Goal: Answer question/provide support

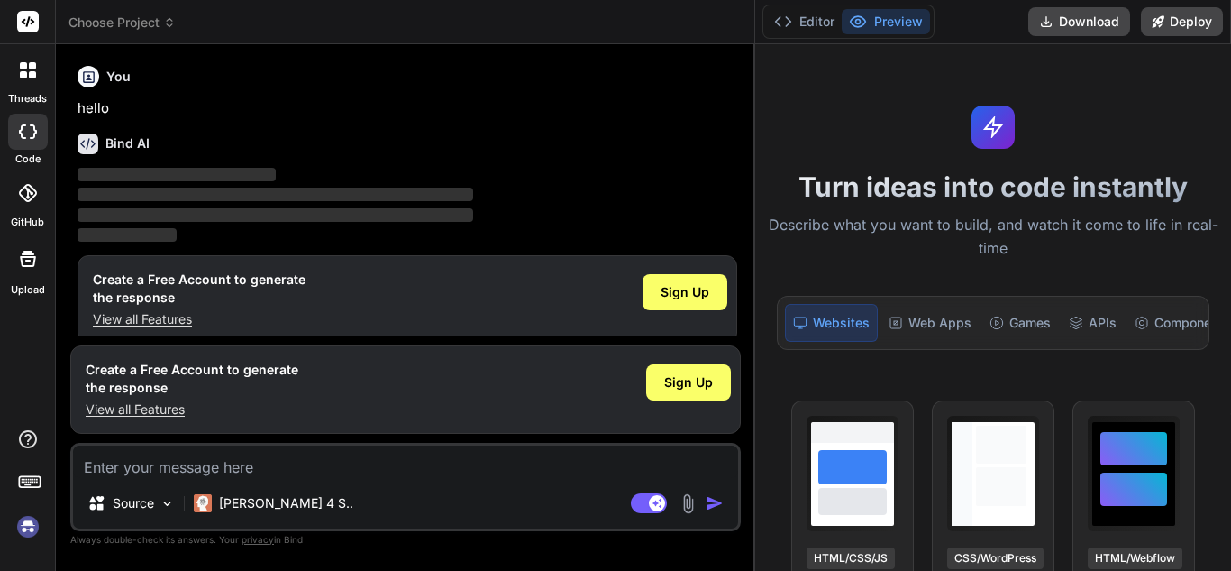
scroll to position [16, 0]
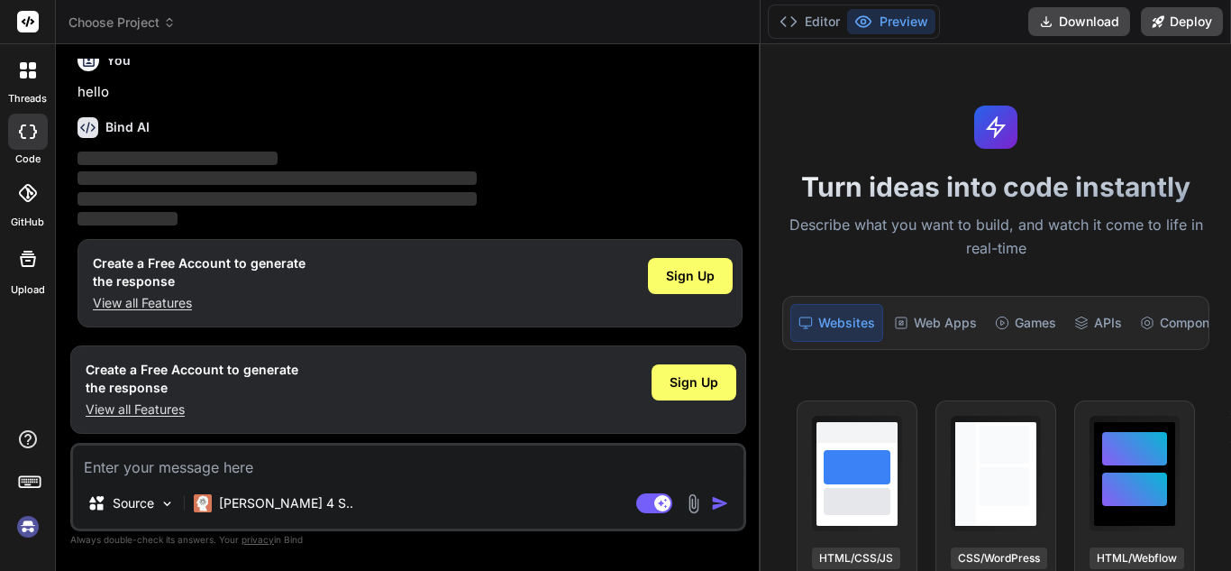
drag, startPoint x: 443, startPoint y: 140, endPoint x: 833, endPoint y: 137, distance: 390.4
click at [833, 137] on div "Choose Project Created with Pixso. Bind AI Web Search Created with Pixso. Code …" at bounding box center [644, 285] width 1176 height 571
click at [219, 462] on textarea at bounding box center [408, 461] width 671 height 32
type textarea "x"
paste textarea "1,792.54"
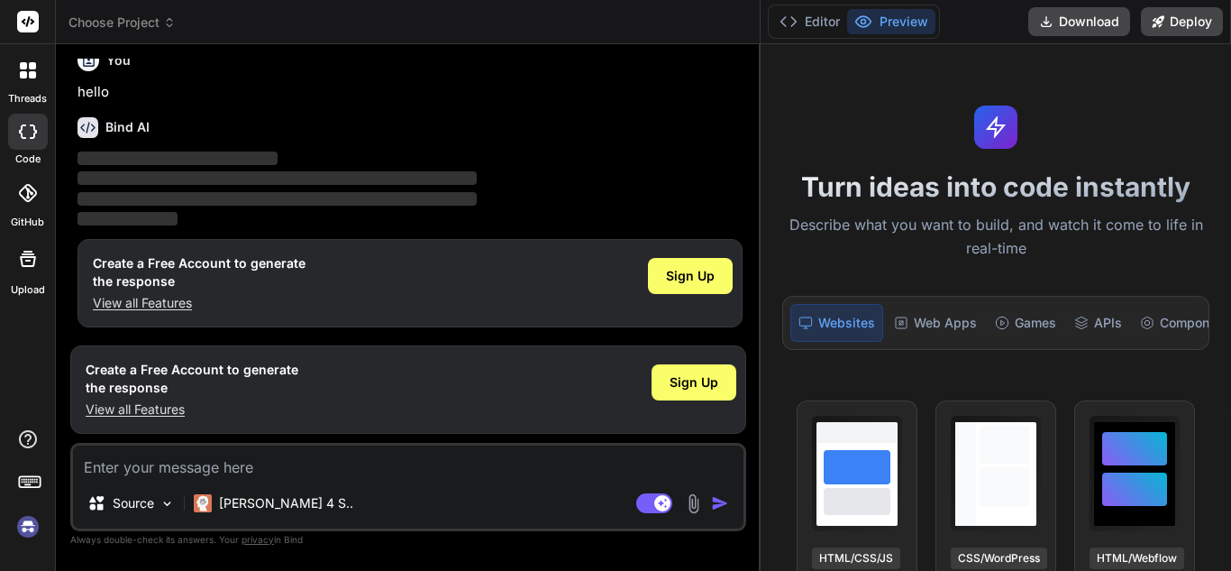
type textarea "1,792.54"
type textarea "x"
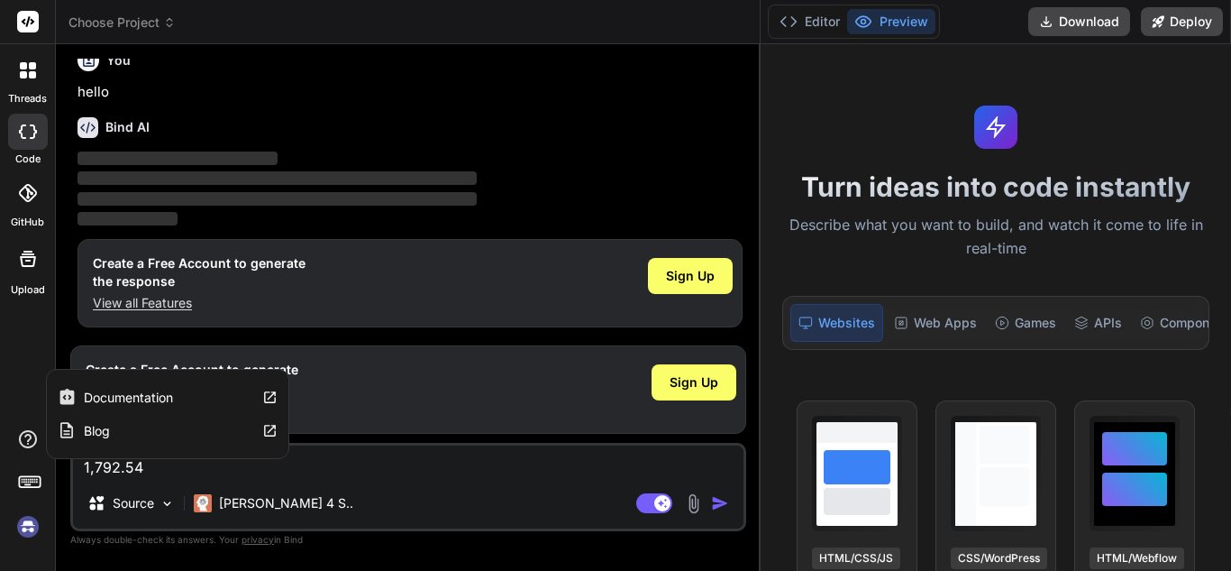
drag, startPoint x: 219, startPoint y: 462, endPoint x: 32, endPoint y: 444, distance: 187.6
click at [32, 444] on div "threads code GitHub Upload Documentation Blog Choose Project Created with Pixso…" at bounding box center [615, 285] width 1231 height 571
click at [206, 467] on textarea "1,792.54" at bounding box center [408, 461] width 671 height 32
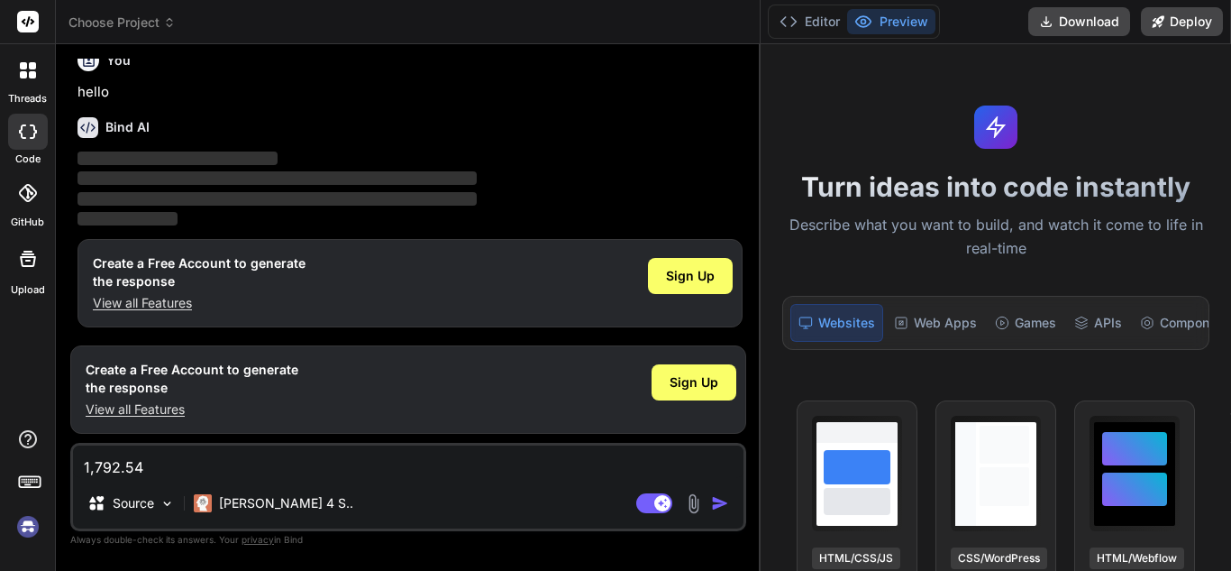
type textarea "1,792.54+"
type textarea "x"
paste textarea "1572.48"
type textarea "1,792.54+1572.48"
type textarea "x"
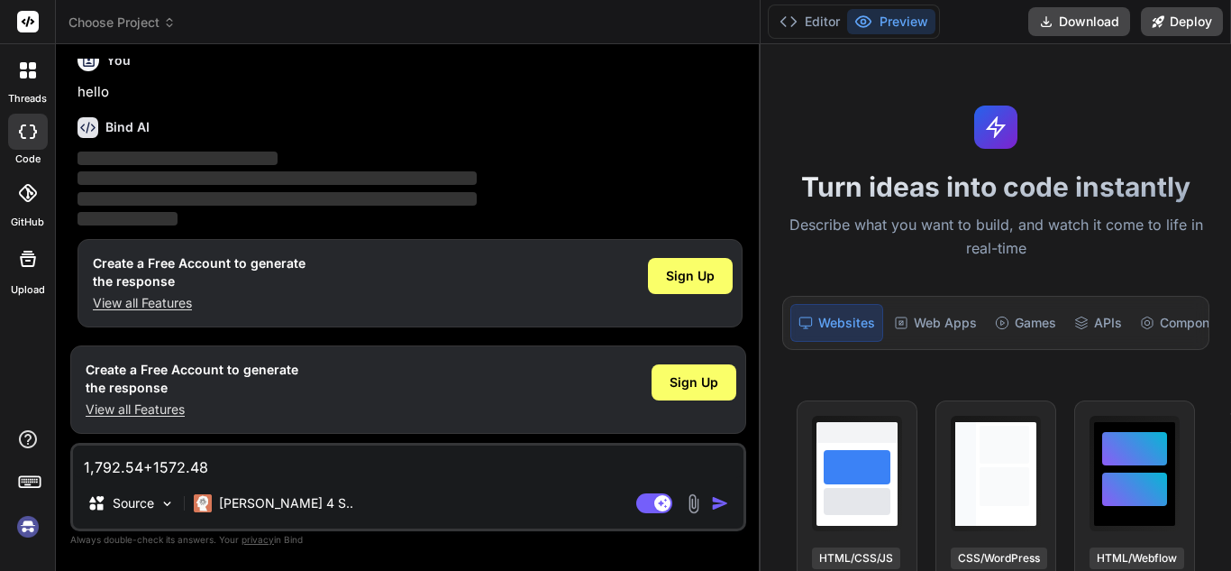
type textarea "1,792.54+1572.48"
type textarea "x"
type textarea "1,792.54+1572.48 t"
type textarea "x"
type textarea "1,792.54+1572.48 to"
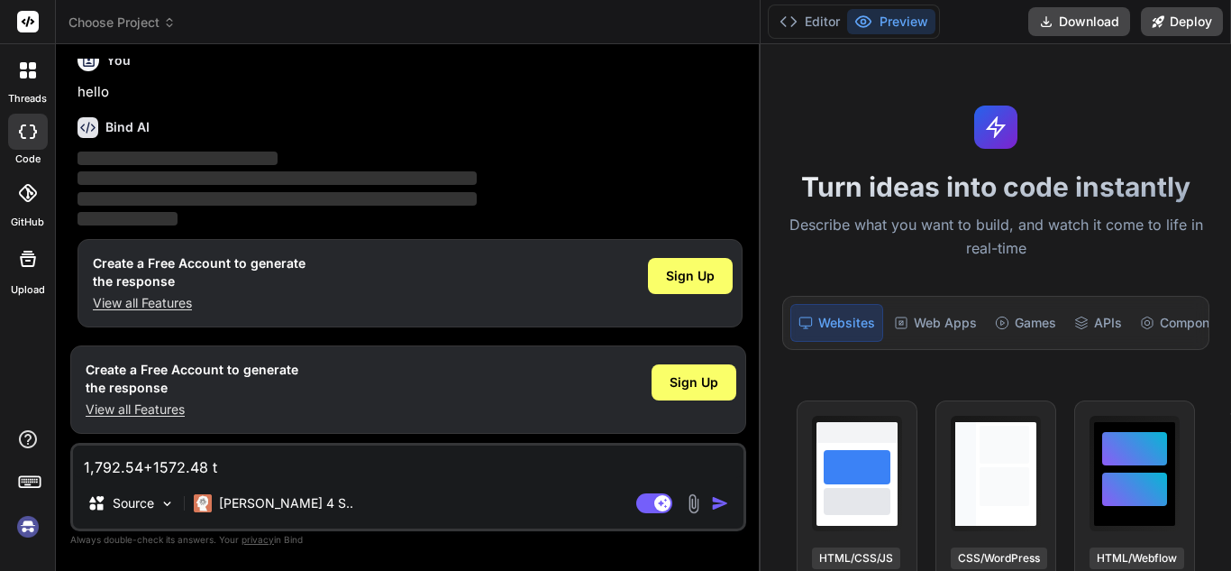
type textarea "x"
type textarea "1,792.54+1572.48 tot"
type textarea "x"
type textarea "1,792.54+1572.48 tota"
type textarea "x"
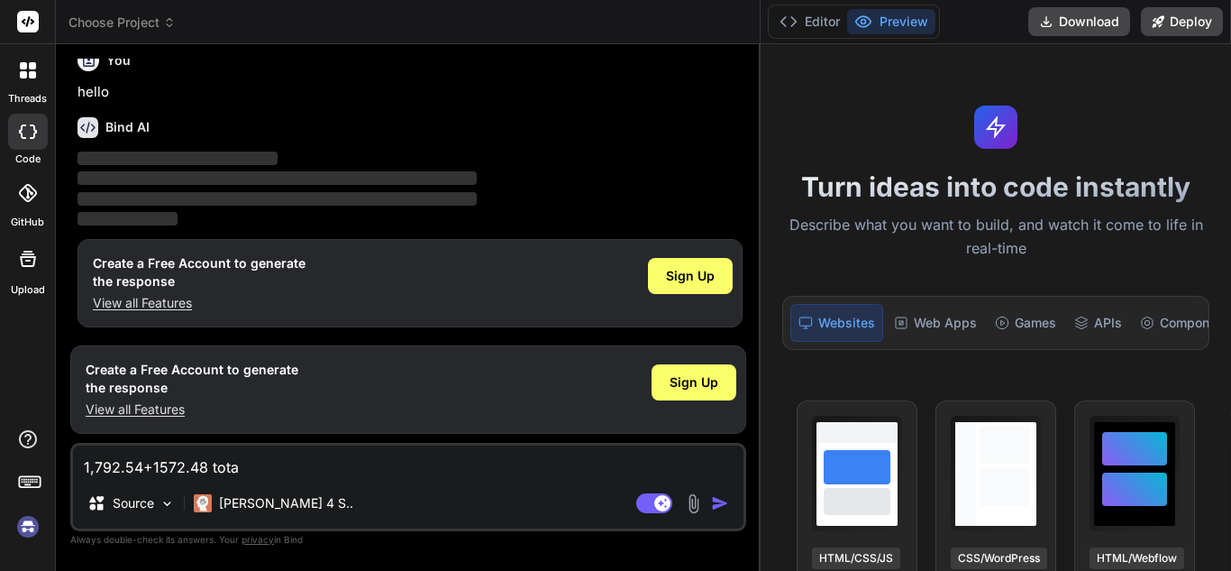
type textarea "1,792.54+1572.48 total"
type textarea "x"
type textarea "1,792.54+1572.48 total?"
type textarea "x"
type textarea "1,792.54+1572.48 total?"
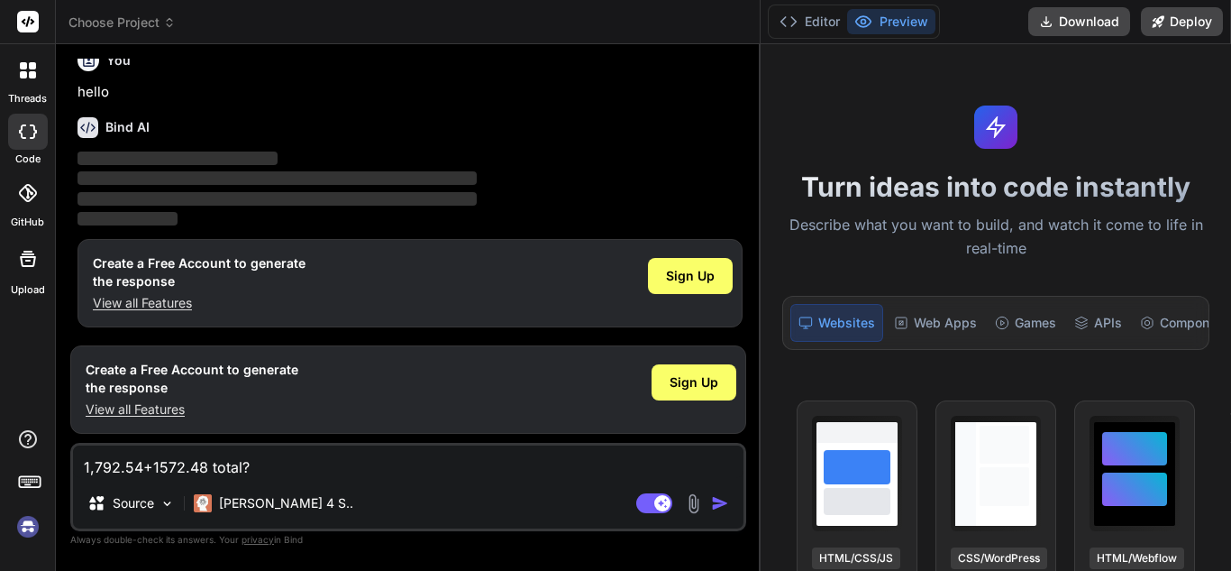
click at [724, 505] on img "button" at bounding box center [720, 503] width 18 height 18
click at [25, 528] on img at bounding box center [28, 526] width 31 height 31
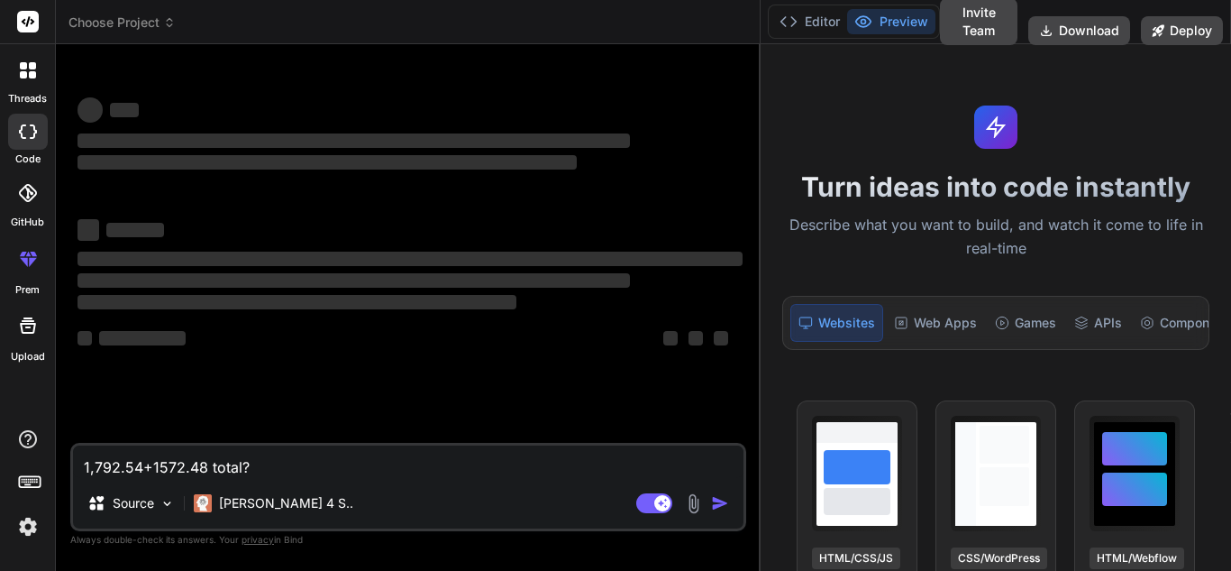
scroll to position [0, 0]
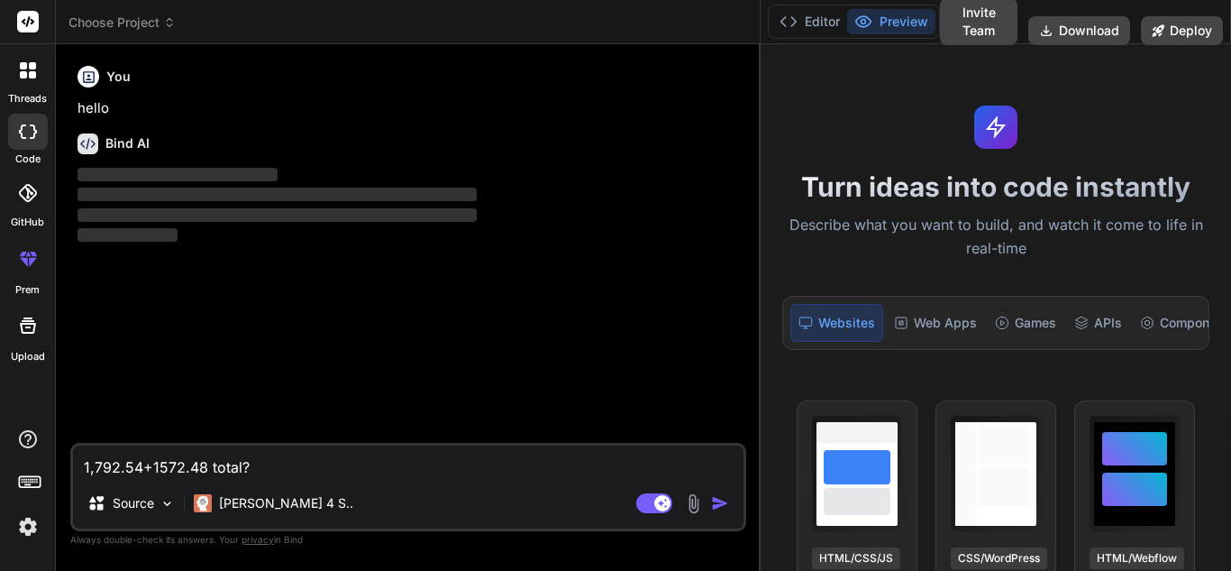
click at [293, 468] on textarea "1,792.54+1572.48 total?" at bounding box center [408, 461] width 671 height 32
click at [716, 502] on img "button" at bounding box center [720, 503] width 18 height 18
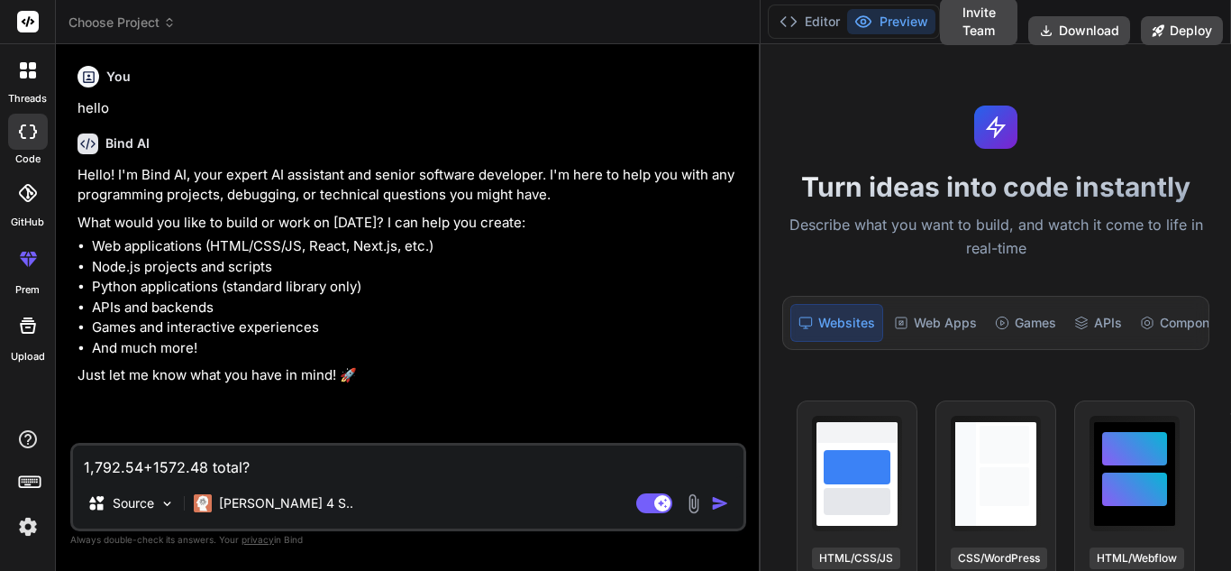
click at [339, 461] on textarea "1,792.54+1572.48 total?" at bounding box center [408, 461] width 671 height 32
click at [718, 503] on img "button" at bounding box center [720, 503] width 18 height 18
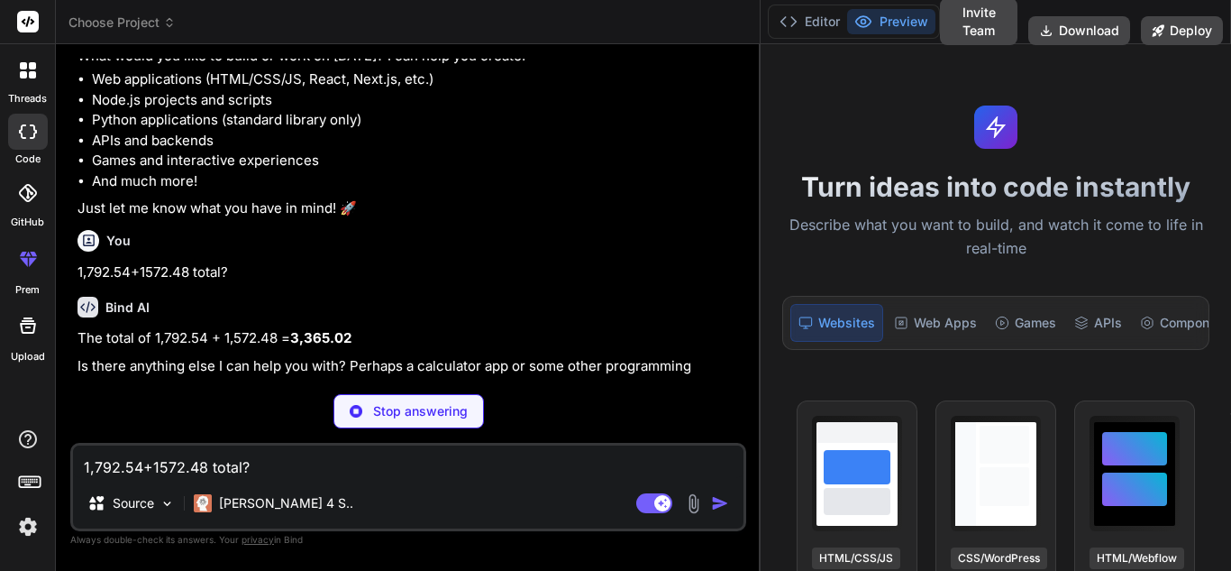
scroll to position [124, 0]
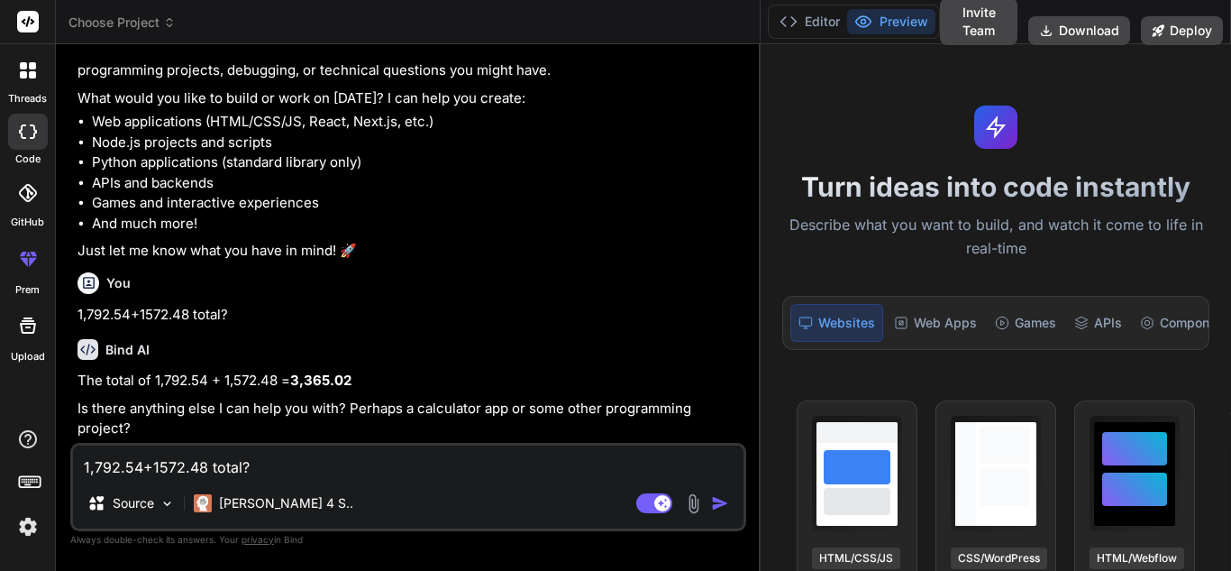
type textarea "x"
click at [341, 454] on textarea "1,792.54+1572.48 total?" at bounding box center [408, 461] width 671 height 32
type textarea "o"
type textarea "x"
type textarea "of"
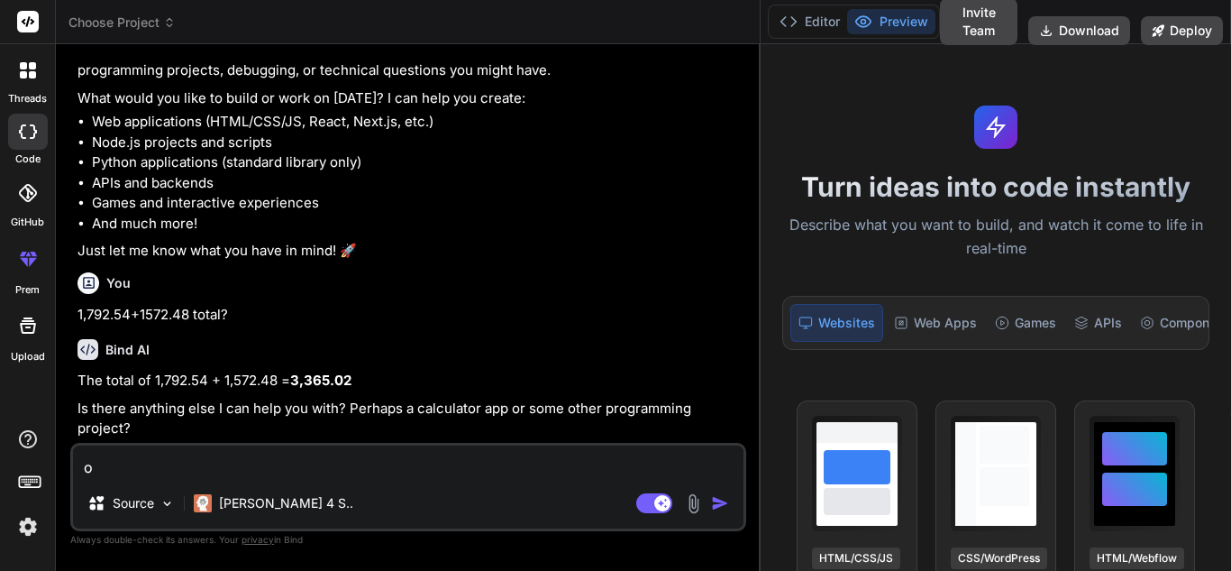
type textarea "x"
type textarea "of"
type textarea "x"
type textarea "of 1"
type textarea "x"
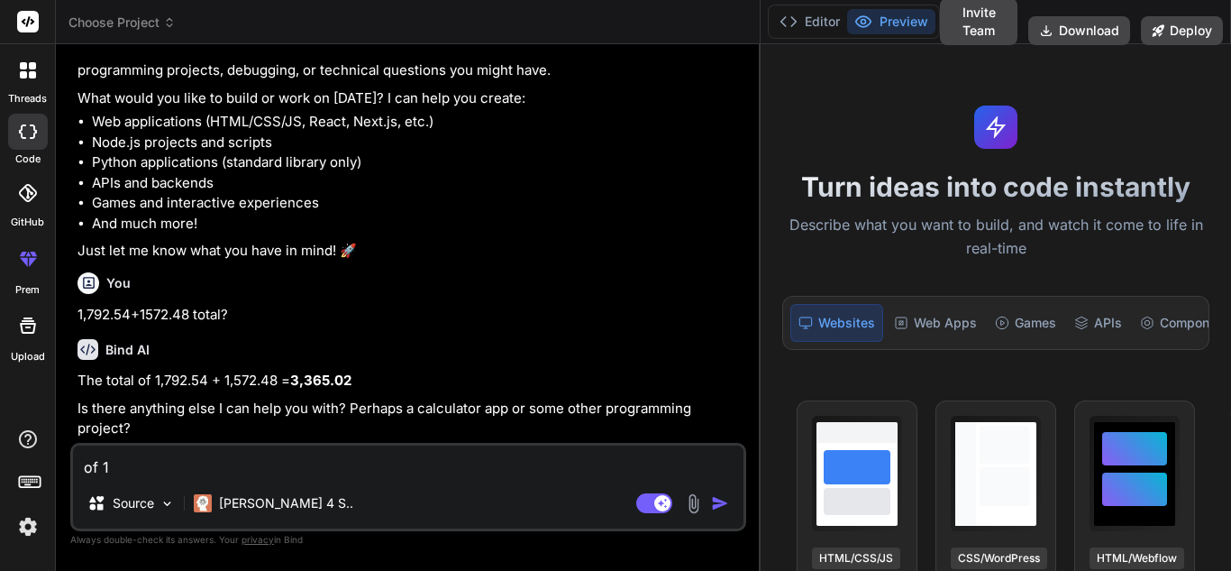
type textarea "of 12"
type textarea "x"
type textarea "of 12&"
type textarea "x"
type textarea "of 12"
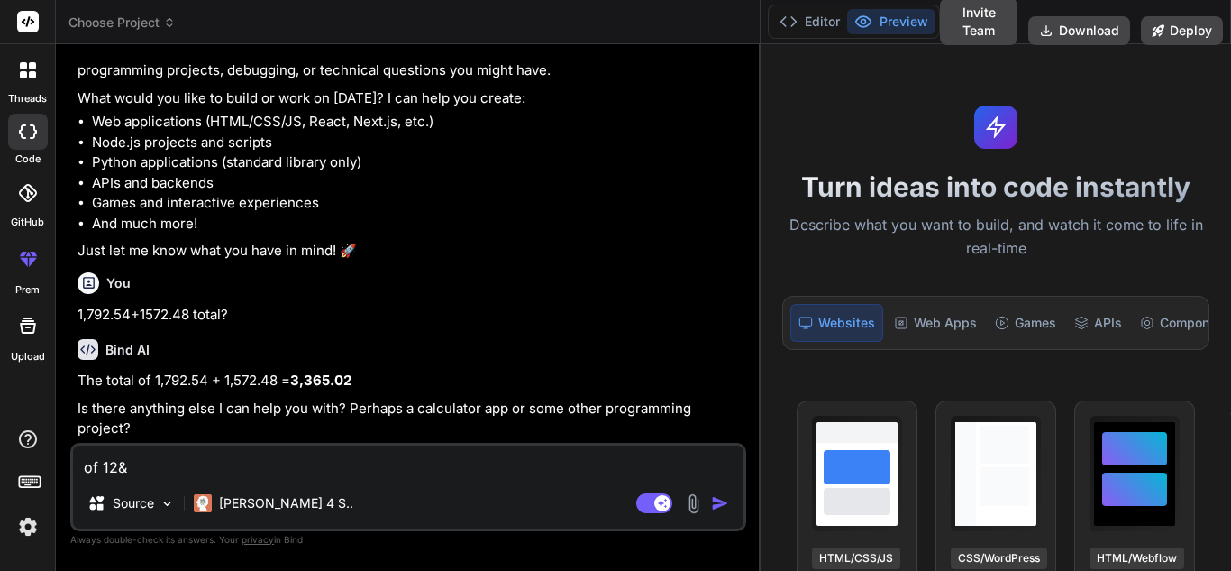
type textarea "x"
type textarea "of 12%"
type textarea "x"
type textarea "of 12%"
type textarea "x"
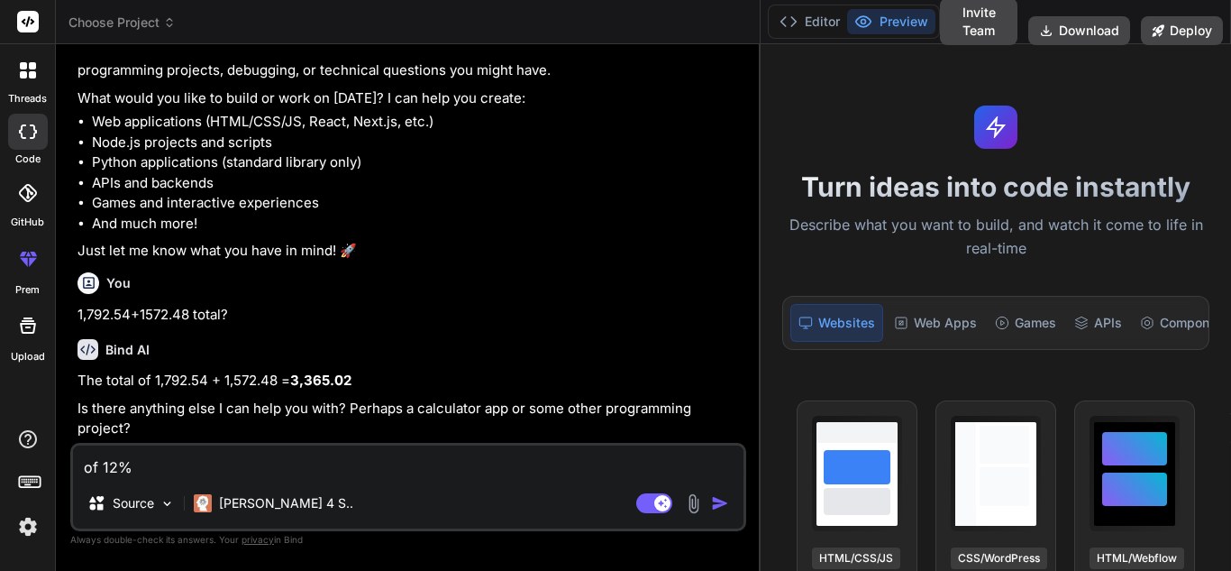
type textarea "of 12% g"
type textarea "x"
type textarea "of 12% gs"
type textarea "x"
type textarea "of 12% gst"
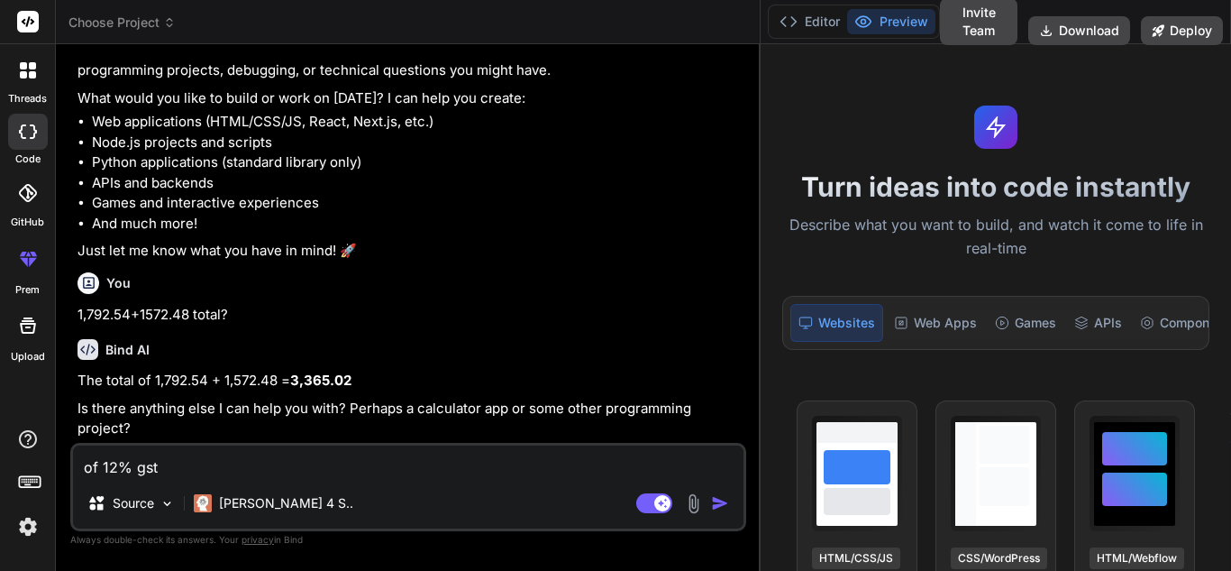
type textarea "x"
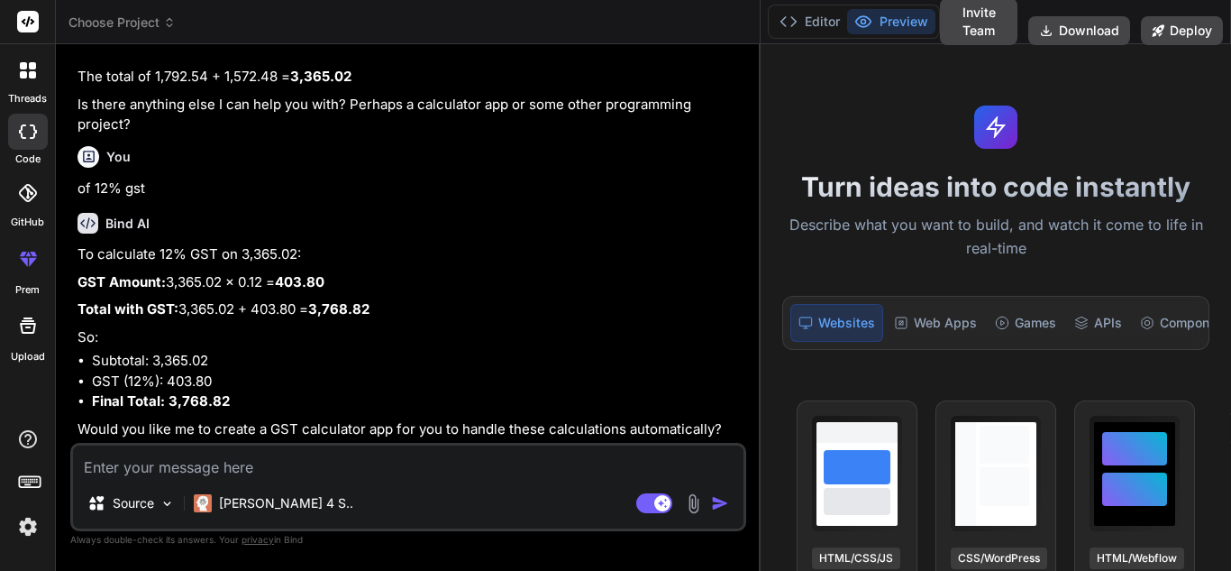
scroll to position [428, 0]
type textarea "x"
click at [501, 470] on textarea at bounding box center [408, 461] width 671 height 32
drag, startPoint x: 760, startPoint y: 90, endPoint x: 861, endPoint y: 92, distance: 101.0
click at [861, 92] on div "Choose Project Created with Pixso. Bind AI Web Search Created with Pixso. Code …" at bounding box center [644, 285] width 1176 height 571
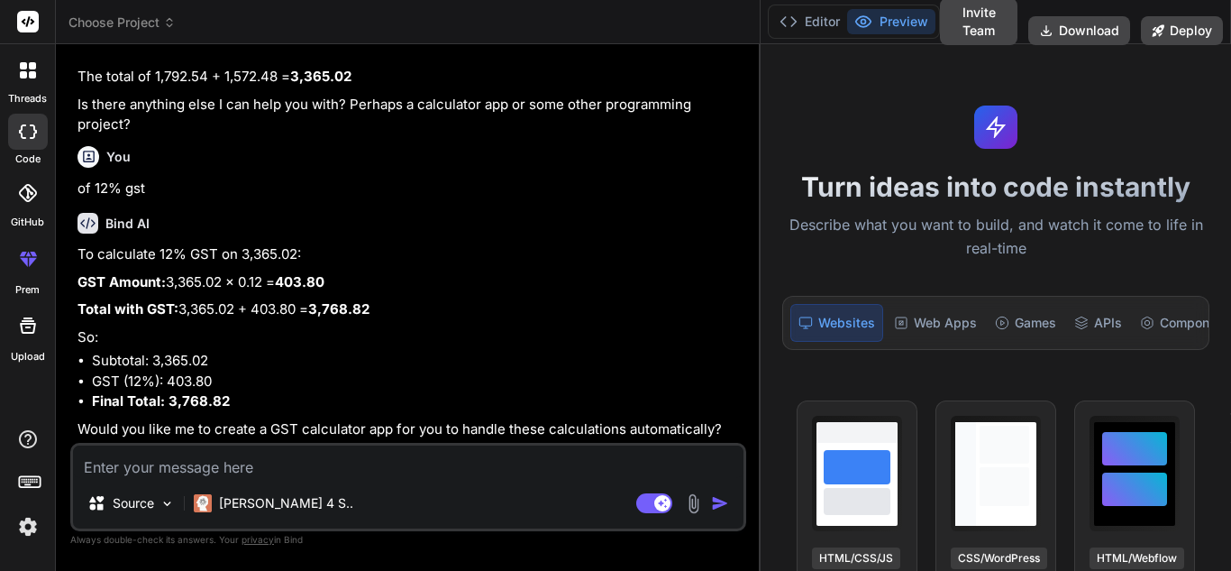
click at [442, 456] on textarea at bounding box center [408, 461] width 671 height 32
type textarea "i"
type textarea "x"
type textarea "i"
type textarea "x"
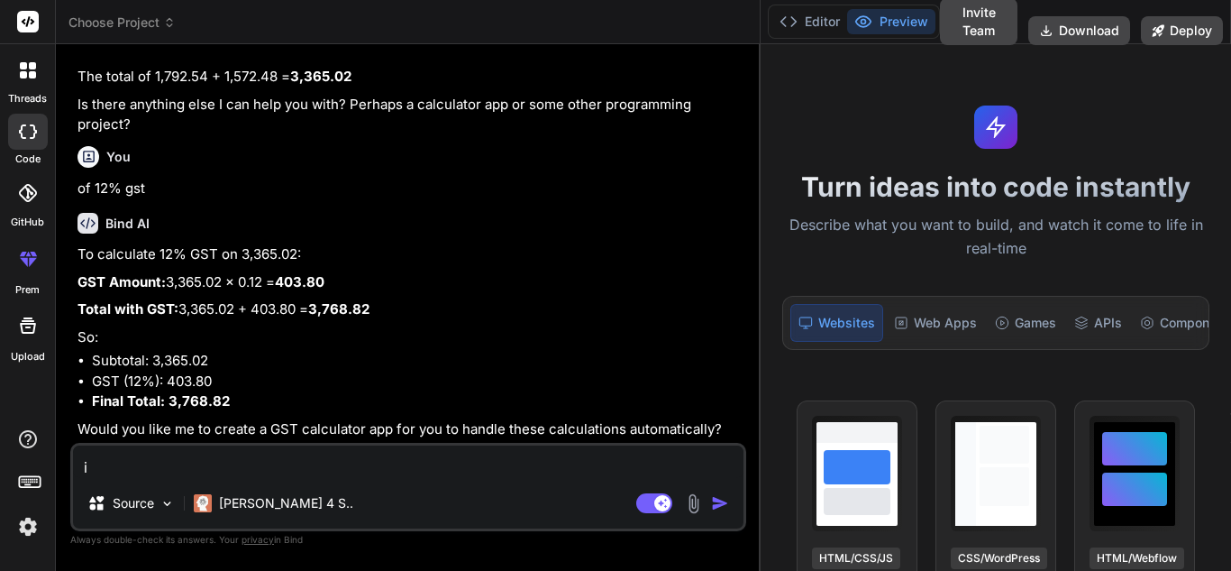
type textarea "i h"
type textarea "x"
type textarea "i"
type textarea "x"
type textarea "i a"
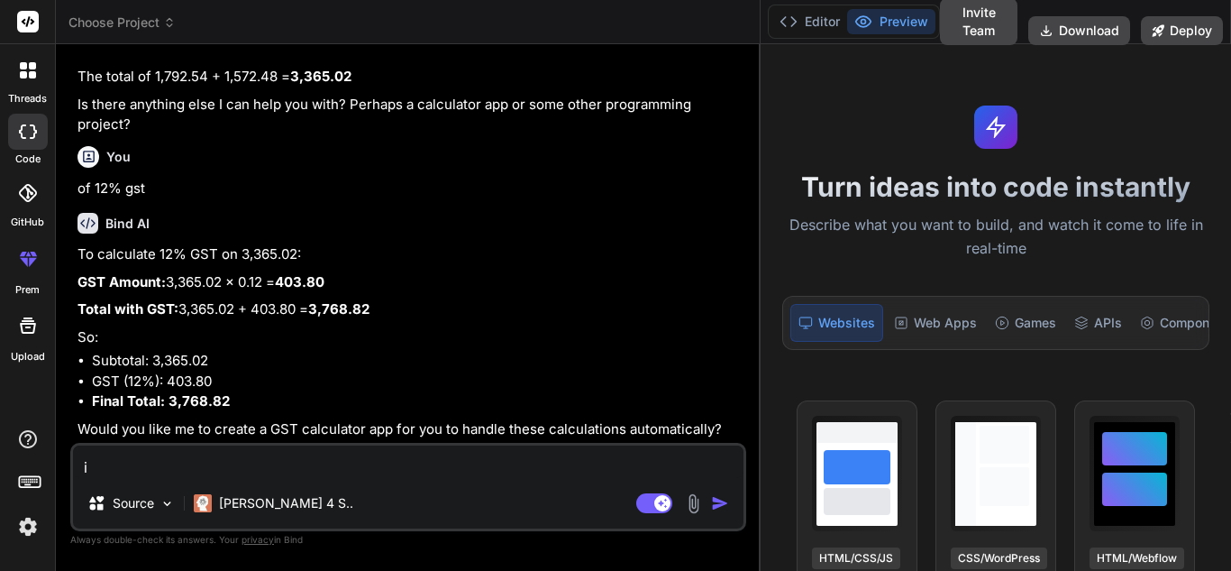
type textarea "x"
type textarea "i ap"
type textarea "x"
type textarea "i api"
type textarea "x"
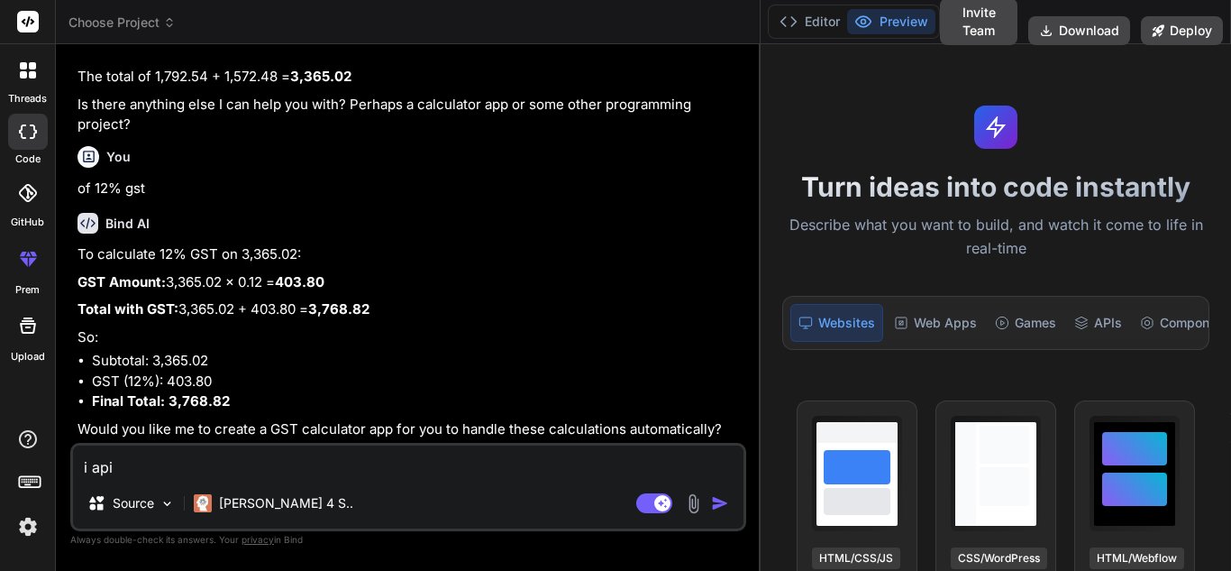
type textarea "i api"
type textarea "x"
type textarea "i api r"
type textarea "x"
type textarea "i api re"
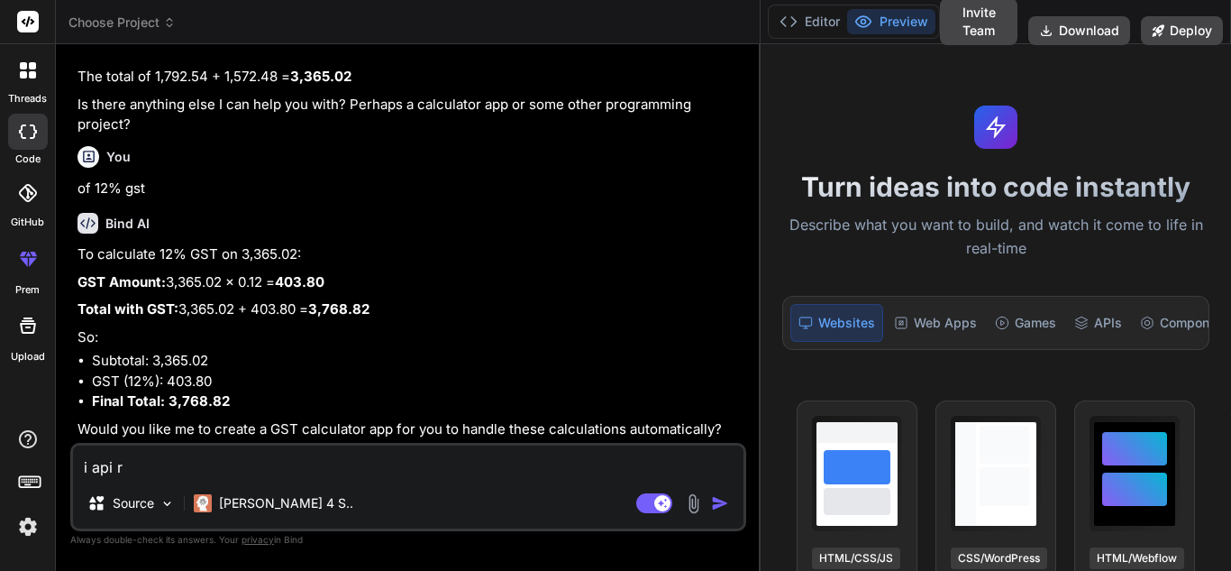
type textarea "x"
type textarea "i api res"
type textarea "x"
type textarea "i api re"
type textarea "x"
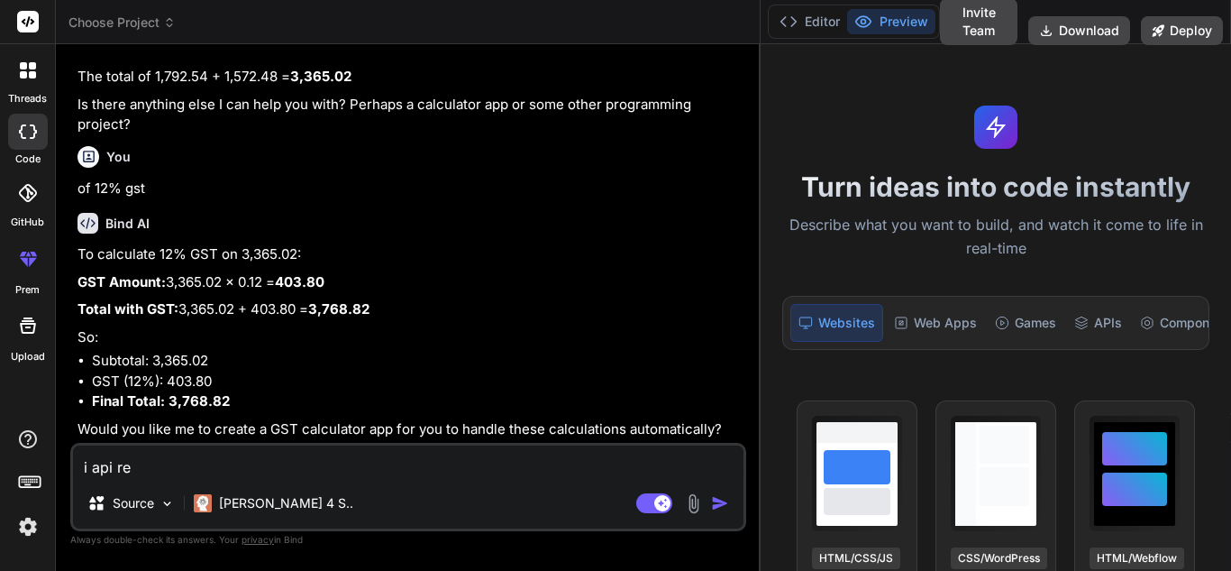
type textarea "i api r"
type textarea "x"
type textarea "i api"
type textarea "x"
type textarea "i api"
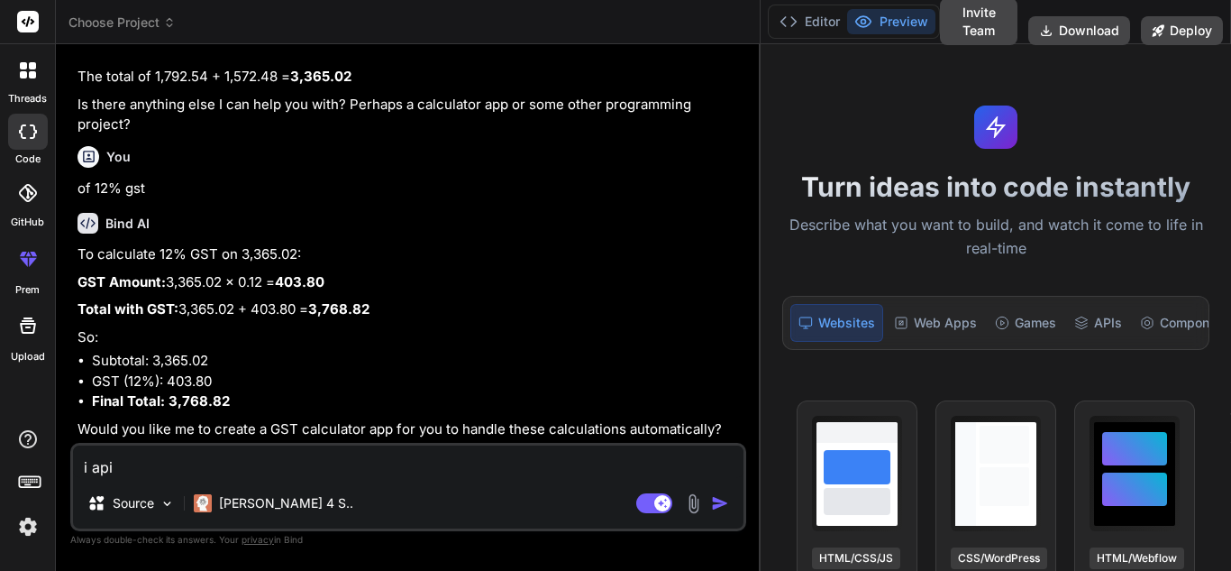
type textarea "x"
type textarea "i ap"
type textarea "x"
type textarea "i a"
type textarea "x"
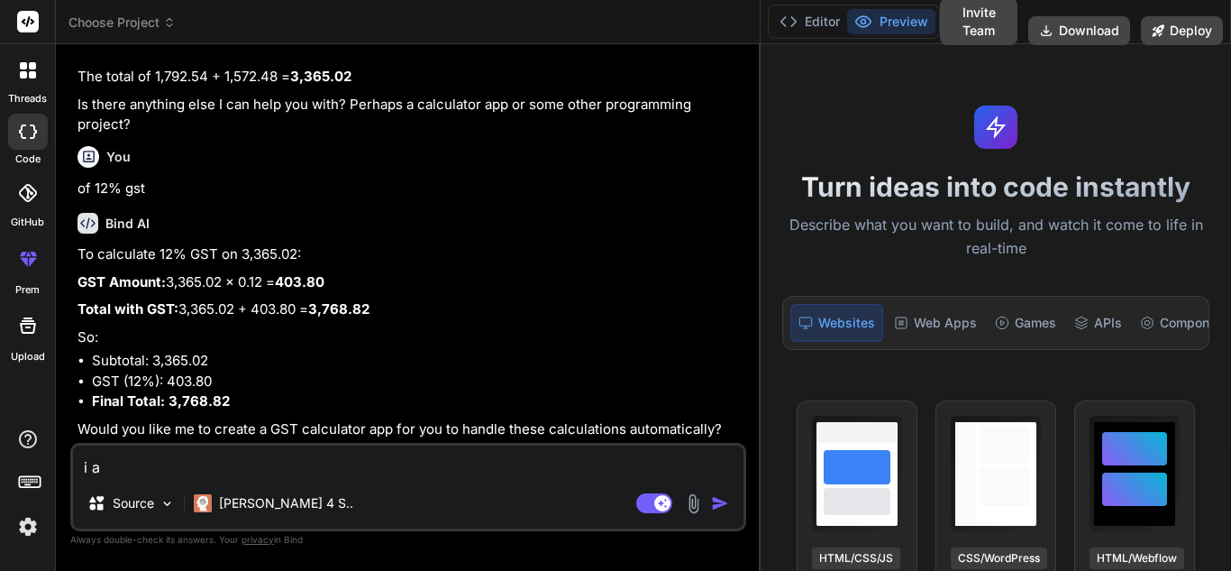
type textarea "i"
type textarea "x"
type textarea "i"
type textarea "x"
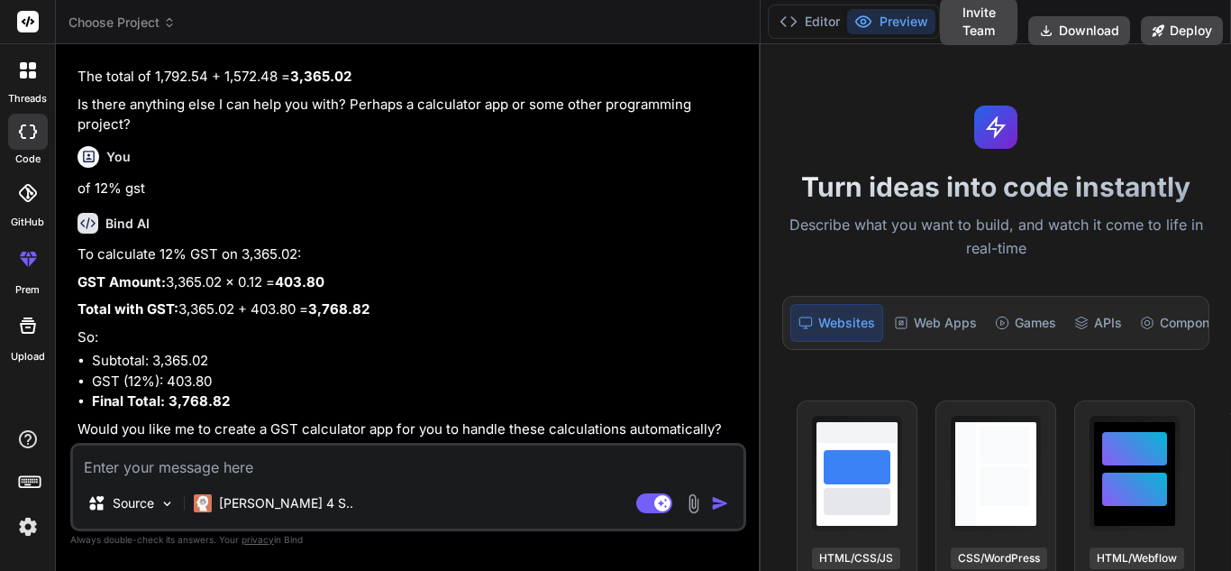
type textarea "h"
type textarea "x"
type textarea "he"
type textarea "x"
type textarea "her"
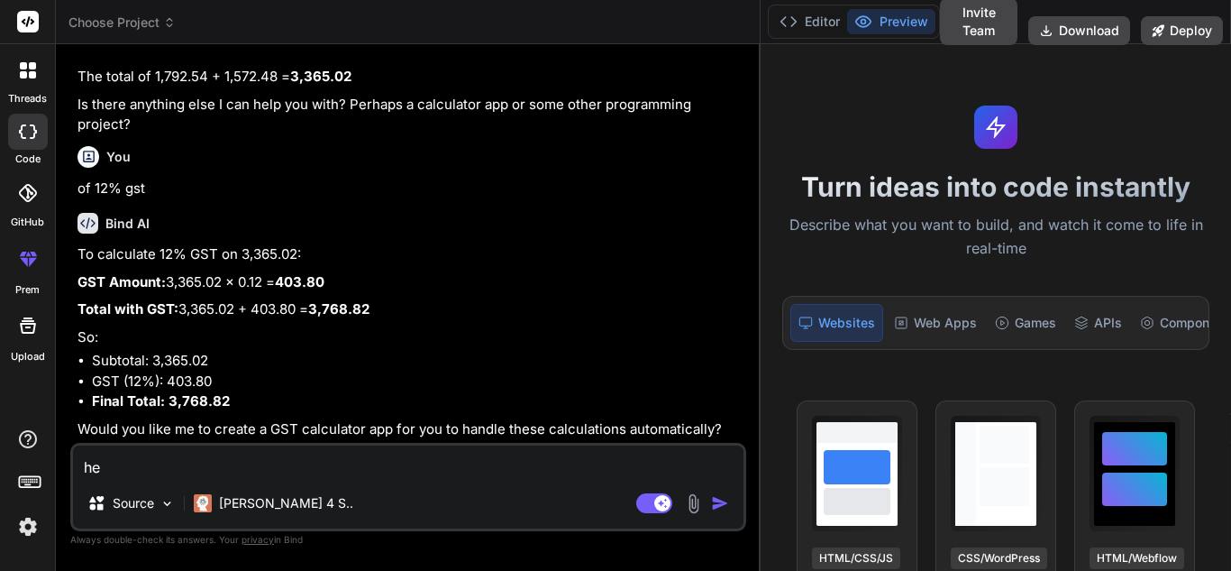
type textarea "x"
type textarea "here"
type textarea "x"
type textarea "here"
type textarea "x"
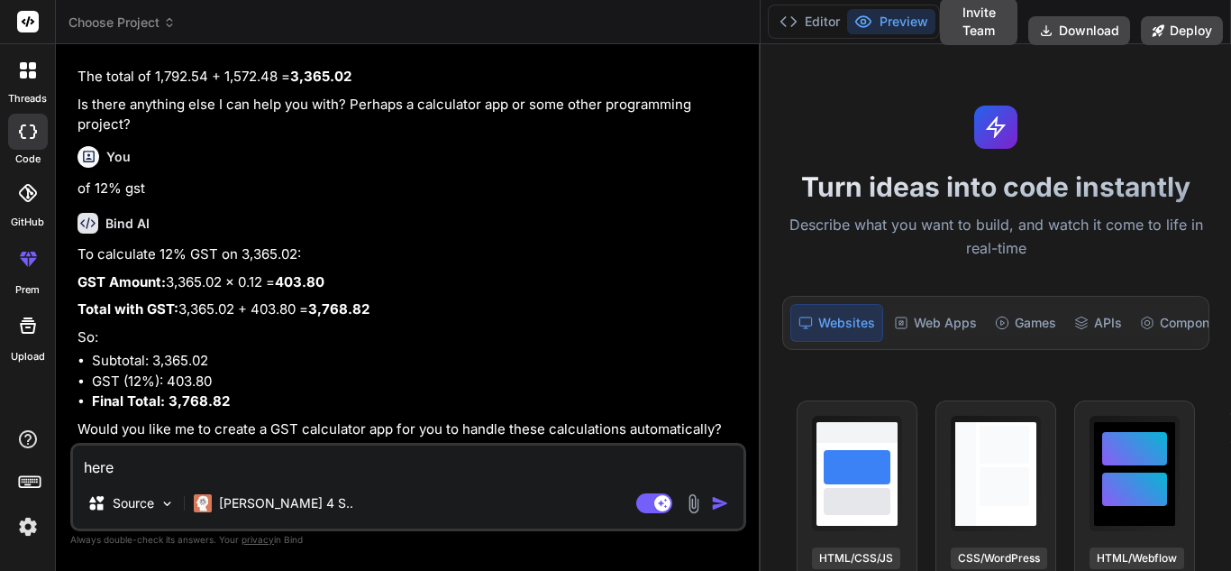
type textarea "here p"
type textarea "x"
type textarea "here"
type textarea "x"
type textarea "here a"
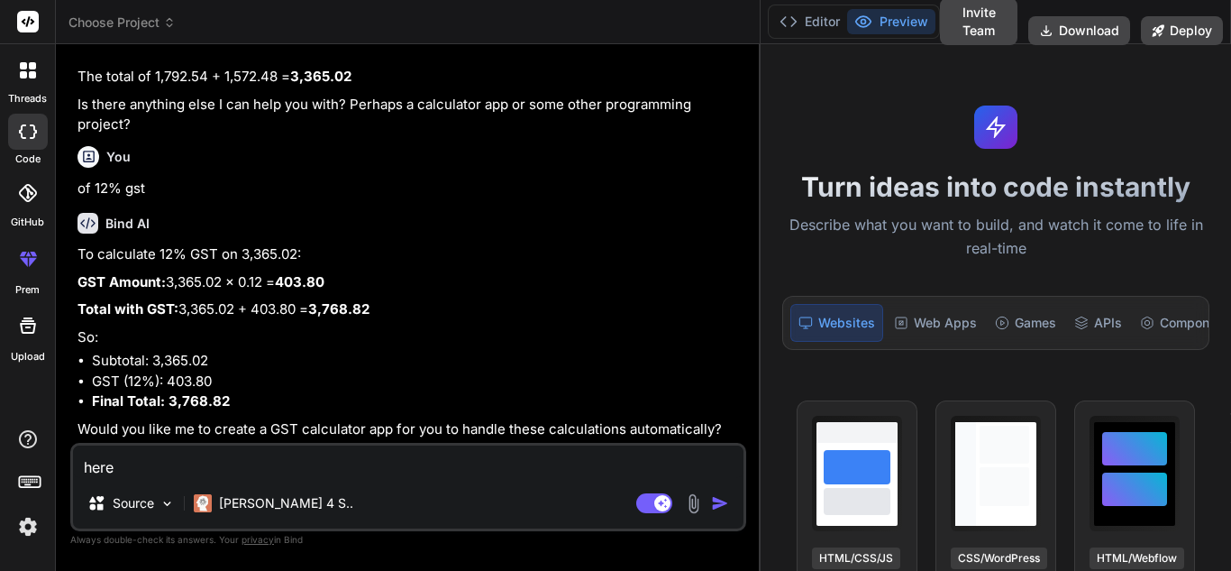
type textarea "x"
type textarea "here ap"
type textarea "x"
type textarea "here api"
type textarea "x"
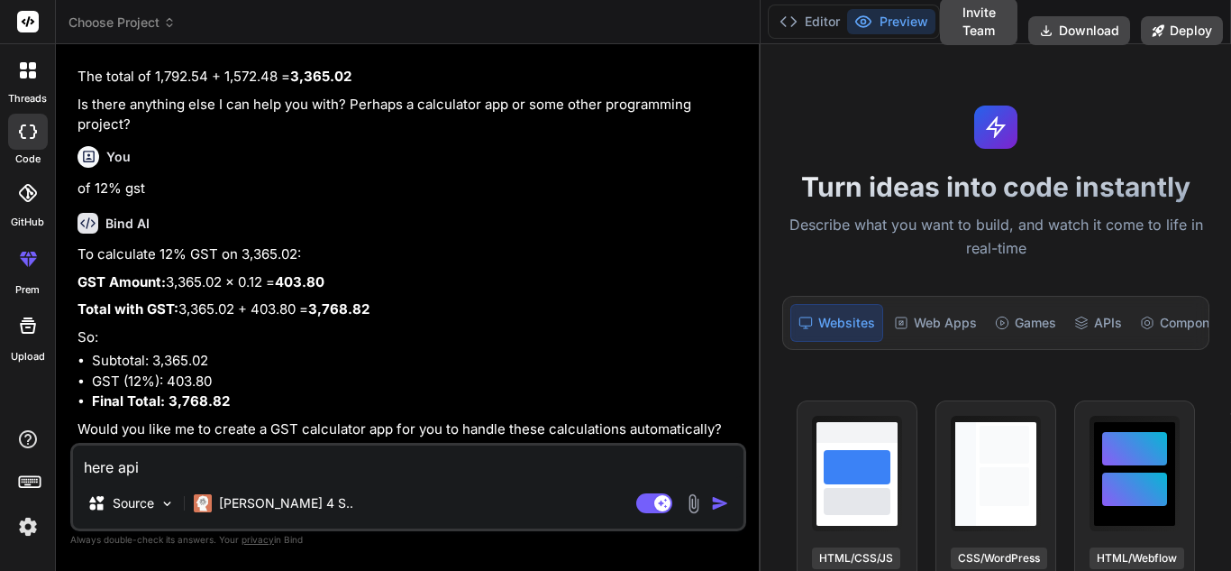
type textarea "here api"
type textarea "x"
type textarea "here api r"
type textarea "x"
type textarea "here api re"
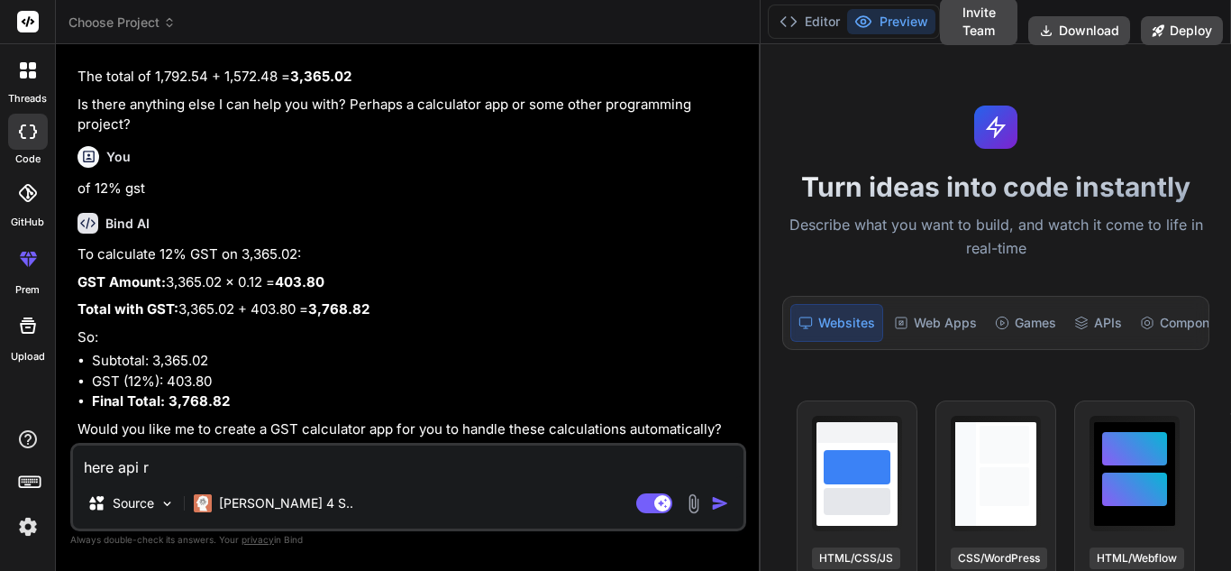
type textarea "x"
type textarea "here api res"
type textarea "x"
type textarea "here api resL"
type textarea "x"
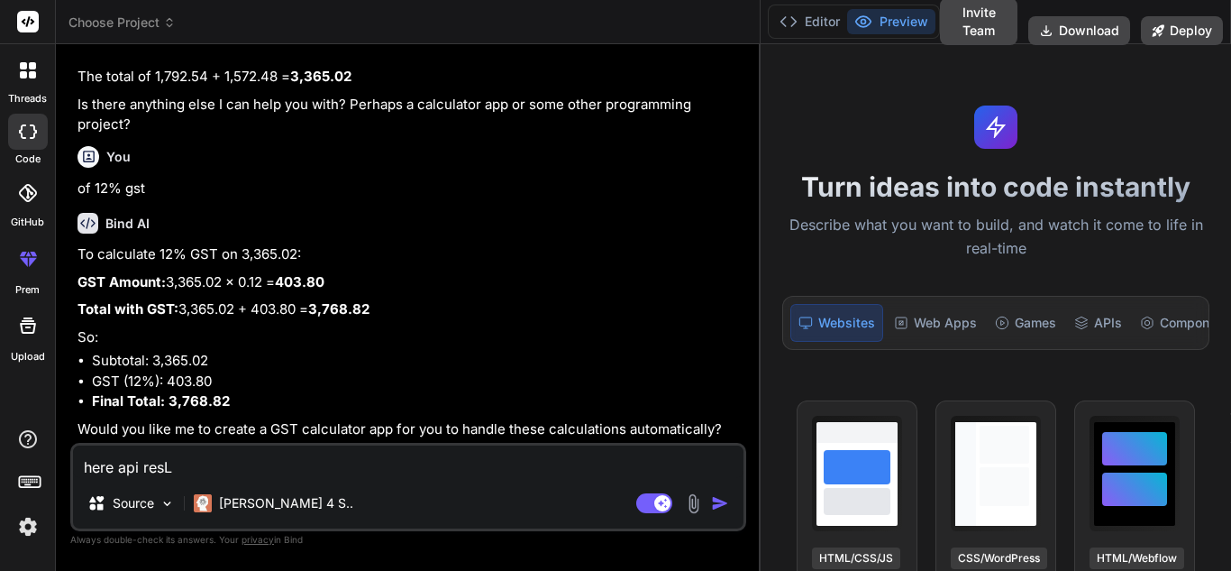
type textarea "here api resL:"
type textarea "x"
type textarea "here api resL:"
type textarea "x"
type textarea "here api resL:"
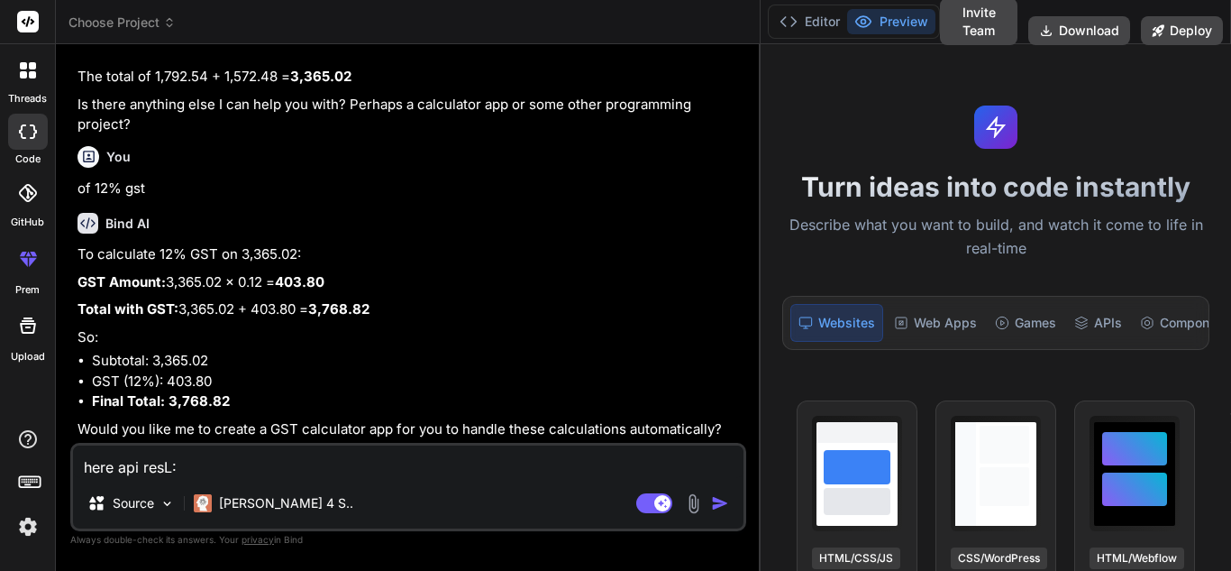
type textarea "x"
type textarea "here api resL"
type textarea "x"
type textarea "here api res"
type textarea "x"
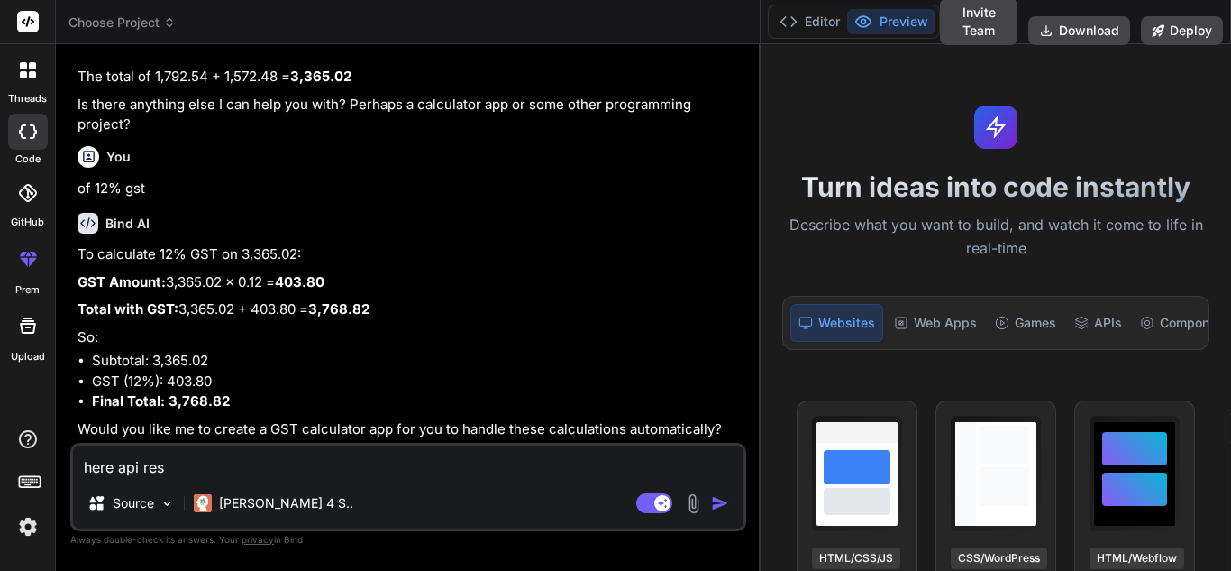
type textarea "here api res:"
type textarea "x"
type textarea "here api res:"
type textarea "x"
type textarea "here api res: i"
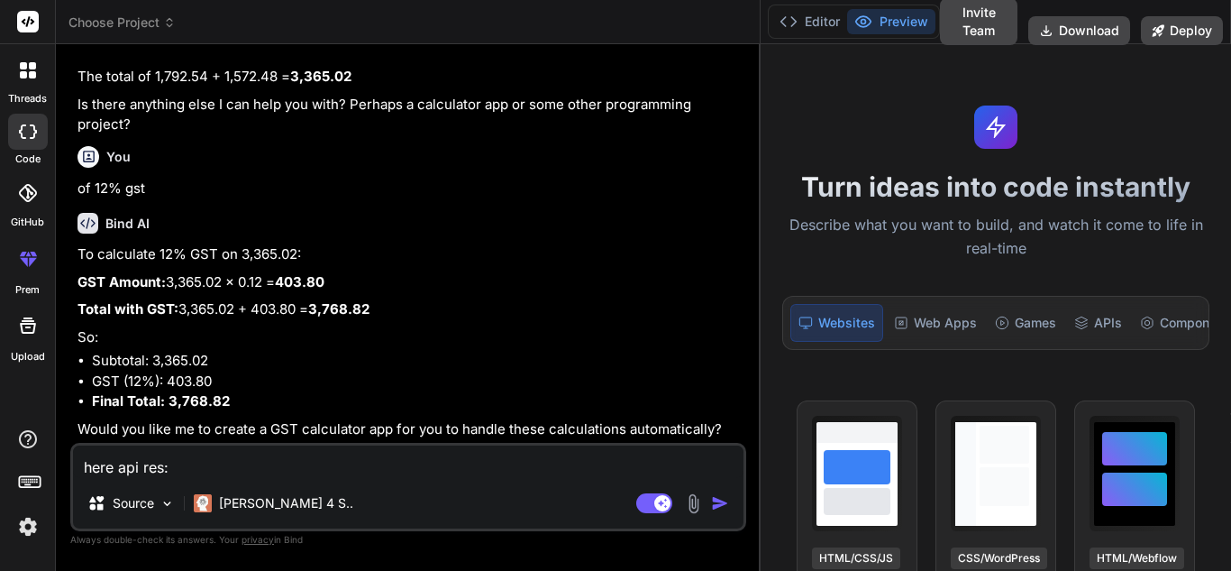
type textarea "x"
type textarea "here api res: is"
type textarea "x"
type textarea "here api res: i"
type textarea "x"
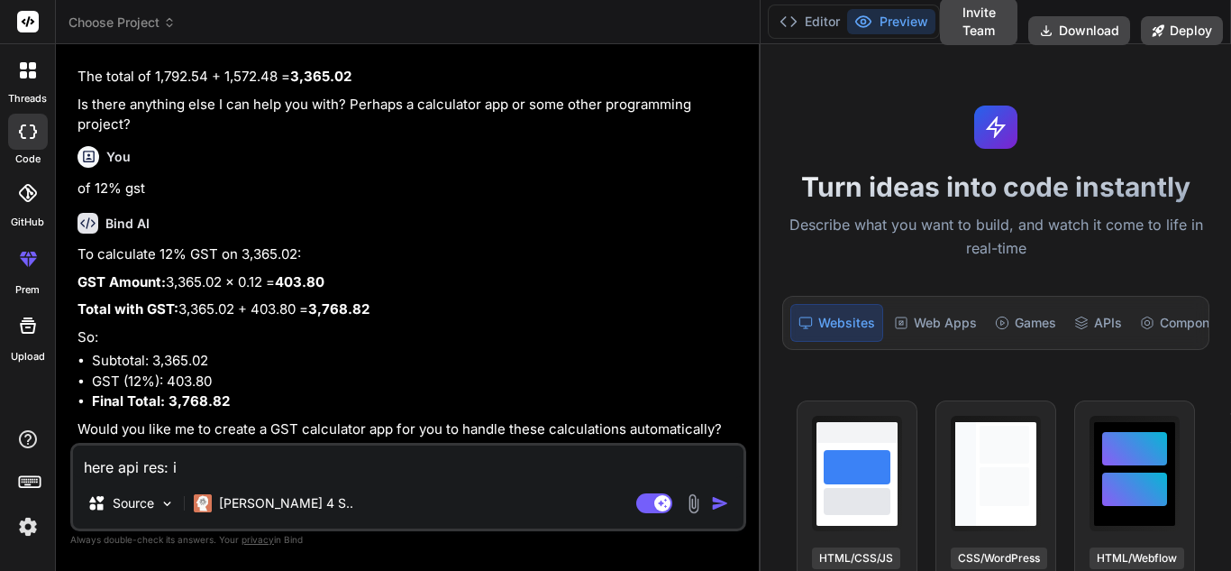
type textarea "here api res:"
type textarea "x"
paste textarea "{ "success": true, "data": { "Worked": [ { "count": "31", "currentDate": "[DATE…"
type textarea "here api res: { "success": true, "data": { "Worked": [ { "count": "31", "curren…"
type textarea "x"
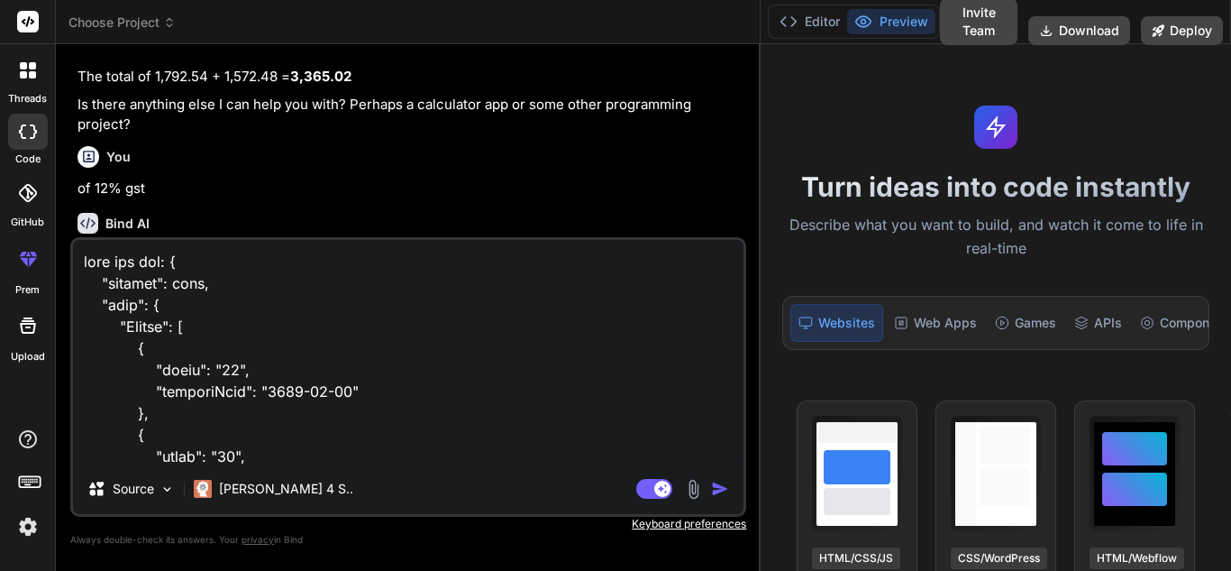
scroll to position [435, 0]
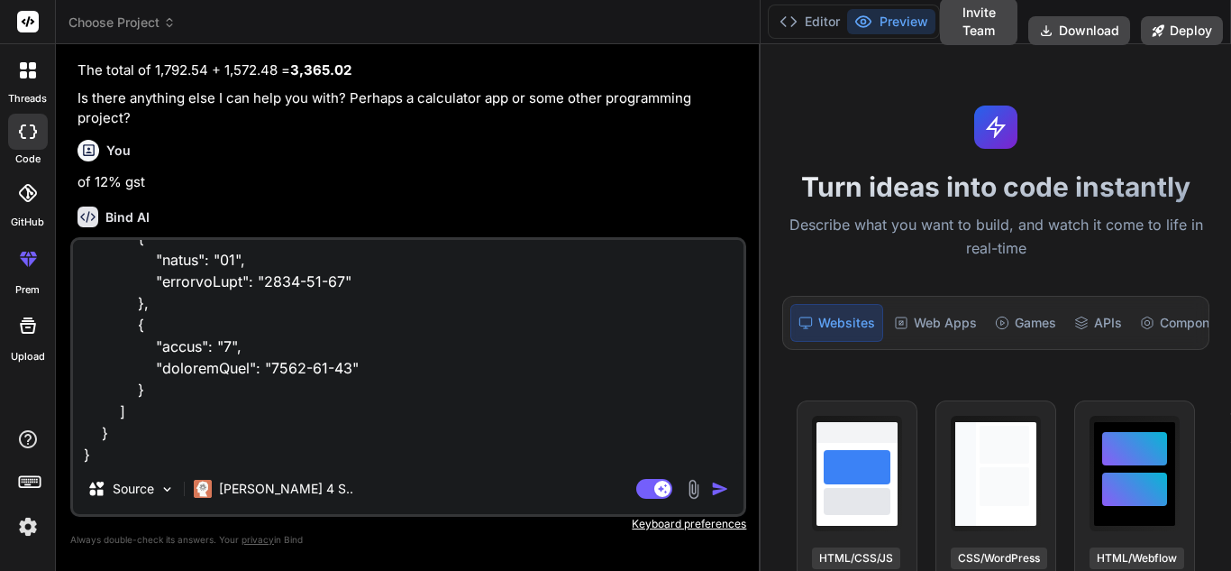
type textarea "here api res: { "success": true, "data": { "Worked": [ { "count": "31", "curren…"
type textarea "x"
type textarea "here api res: { "success": true, "data": { "Worked": [ { "count": "31", "curren…"
type textarea "x"
type textarea "here api res: { "success": true, "data": { "Worked": [ { "count": "31", "curren…"
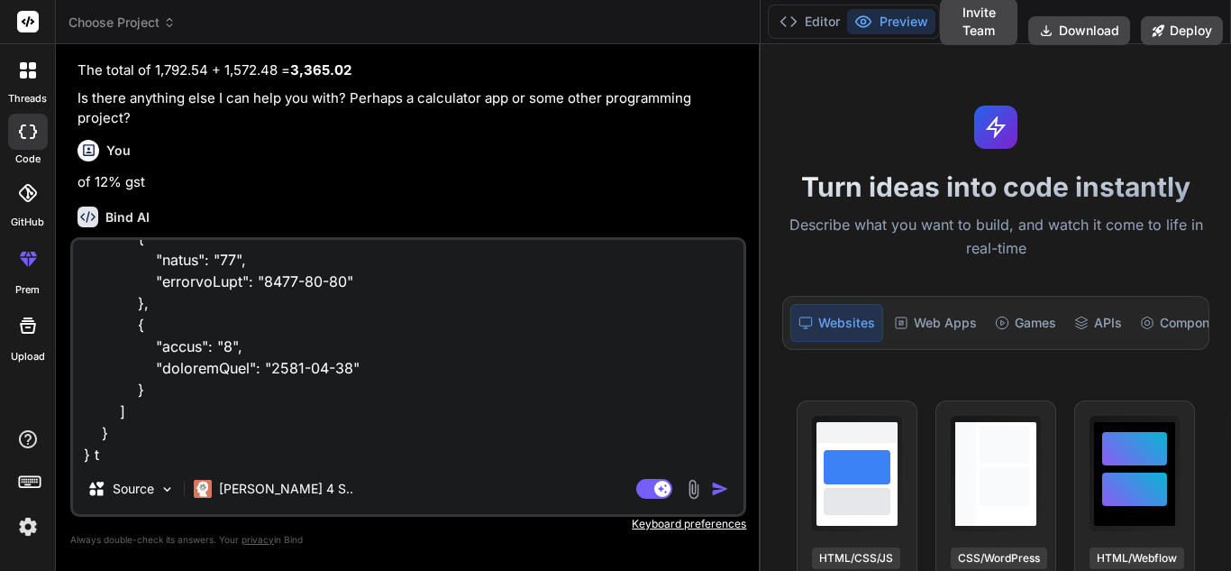
type textarea "x"
type textarea "here api res: { "success": true, "data": { "Worked": [ { "count": "31", "curren…"
type textarea "x"
type textarea "here api res: { "success": true, "data": { "Worked": [ { "count": "31", "curren…"
type textarea "x"
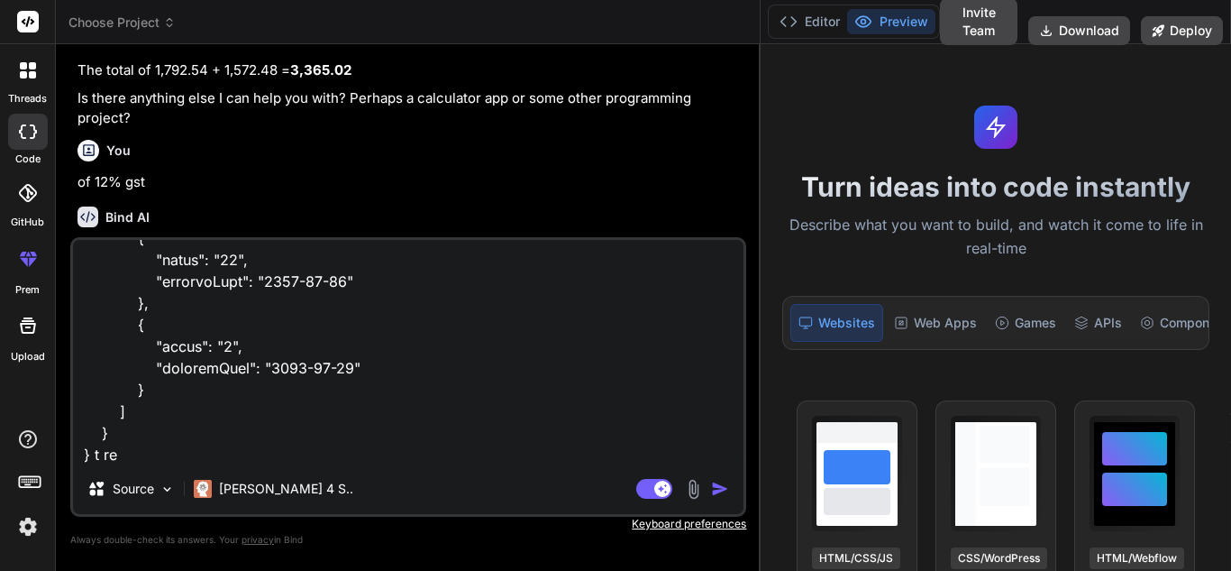
type textarea "here api res: { "success": true, "data": { "Worked": [ { "count": "31", "curren…"
type textarea "x"
type textarea "here api res: { "success": true, "data": { "Worked": [ { "count": "31", "curren…"
type textarea "x"
type textarea "here api res: { "success": true, "data": { "Worked": [ { "count": "31", "curren…"
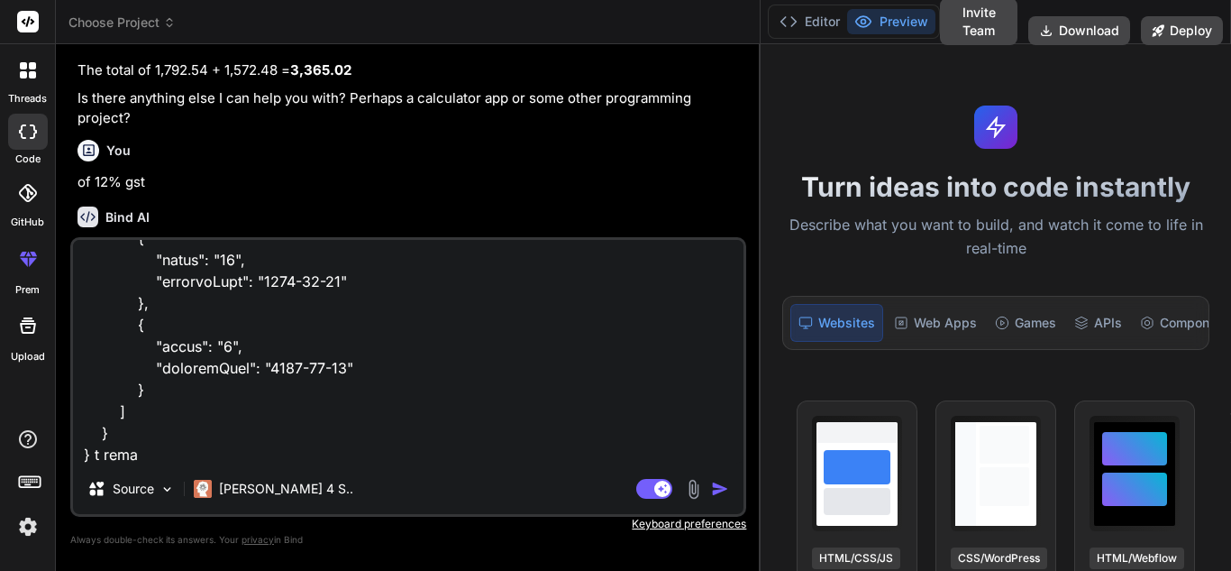
type textarea "x"
type textarea "here api res: { "success": true, "data": { "Worked": [ { "count": "31", "curren…"
type textarea "x"
type textarea "here api res: { "success": true, "data": { "Worked": [ { "count": "31", "curren…"
type textarea "x"
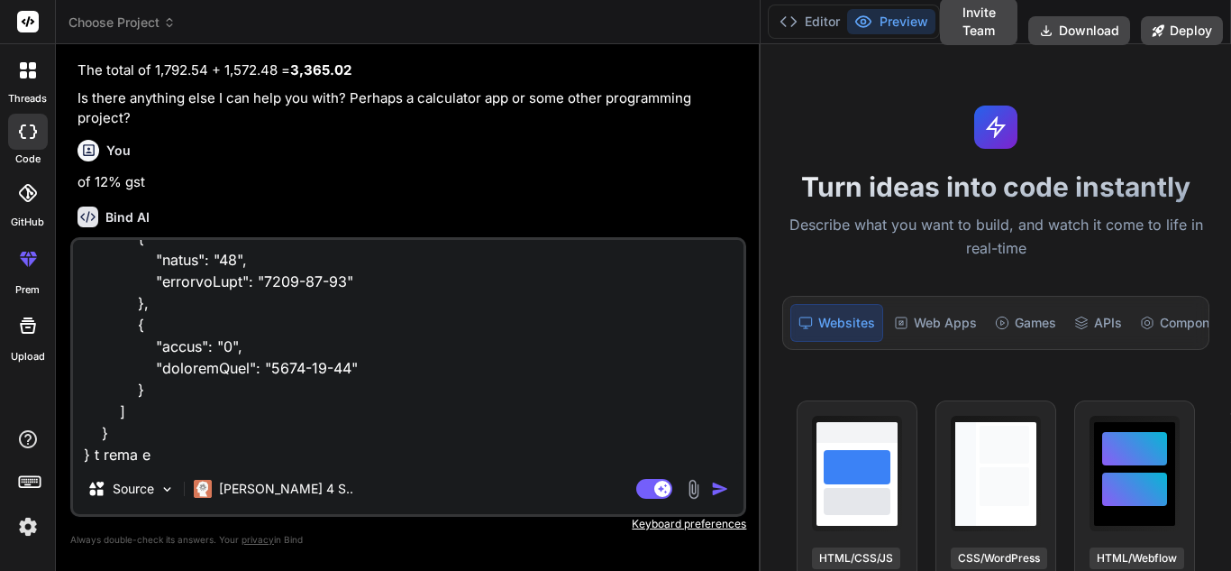
type textarea "here api res: { "success": true, "data": { "Worked": [ { "count": "31", "curren…"
type textarea "x"
type textarea "here api res: { "success": true, "data": { "Worked": [ { "count": "31", "curren…"
type textarea "x"
type textarea "here api res: { "success": true, "data": { "Worked": [ { "count": "31", "curren…"
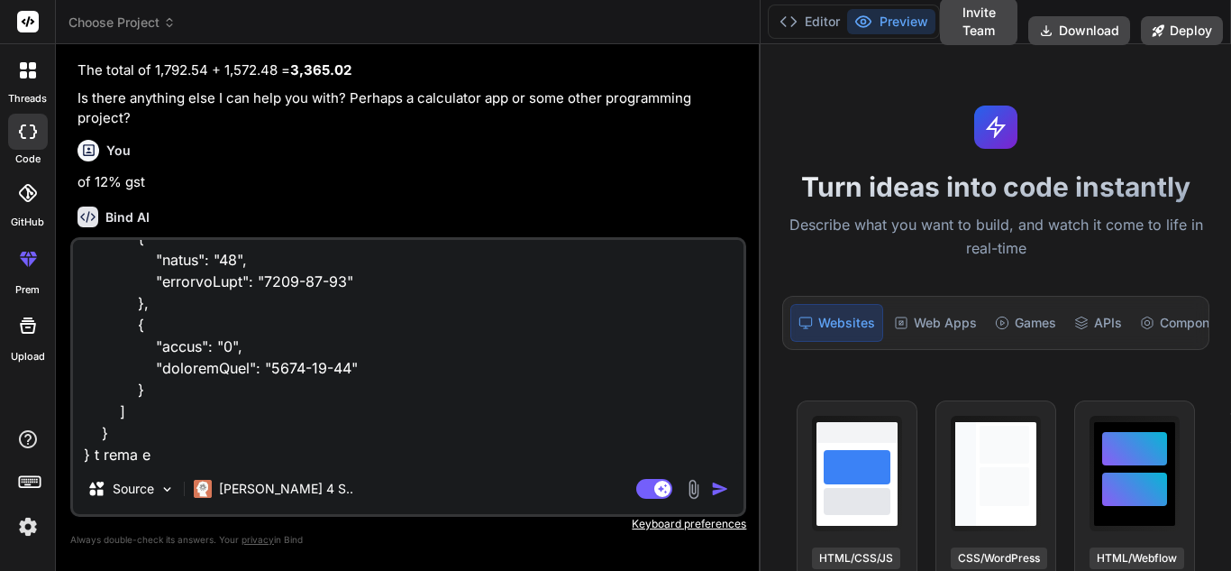
type textarea "x"
type textarea "here api res: { "success": true, "data": { "Worked": [ { "count": "31", "curren…"
type textarea "x"
type textarea "here api res: { "success": true, "data": { "Worked": [ { "count": "31", "curren…"
type textarea "x"
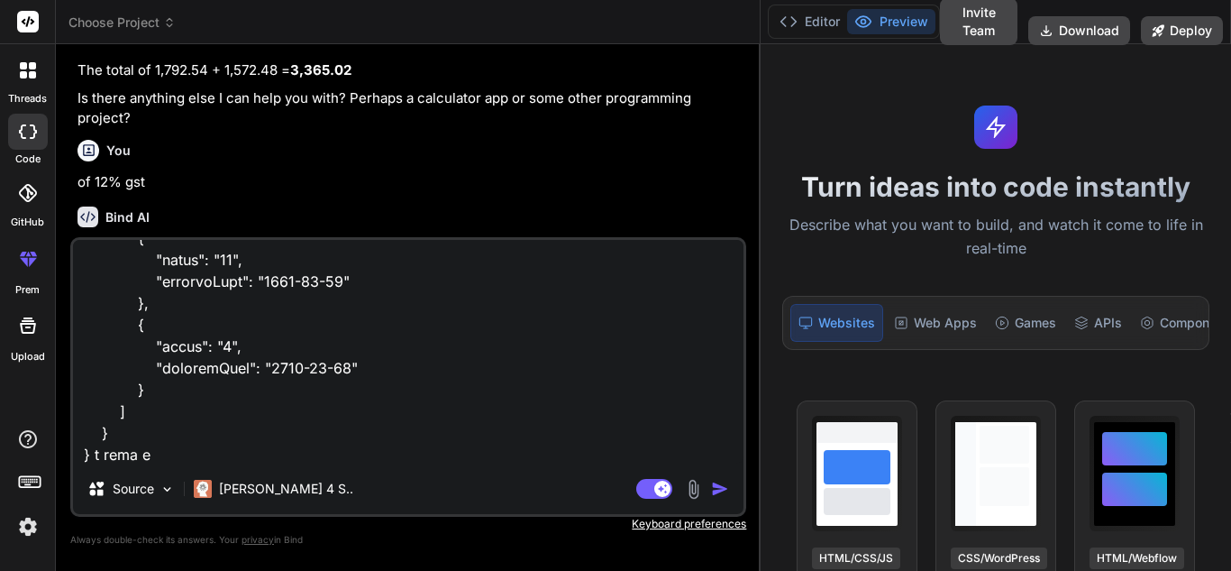
type textarea "here api res: { "success": true, "data": { "Worked": [ { "count": "31", "curren…"
type textarea "x"
type textarea "here api res: { "success": true, "data": { "Worked": [ { "count": "31", "curren…"
type textarea "x"
type textarea "here api res: { "success": true, "data": { "Worked": [ { "count": "31", "curren…"
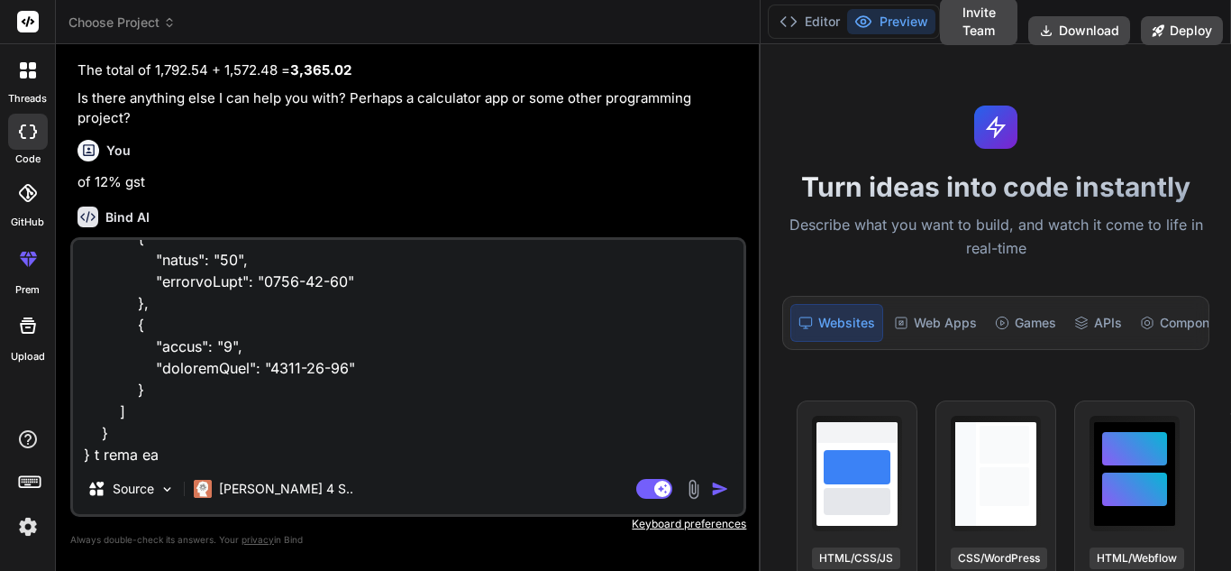
type textarea "x"
type textarea "here api res: { "success": true, "data": { "Worked": [ { "count": "31", "curren…"
type textarea "x"
type textarea "here api res: { "success": true, "data": { "Worked": [ { "count": "31", "curren…"
type textarea "x"
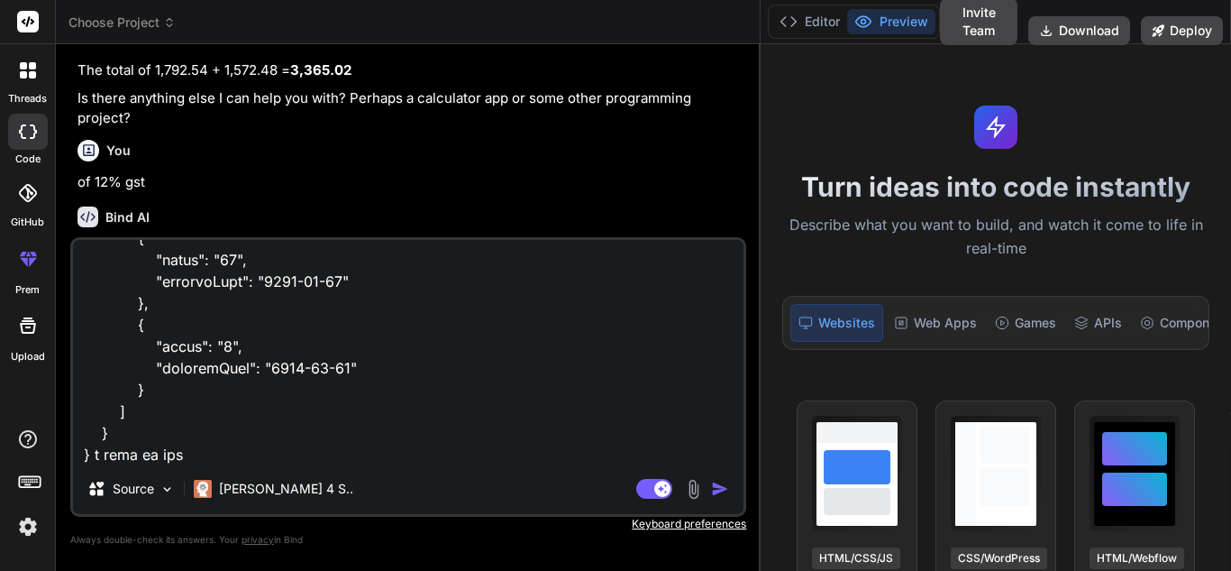
type textarea "here api res: { "success": true, "data": { "Worked": [ { "count": "31", "curren…"
type textarea "x"
type textarea "here api res: { "success": true, "data": { "Worked": [ { "count": "31", "curren…"
type textarea "x"
type textarea "here api res: { "success": true, "data": { "Worked": [ { "count": "31", "curren…"
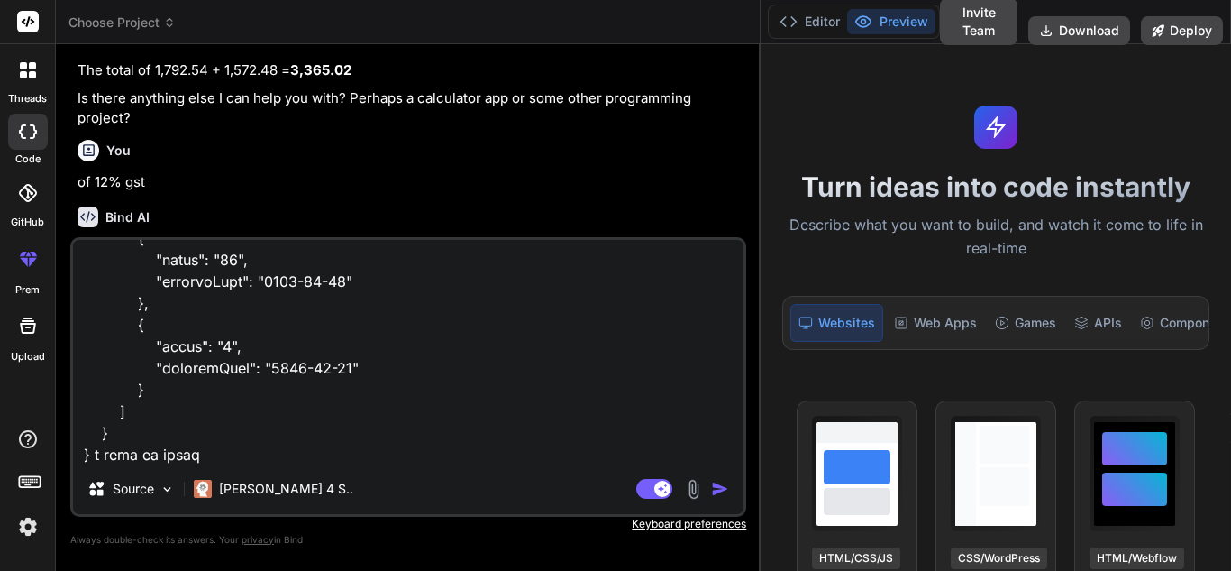
type textarea "x"
type textarea "here api res: { "success": true, "data": { "Worked": [ { "count": "31", "curren…"
type textarea "x"
type textarea "here api res: { "success": true, "data": { "Worked": [ { "count": "31", "curren…"
type textarea "x"
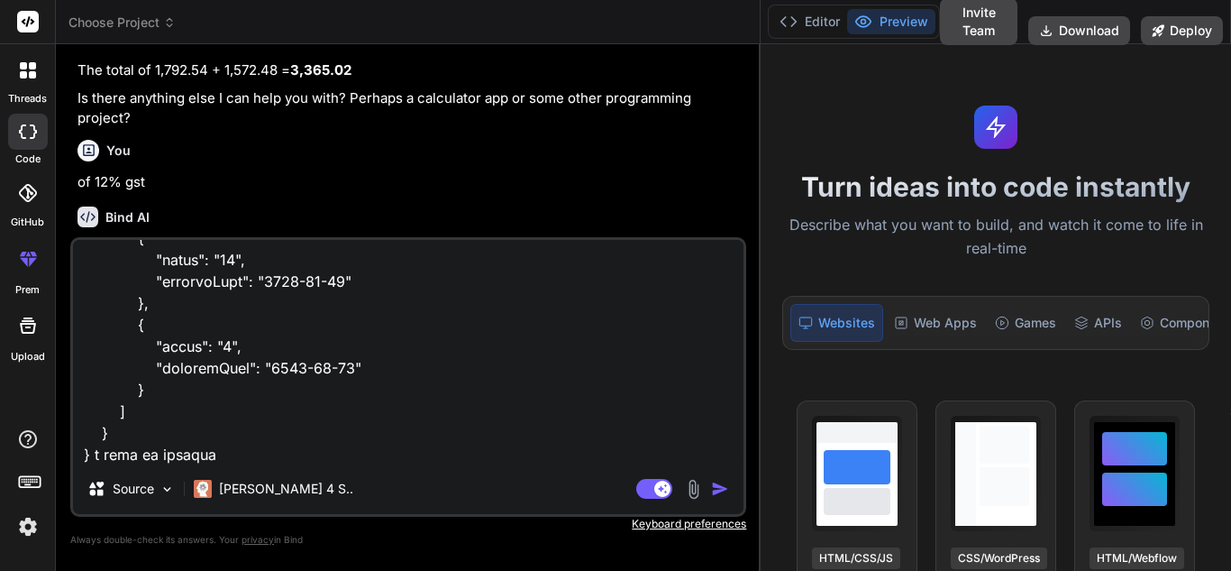
type textarea "here api res: { "success": true, "data": { "Worked": [ { "count": "31", "curren…"
type textarea "x"
type textarea "here api res: { "success": true, "data": { "Worked": [ { "count": "31", "curren…"
type textarea "x"
type textarea "here api res: { "success": true, "data": { "Worked": [ { "count": "31", "curren…"
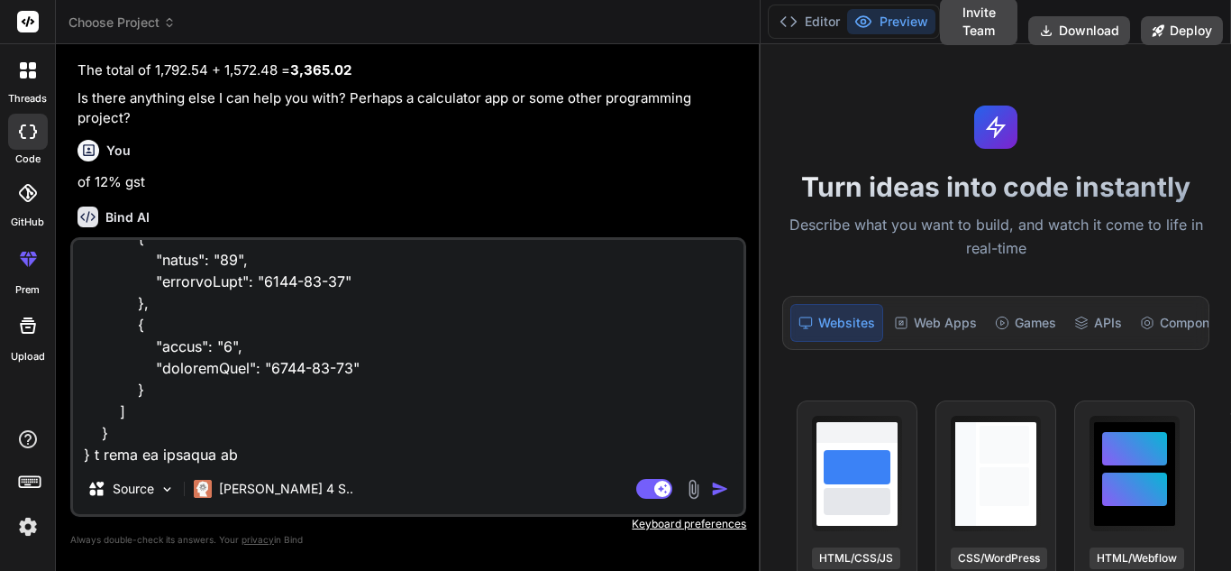
type textarea "x"
type textarea "here api res: { "success": true, "data": { "Worked": [ { "count": "31", "curren…"
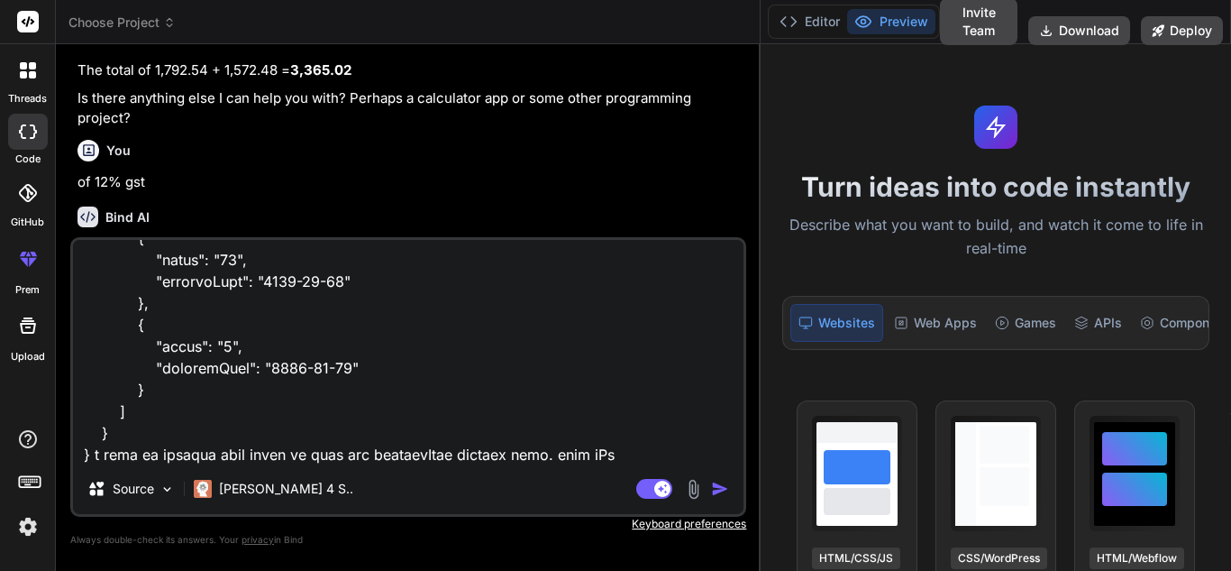
drag, startPoint x: 255, startPoint y: 370, endPoint x: 337, endPoint y: 366, distance: 82.1
click at [337, 366] on textarea at bounding box center [408, 352] width 671 height 224
click at [639, 463] on div "Source Claude 4 S.. Agent Mode. When this toggle is activated, AI automatically…" at bounding box center [408, 376] width 676 height 279
click at [572, 444] on textarea at bounding box center [408, 352] width 671 height 224
click at [575, 456] on textarea at bounding box center [408, 352] width 671 height 224
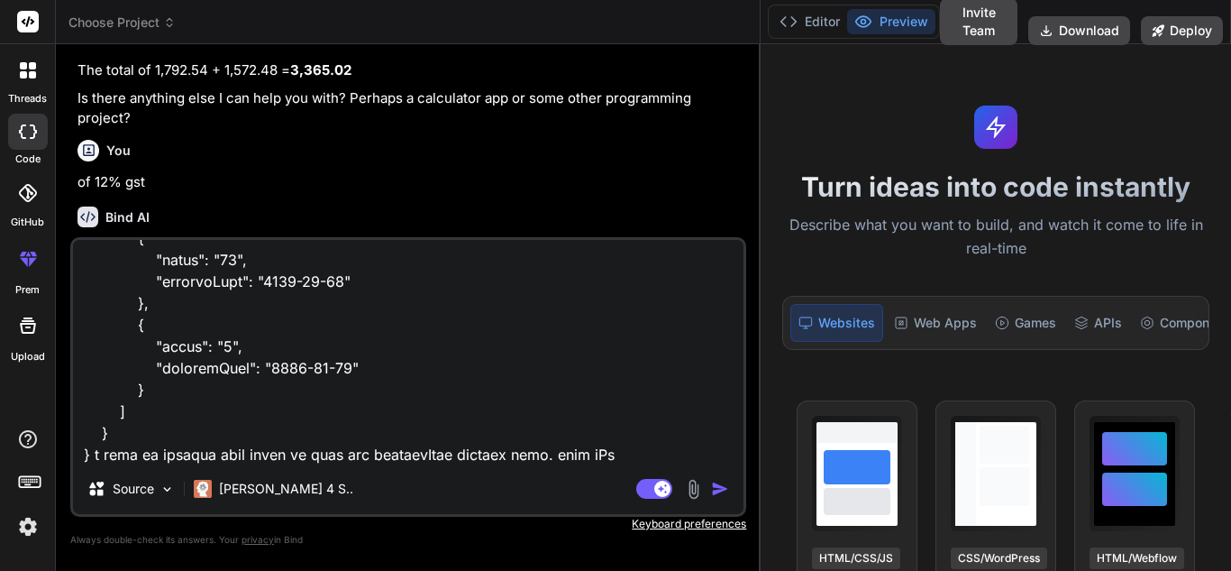
click at [590, 457] on textarea at bounding box center [408, 352] width 671 height 224
paste textarea "[DATE]"
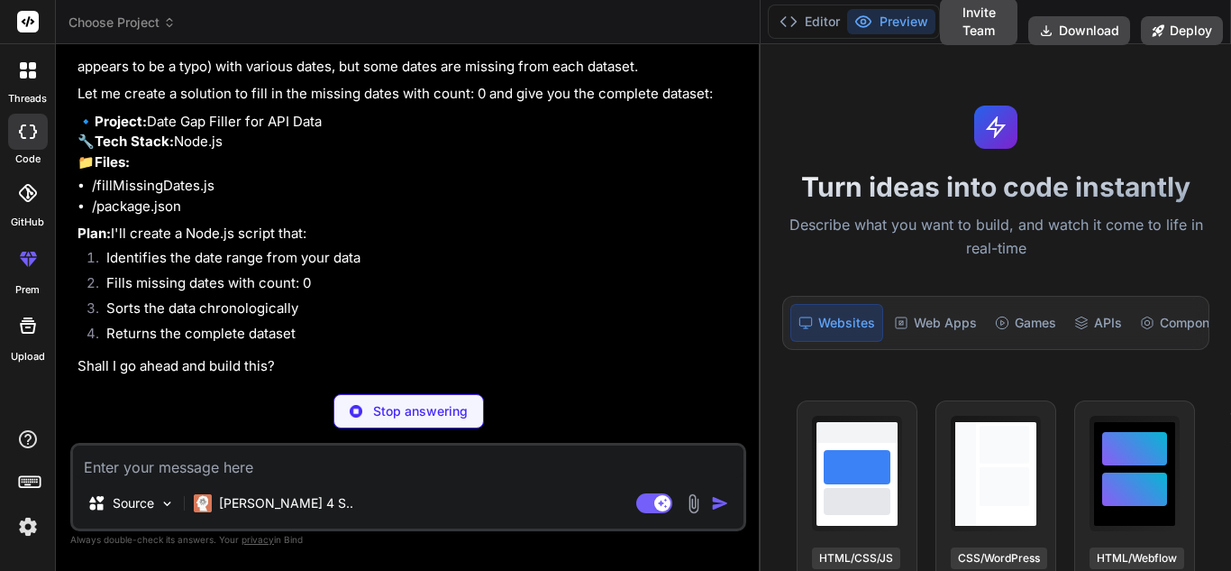
scroll to position [1101, 0]
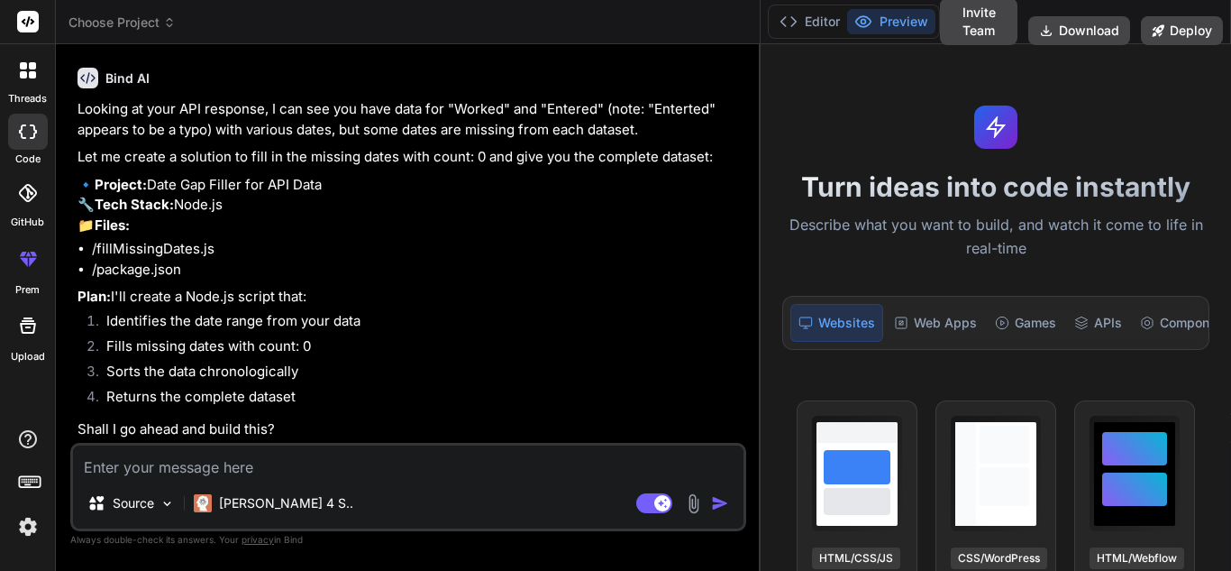
click at [326, 465] on textarea at bounding box center [408, 461] width 671 height 32
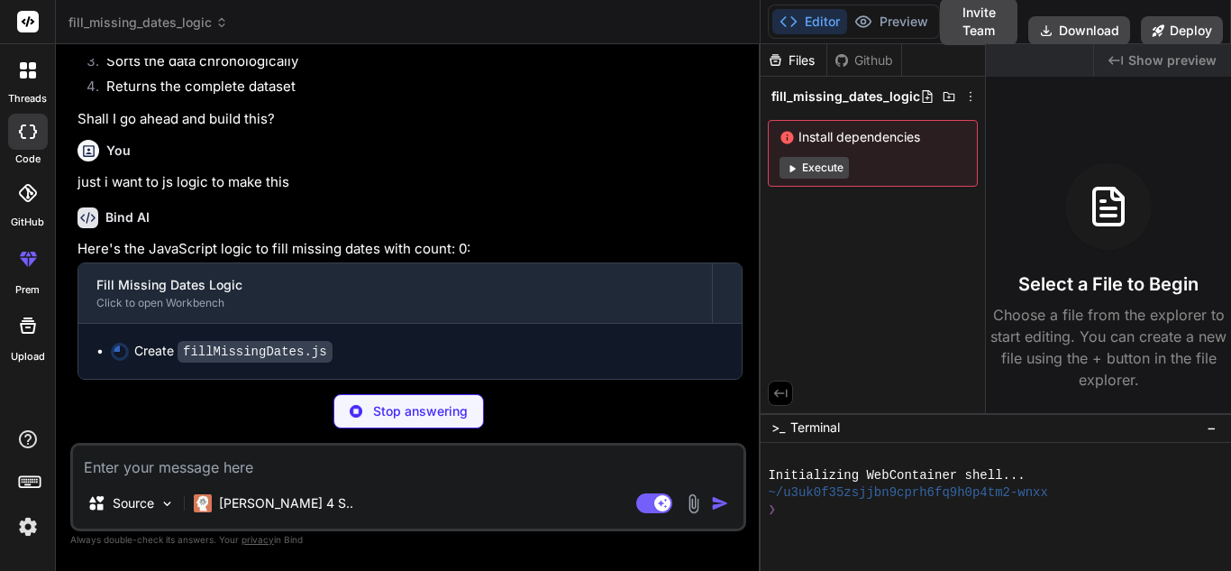
scroll to position [1411, 0]
click at [465, 466] on textarea at bounding box center [408, 461] width 671 height 32
click at [487, 464] on textarea at bounding box center [408, 461] width 671 height 32
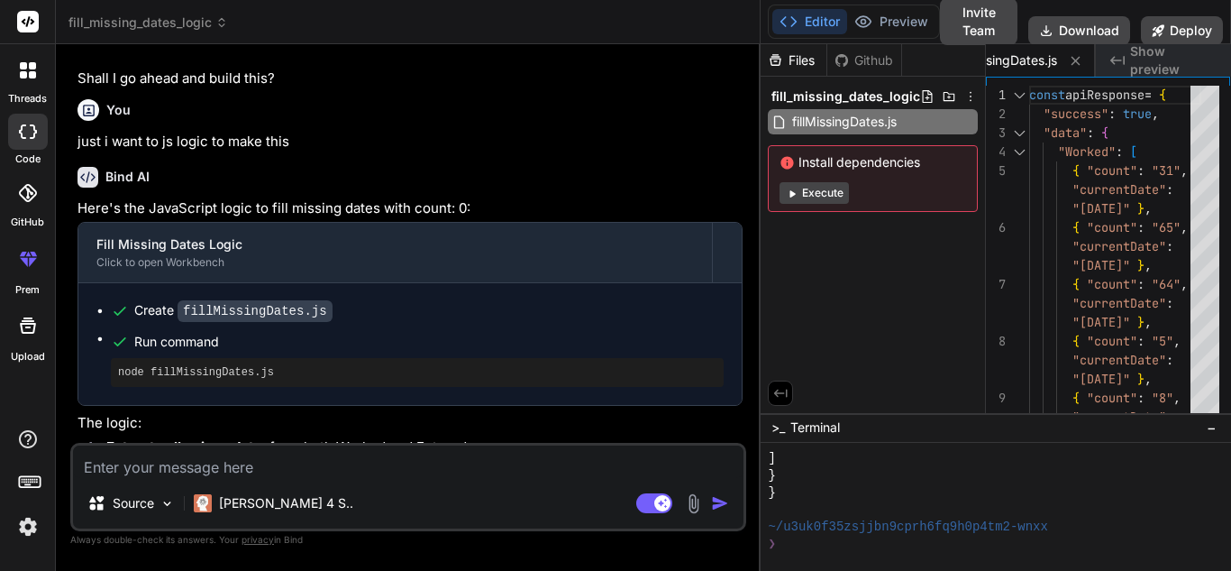
scroll to position [1578, 0]
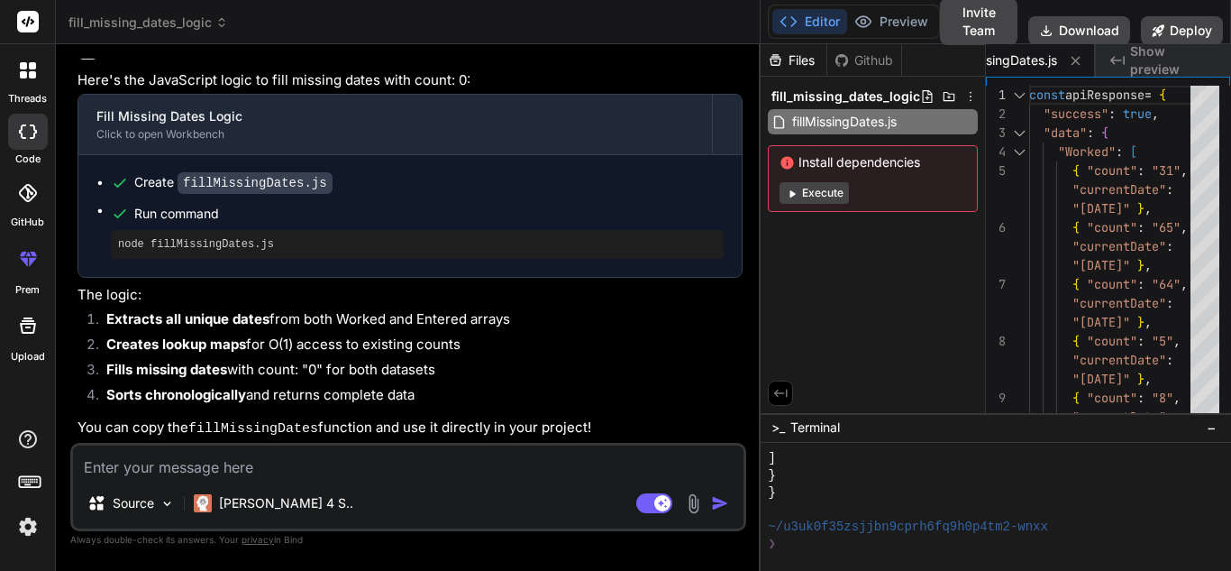
click at [277, 249] on pre "node fillMissingDates.js" at bounding box center [417, 244] width 599 height 14
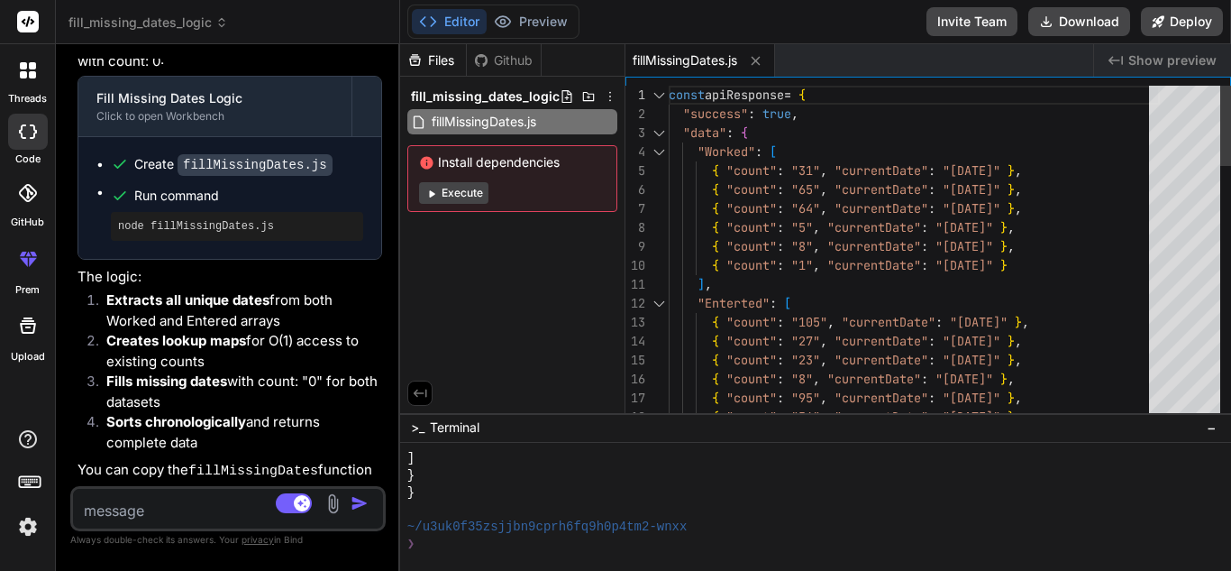
scroll to position [2105, 0]
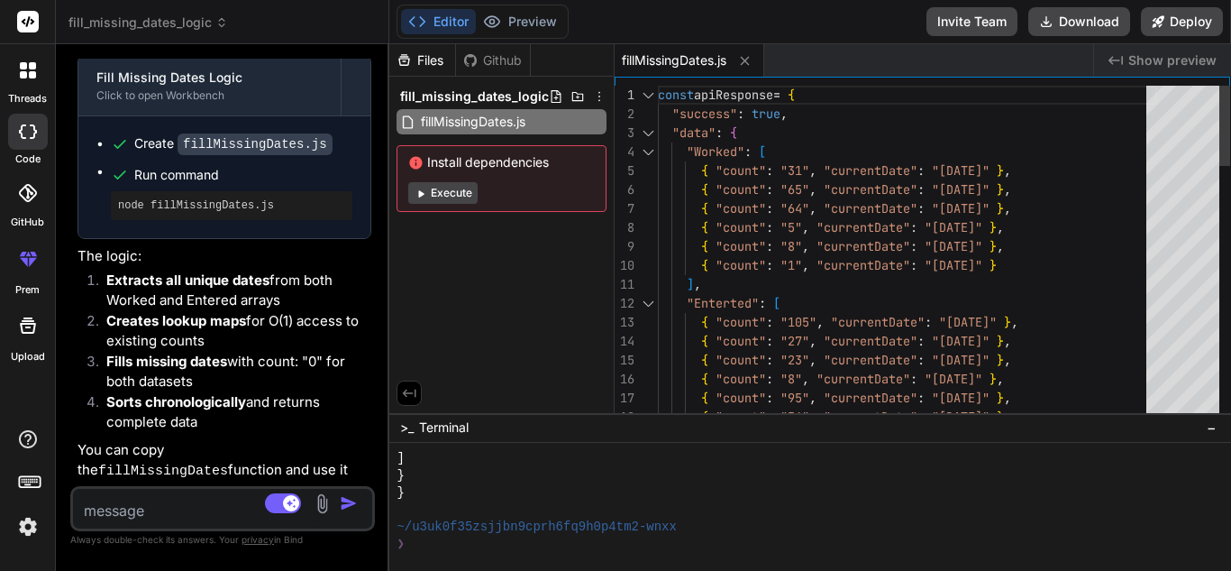
drag, startPoint x: 760, startPoint y: 238, endPoint x: 350, endPoint y: 230, distance: 410.3
click at [350, 230] on div "Bind AI Web Search Created with Pixso. Code Generator You hello Bind AI Hello! …" at bounding box center [223, 307] width 334 height 526
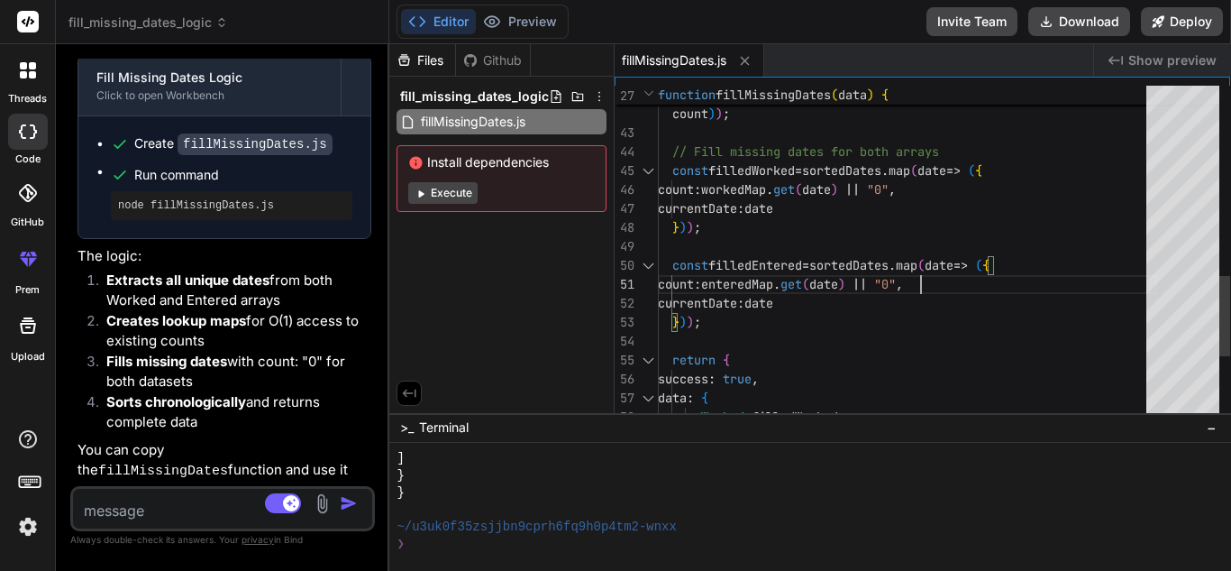
scroll to position [0, 0]
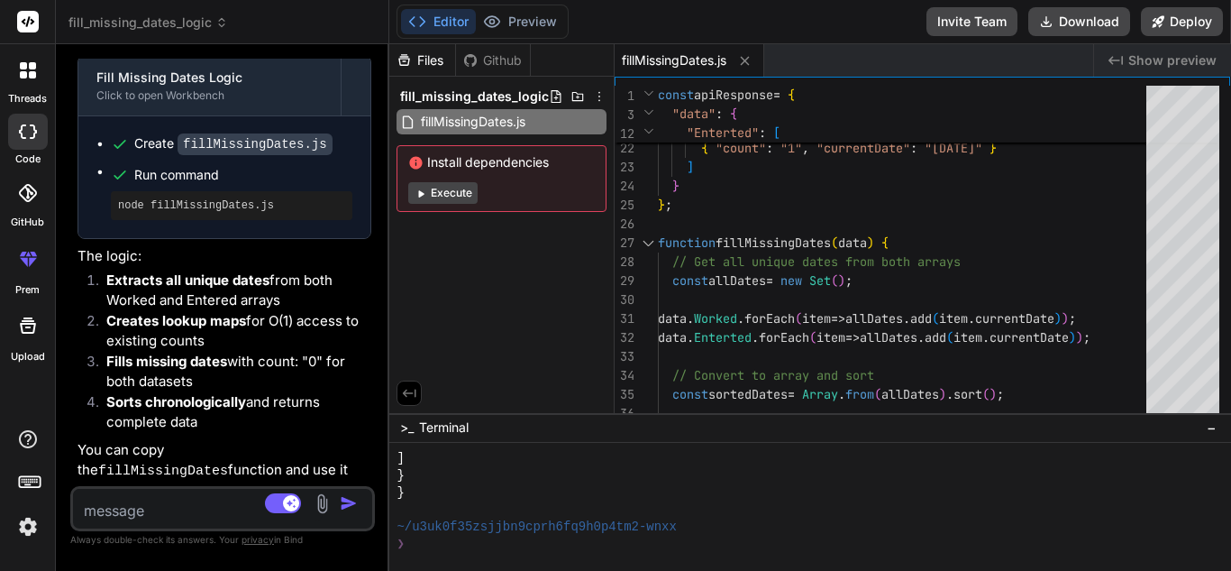
click at [219, 498] on textarea at bounding box center [198, 505] width 250 height 32
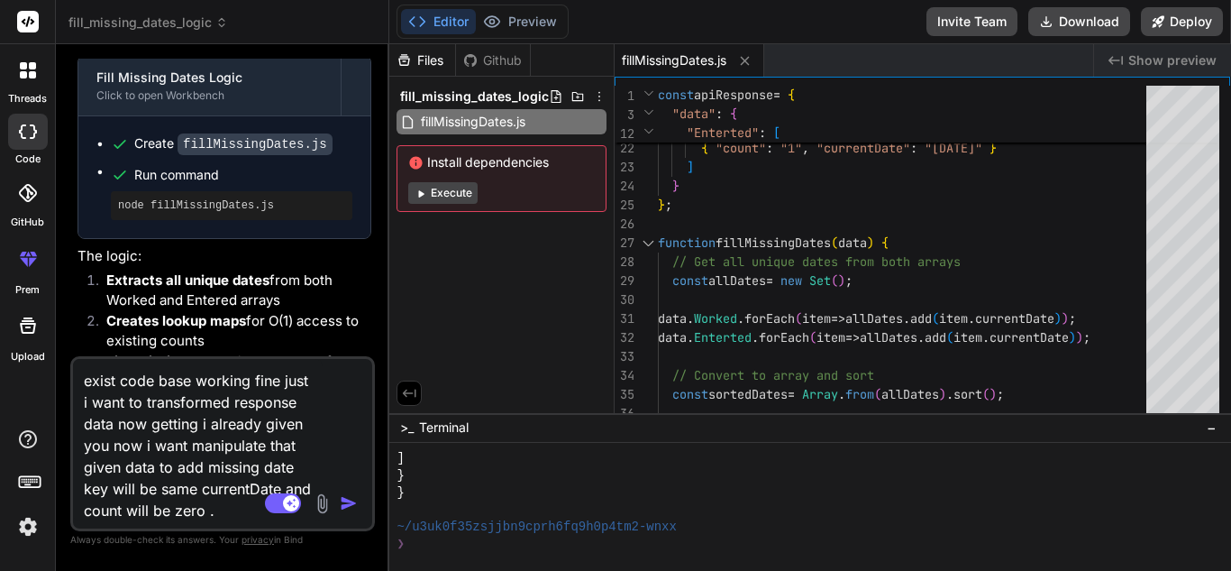
paste textarea "const chartRef = useRef(null); let uniqueDates = []; let workedData = []; let e…"
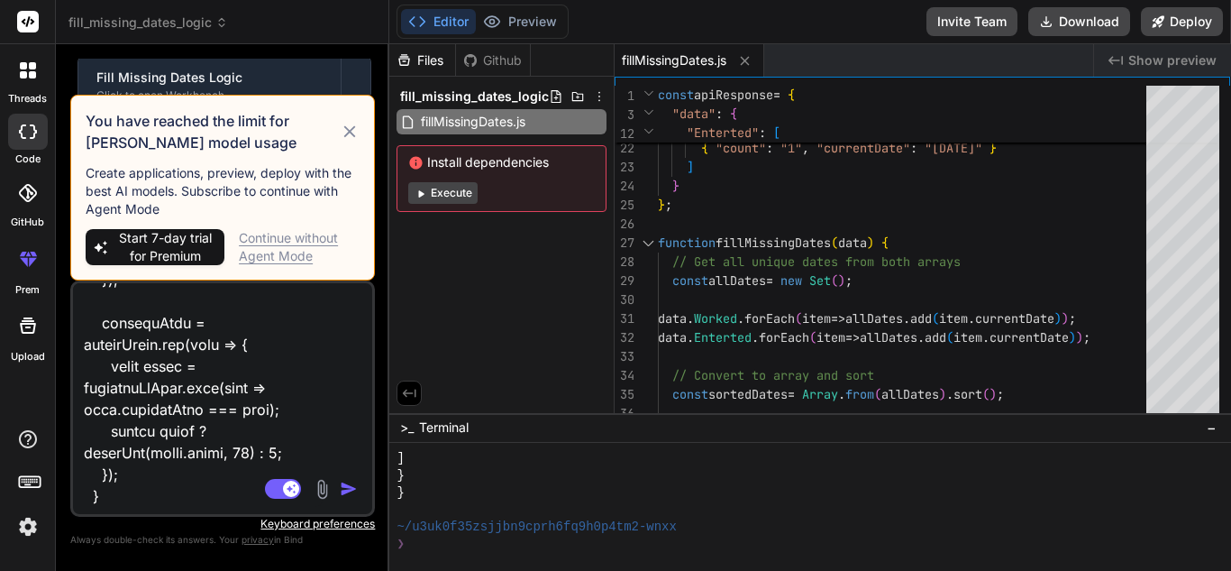
click at [347, 134] on icon at bounding box center [350, 132] width 12 height 12
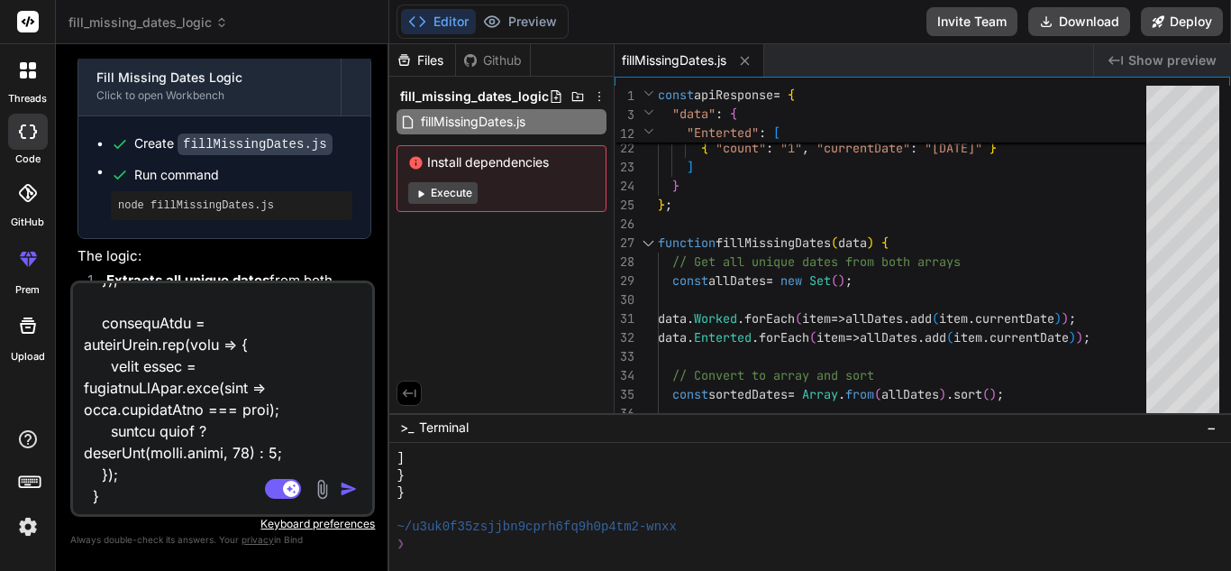
click at [158, 507] on div "Source Claude 4 S.. Agent Mode. When this toggle is activated, AI automatically…" at bounding box center [222, 398] width 305 height 236
click at [159, 485] on textarea at bounding box center [198, 395] width 250 height 224
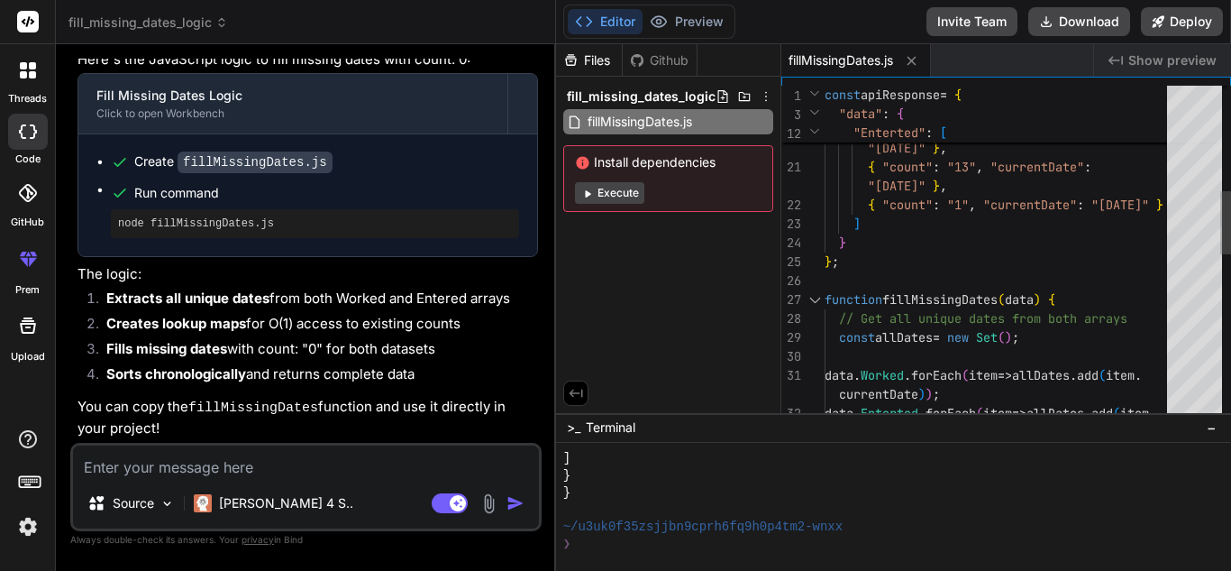
scroll to position [1699, 0]
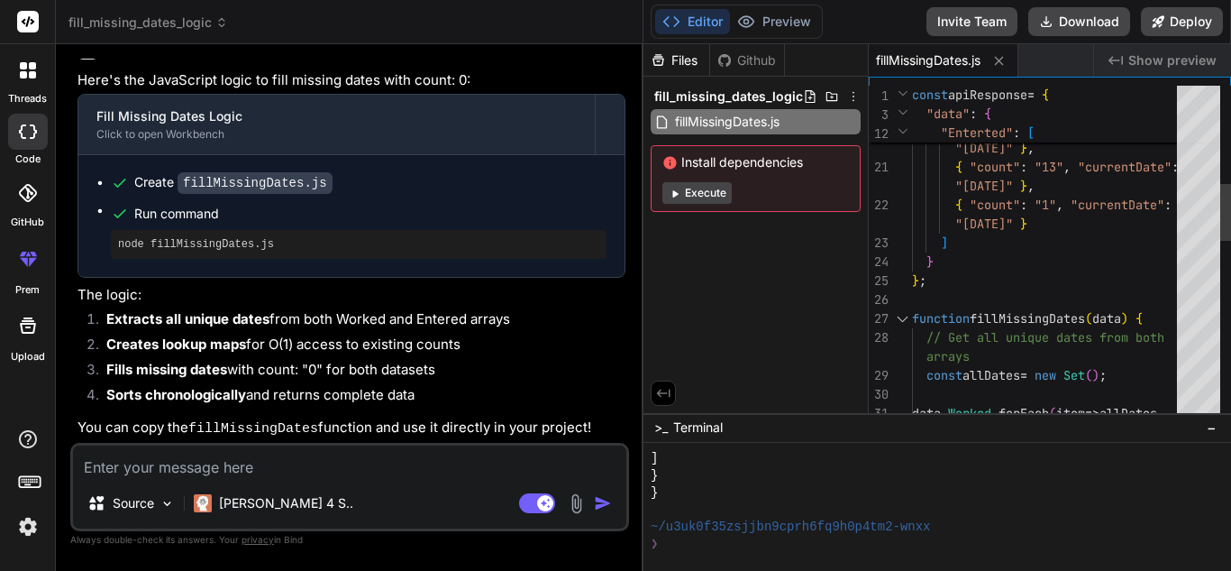
drag, startPoint x: 389, startPoint y: 234, endPoint x: 616, endPoint y: 242, distance: 226.4
click at [616, 242] on div "Bind AI Web Search Created with Pixso. Code Generator You hello Bind AI Hello! …" at bounding box center [350, 307] width 588 height 526
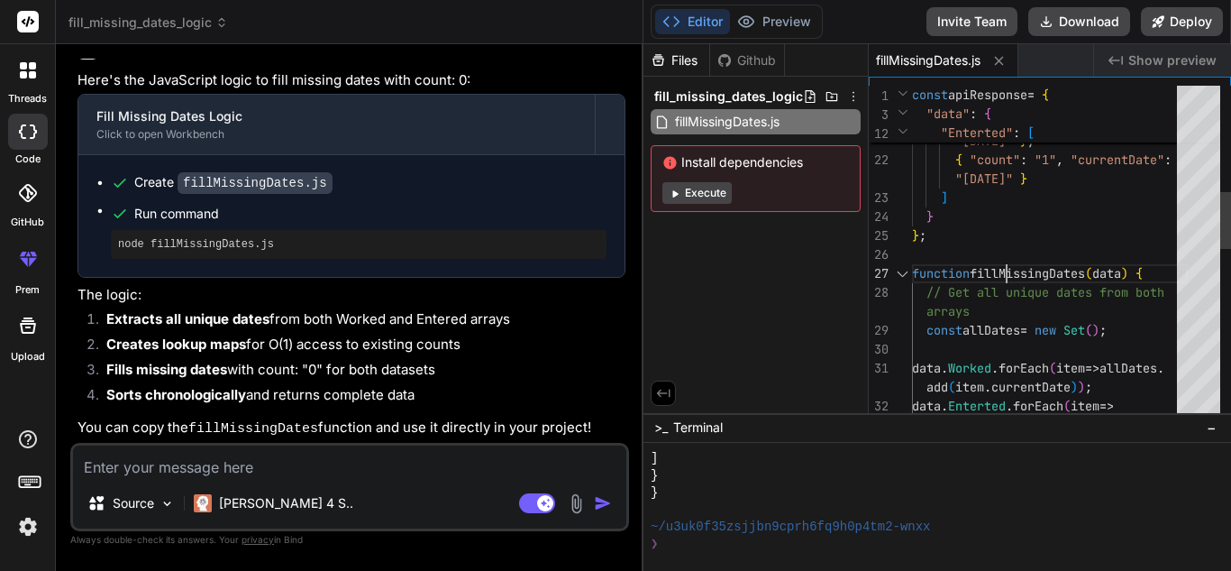
click at [1017, 270] on div "{ "count" : "13" , "currentDate" : "[DATE]" } , { "count" : "13" , "currentDate…" at bounding box center [1050, 444] width 276 height 1950
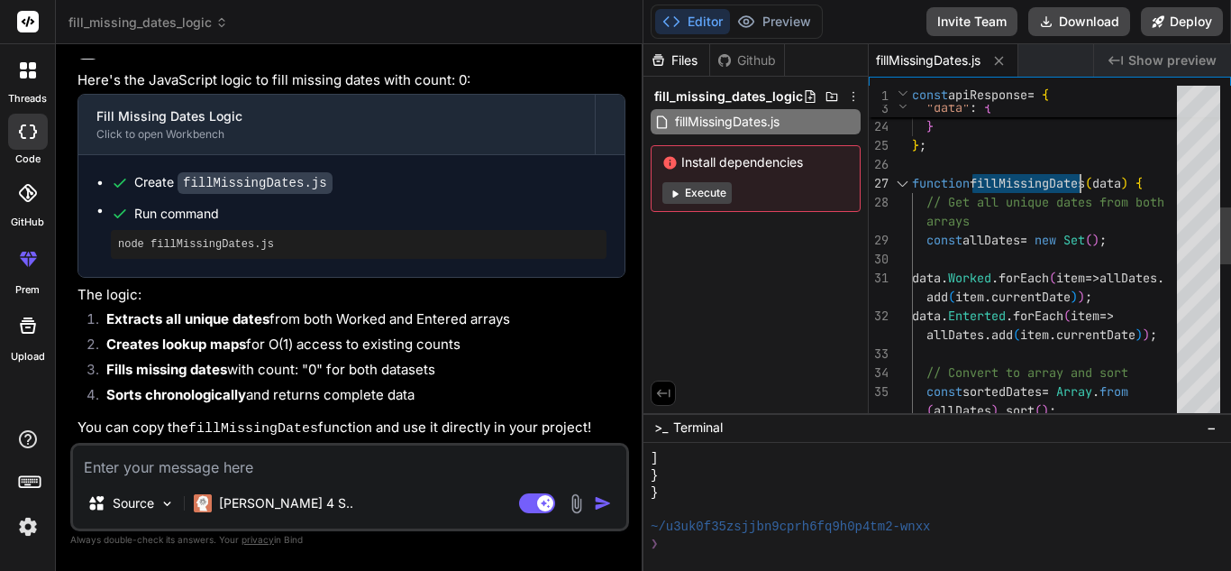
click at [1004, 244] on div ""[DATE]" } ] } } ; function fillMissingDates ( data ) { // Get all unique dates…" at bounding box center [1050, 354] width 276 height 1950
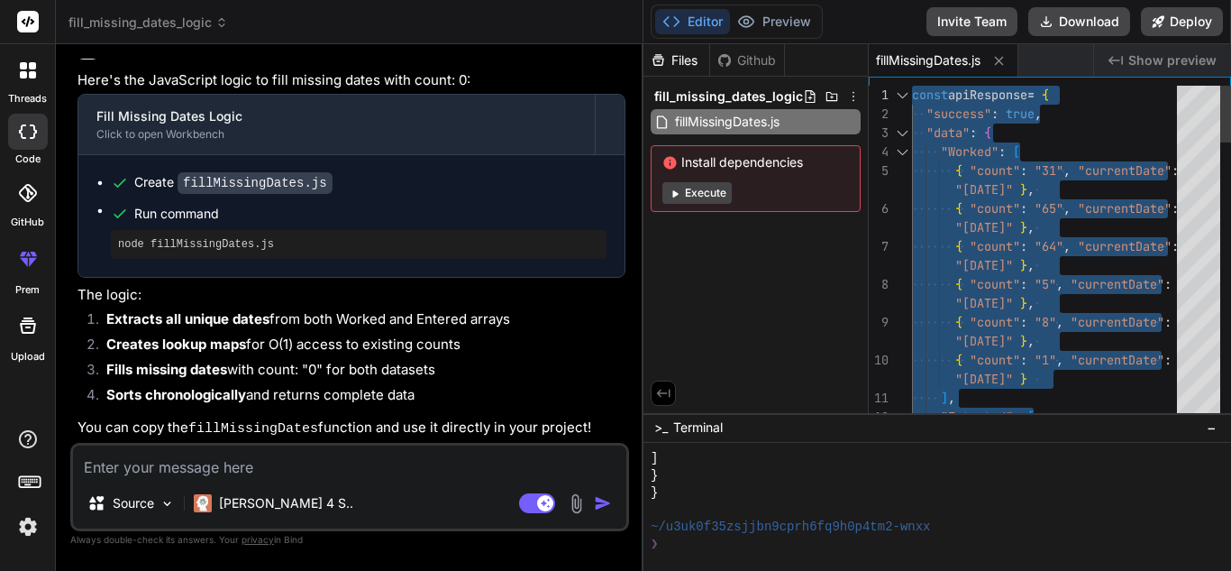
drag, startPoint x: 939, startPoint y: 243, endPoint x: 865, endPoint y: -55, distance: 307.6
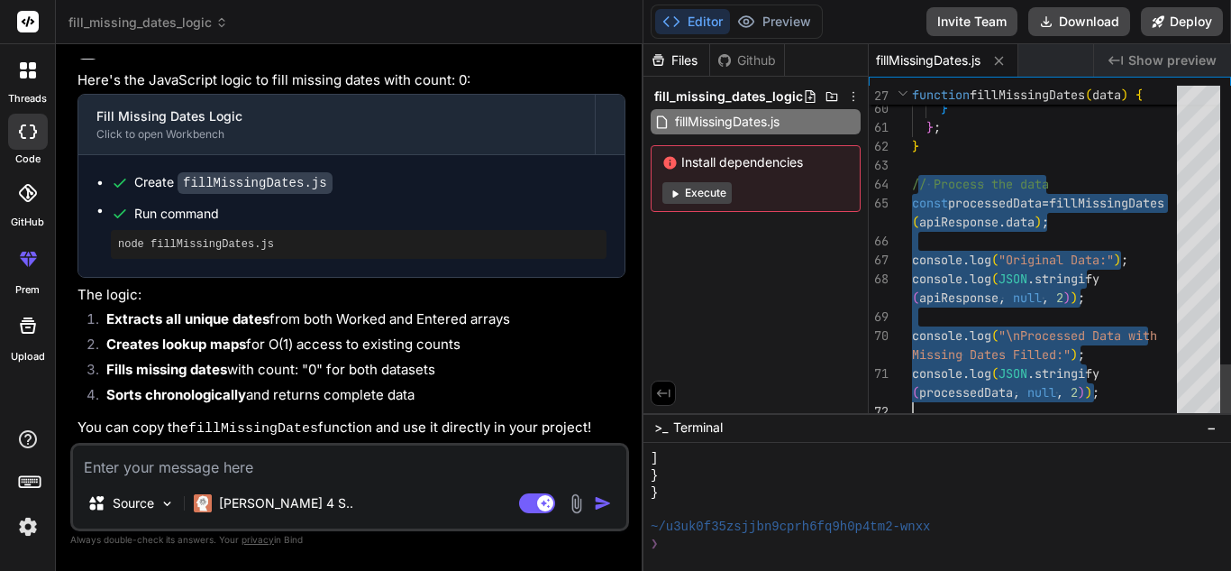
drag, startPoint x: 920, startPoint y: 298, endPoint x: 1121, endPoint y: 404, distance: 227.0
drag, startPoint x: 1113, startPoint y: 392, endPoint x: 894, endPoint y: 182, distance: 303.5
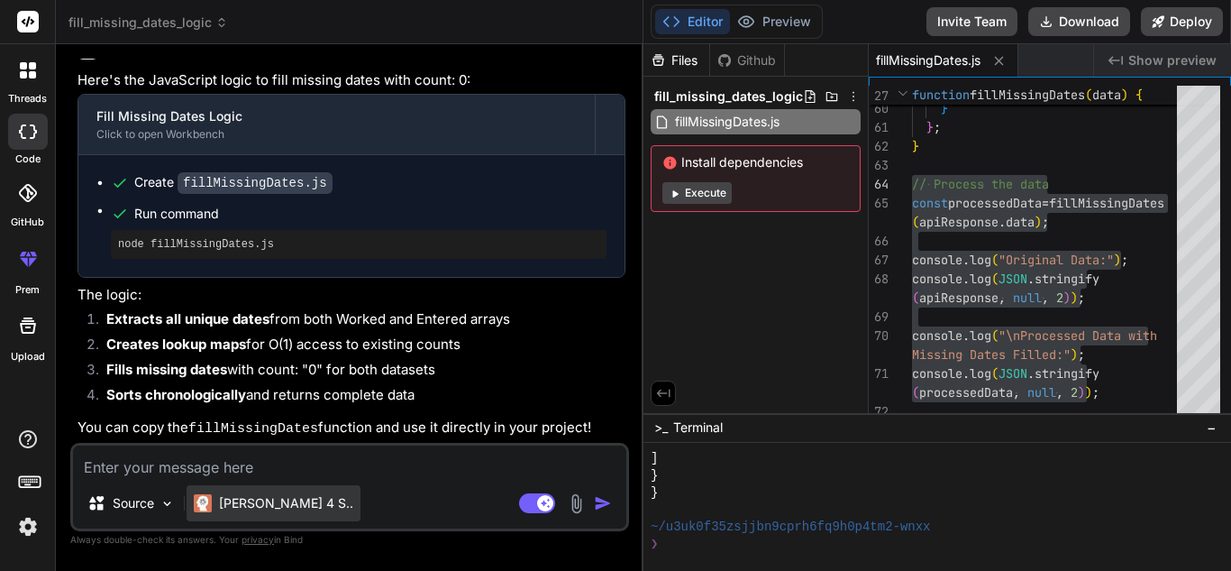
click at [274, 509] on p "[PERSON_NAME] 4 S.." at bounding box center [286, 503] width 134 height 18
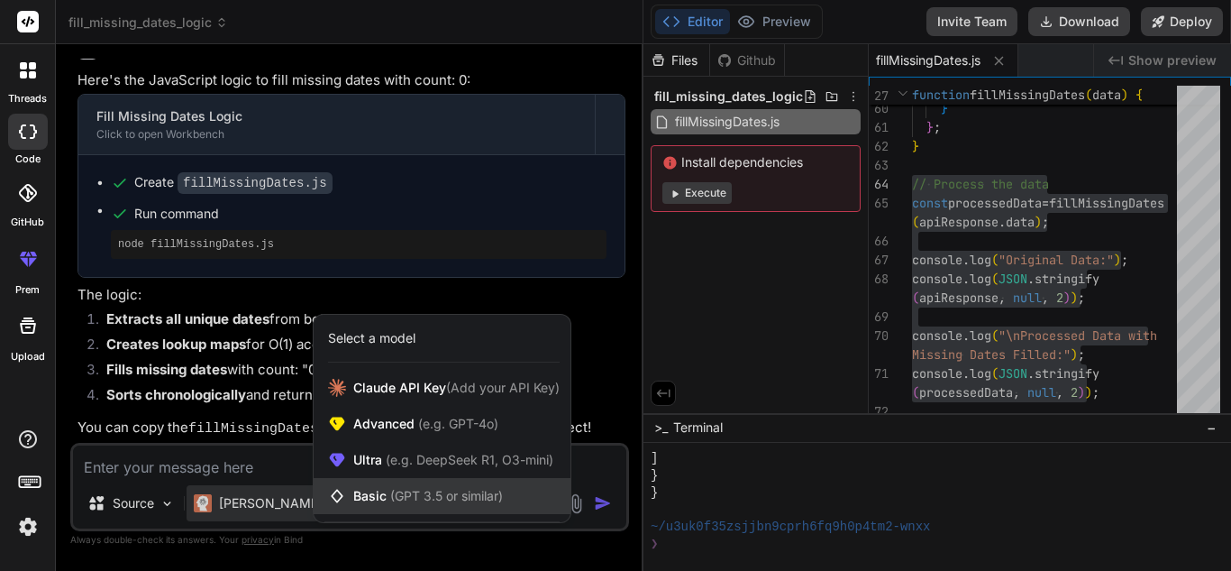
click at [413, 485] on div "Basic (GPT 3.5 or similar)" at bounding box center [442, 496] width 257 height 36
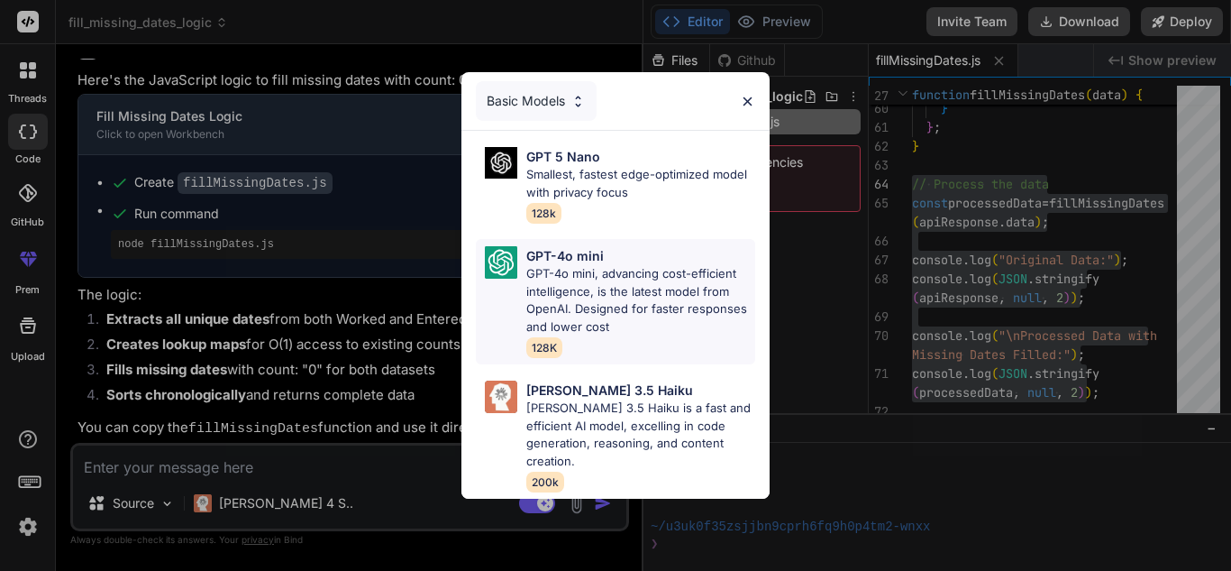
click at [604, 271] on p "GPT-4o mini, advancing cost-efficient intelligence, is the latest model from Op…" at bounding box center [640, 300] width 229 height 70
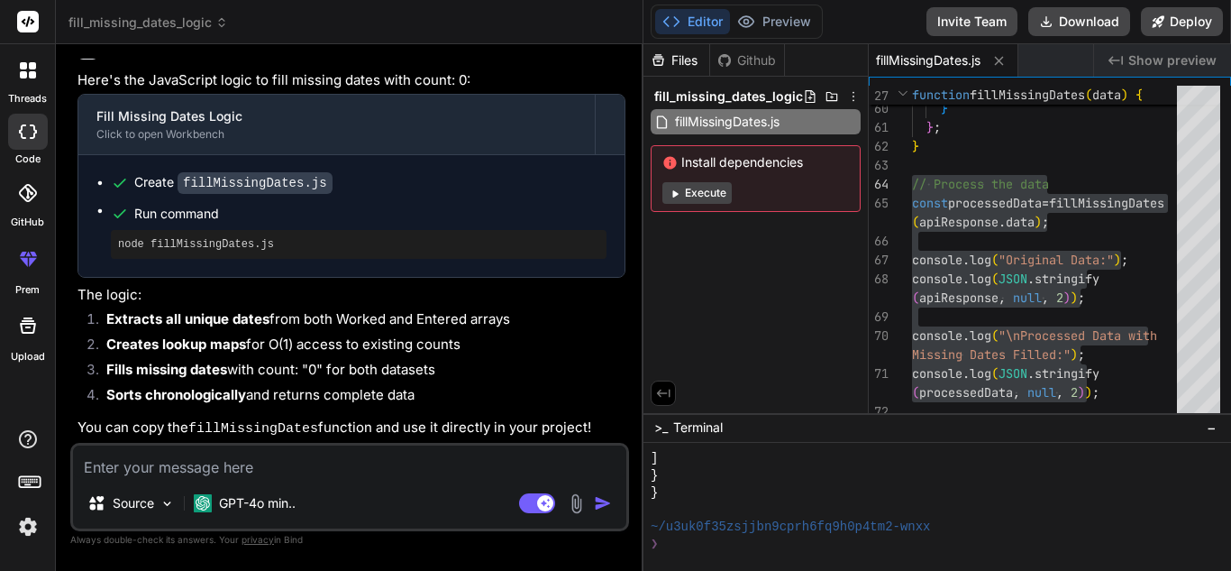
click at [429, 457] on textarea at bounding box center [350, 461] width 554 height 32
click at [597, 499] on img "button" at bounding box center [603, 503] width 18 height 18
click at [345, 462] on textarea at bounding box center [350, 461] width 554 height 32
paste textarea "const chartRef = useRef(null); let uniqueDates = []; let workedData = []; let e…"
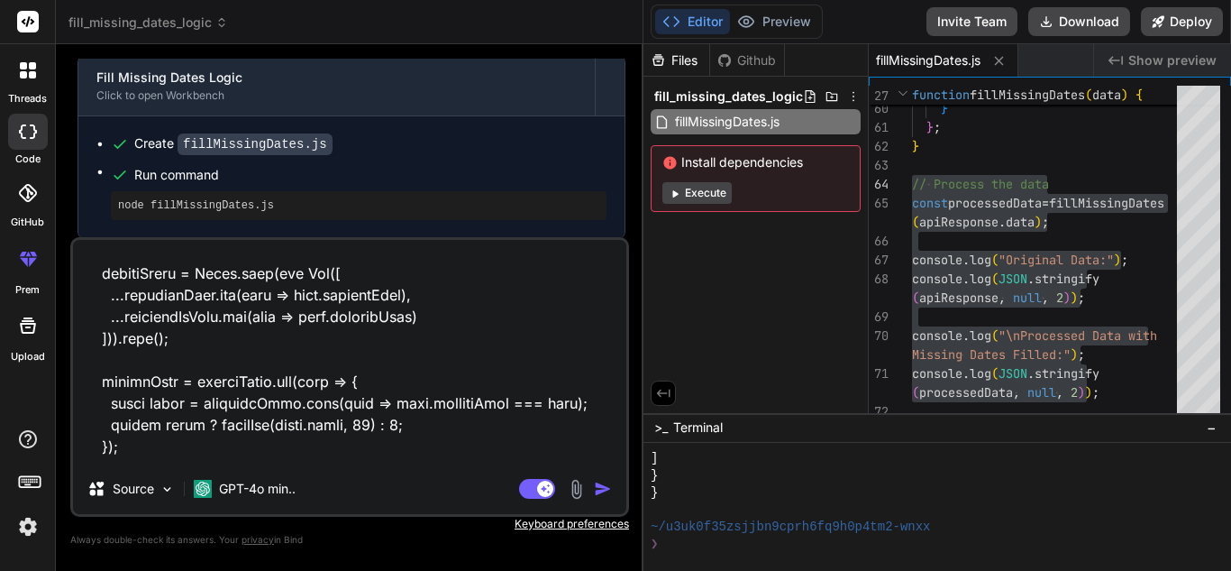
scroll to position [718, 0]
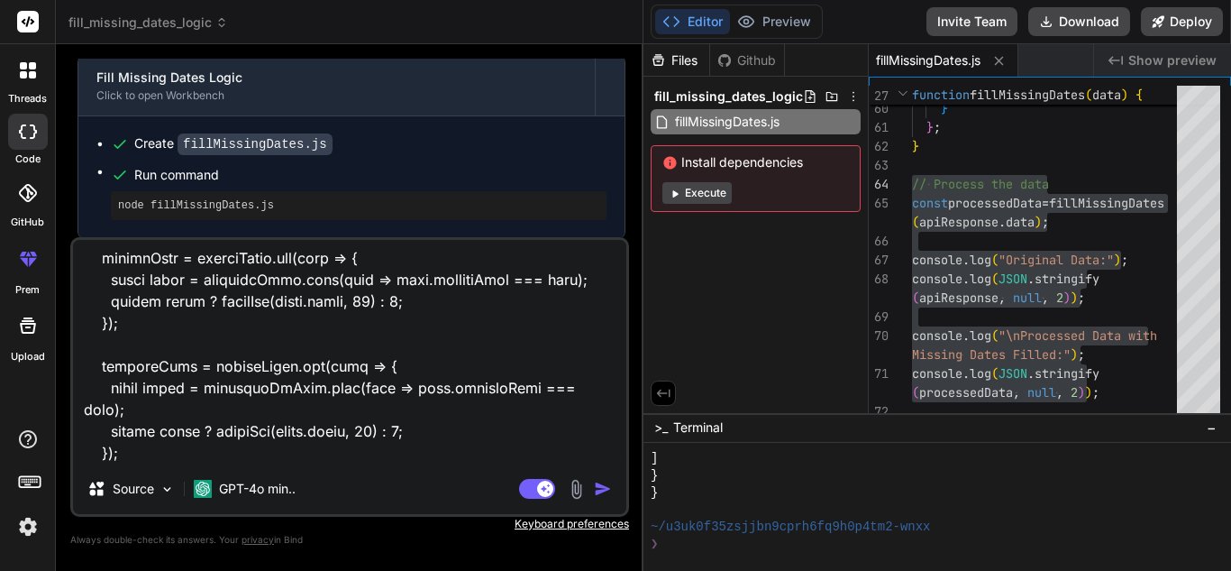
click at [395, 442] on textarea at bounding box center [350, 352] width 554 height 224
click at [226, 432] on textarea at bounding box center [350, 352] width 554 height 224
click at [235, 445] on textarea at bounding box center [350, 352] width 554 height 224
paste textarea "const apiResponse = { "success": true, "data": { "Worked": [ { "count": "31", "…"
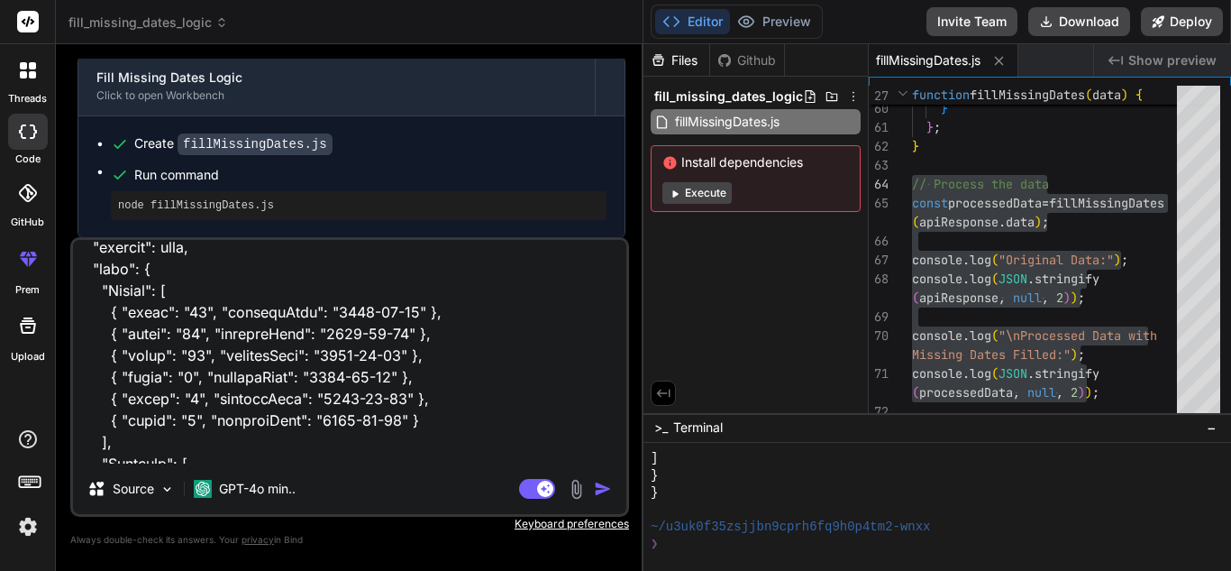
scroll to position [965, 0]
drag, startPoint x: 105, startPoint y: 289, endPoint x: 448, endPoint y: 398, distance: 359.2
click at [448, 398] on textarea at bounding box center [350, 352] width 554 height 224
click at [433, 407] on textarea at bounding box center [350, 352] width 554 height 224
drag, startPoint x: 433, startPoint y: 407, endPoint x: 101, endPoint y: 298, distance: 349.2
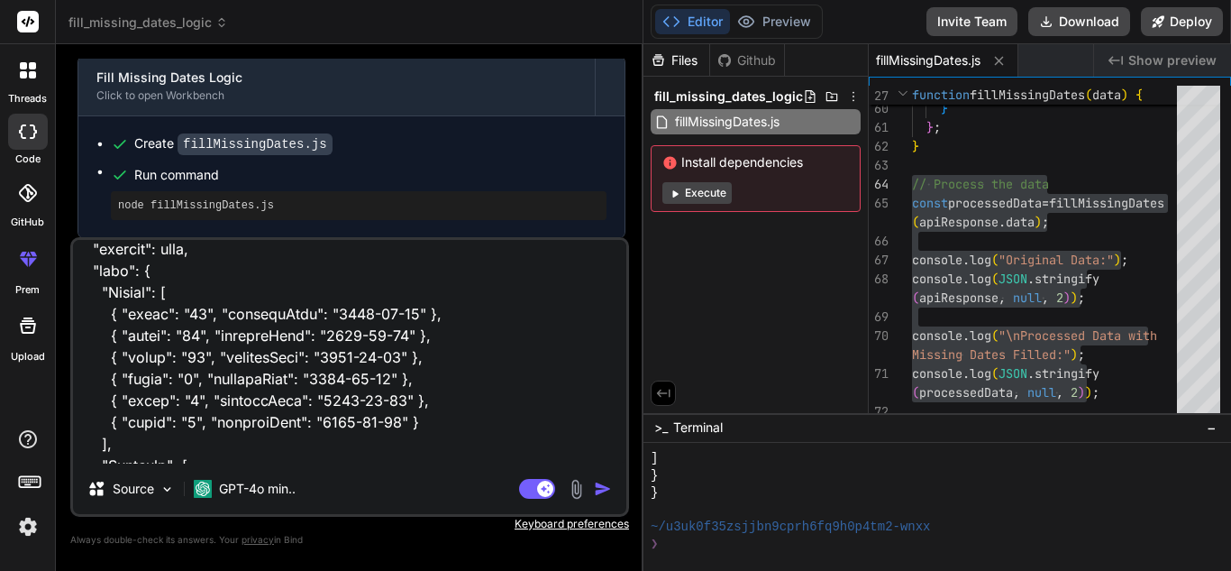
click at [101, 298] on textarea at bounding box center [350, 352] width 554 height 224
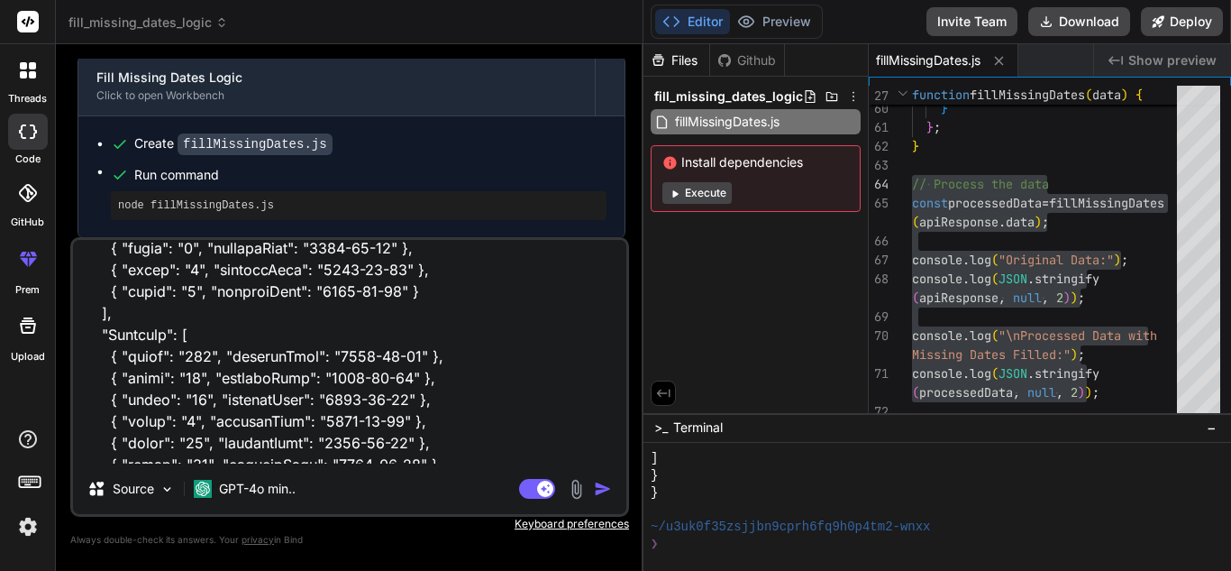
scroll to position [1237, 0]
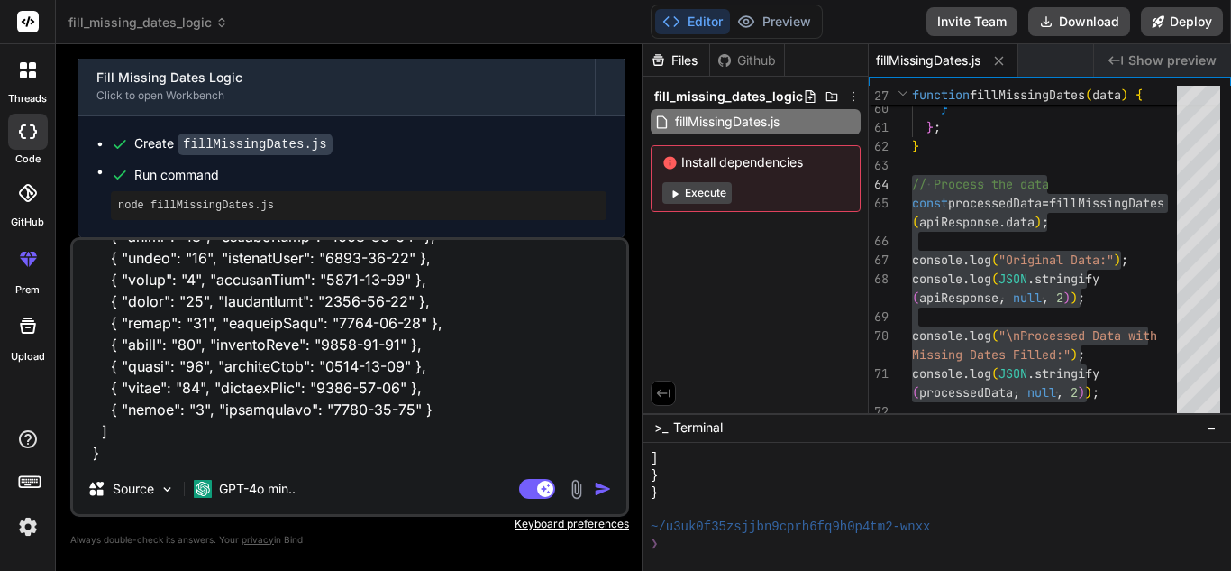
click at [571, 449] on textarea at bounding box center [350, 352] width 554 height 224
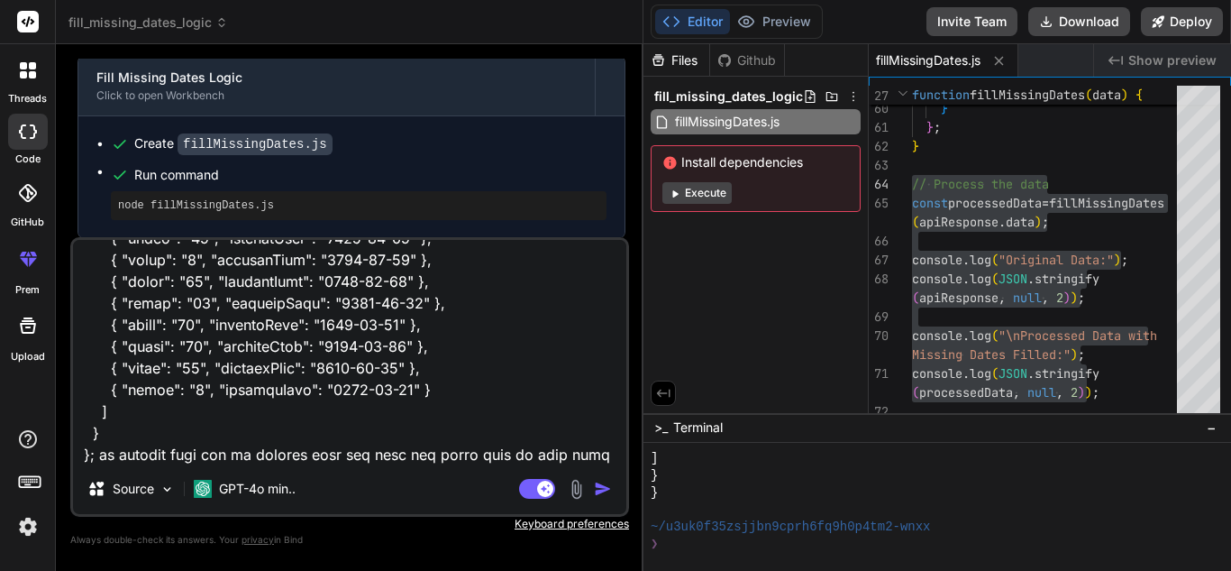
paste textarea "{ "count": "31", "currentDate": "[DATE]" }, { "count": "65", "currentDate": "[D…"
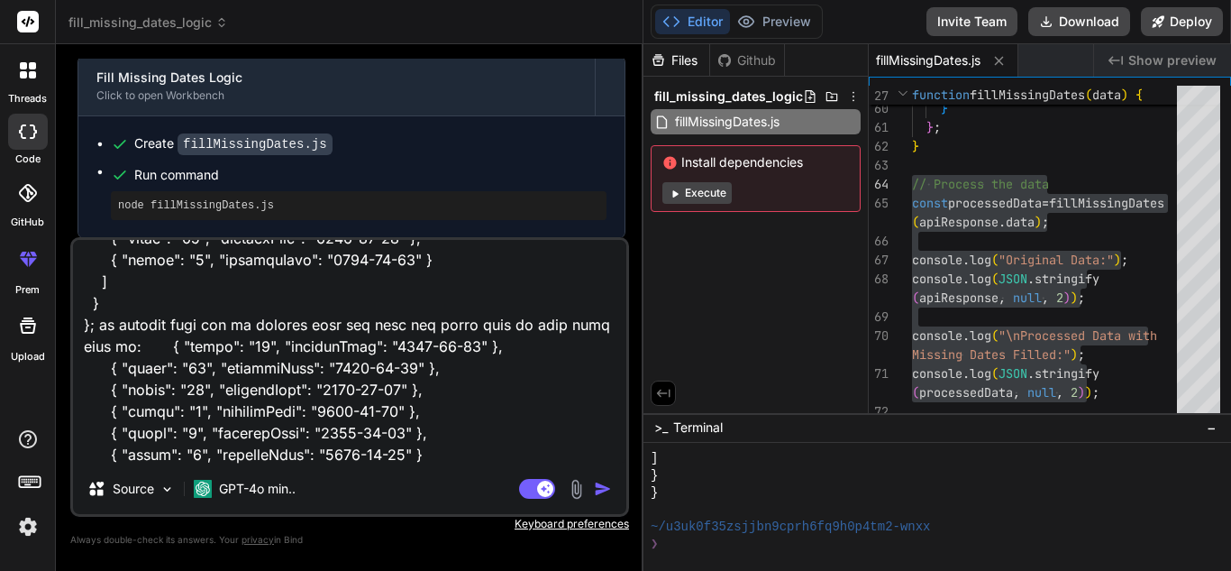
drag, startPoint x: 462, startPoint y: 367, endPoint x: 105, endPoint y: 364, distance: 357.0
click at [105, 364] on textarea at bounding box center [350, 352] width 554 height 224
click at [449, 361] on textarea at bounding box center [350, 352] width 554 height 224
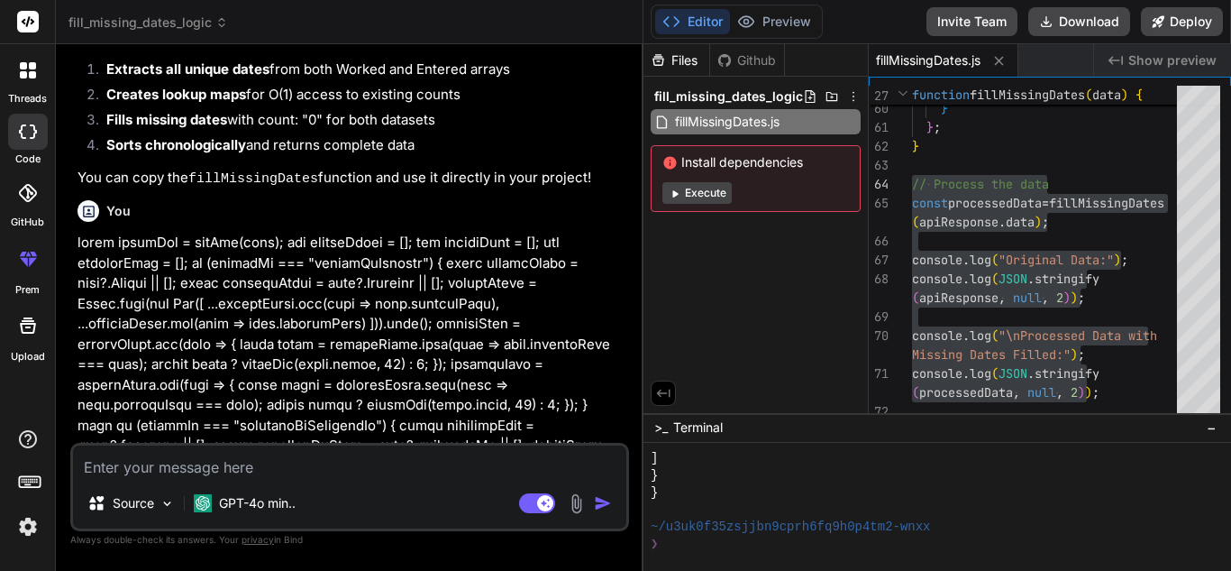
scroll to position [2083, 0]
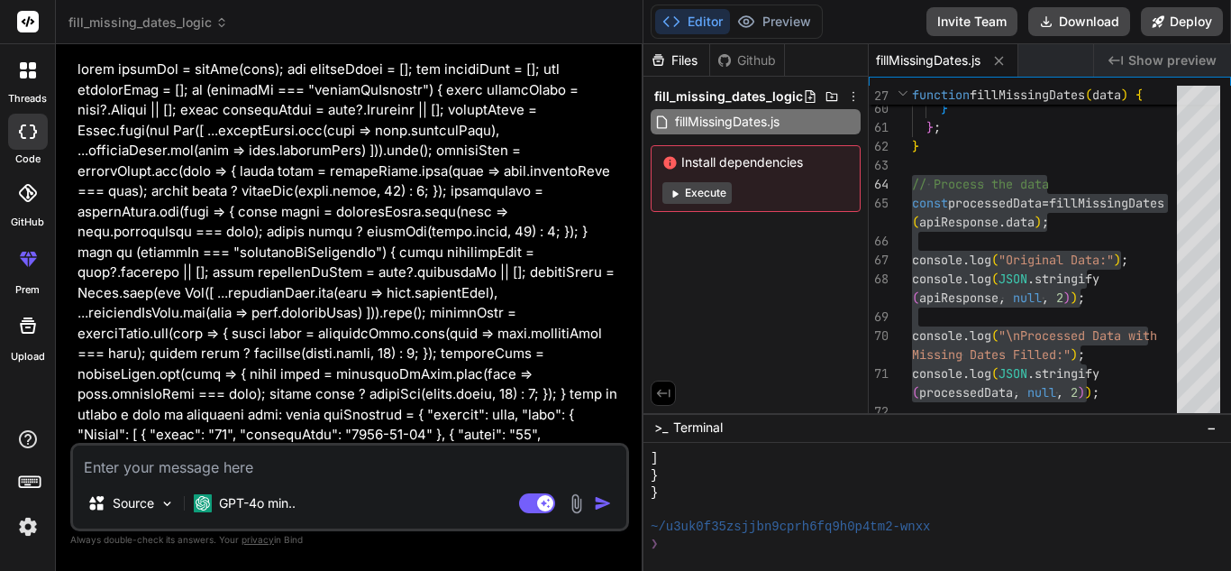
paste textarea "{ "count": "64", "currentDate": "[DATE]" },"
click at [389, 471] on textarea "{ "count": "64", "currentDate": "[DATE]" }," at bounding box center [350, 461] width 554 height 32
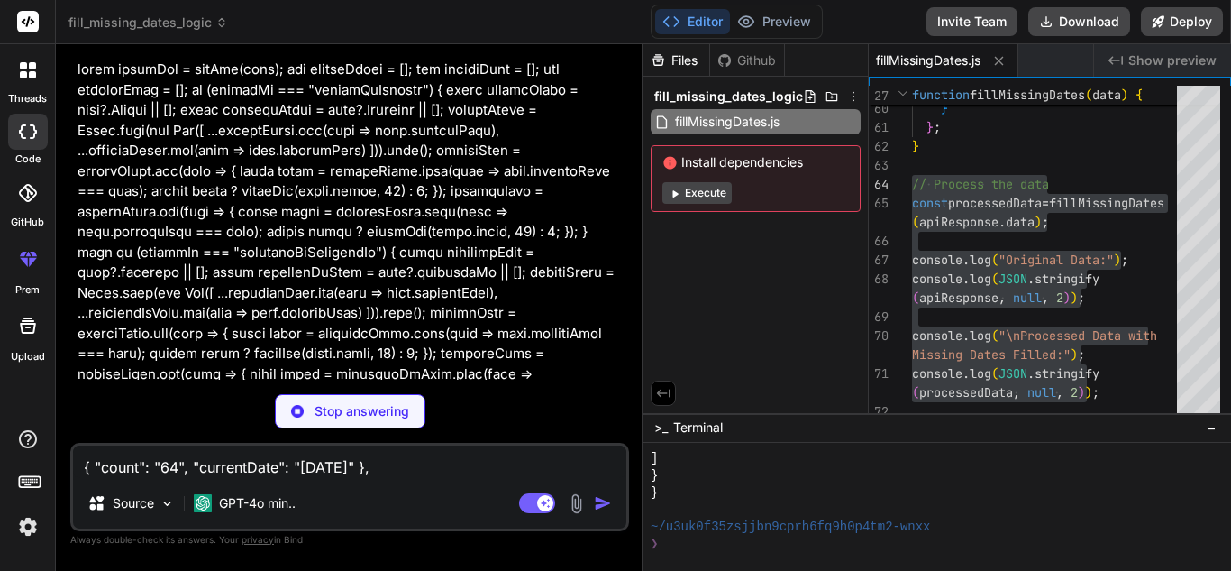
drag, startPoint x: 435, startPoint y: 469, endPoint x: 63, endPoint y: 441, distance: 373.4
click at [63, 441] on div "Bind AI Web Search Created with Pixso. Code Generator You hello Bind AI Hello! …" at bounding box center [350, 307] width 588 height 526
click at [423, 464] on textarea "{ "count": "64", "currentDate": "[DATE]" }," at bounding box center [350, 461] width 554 height 32
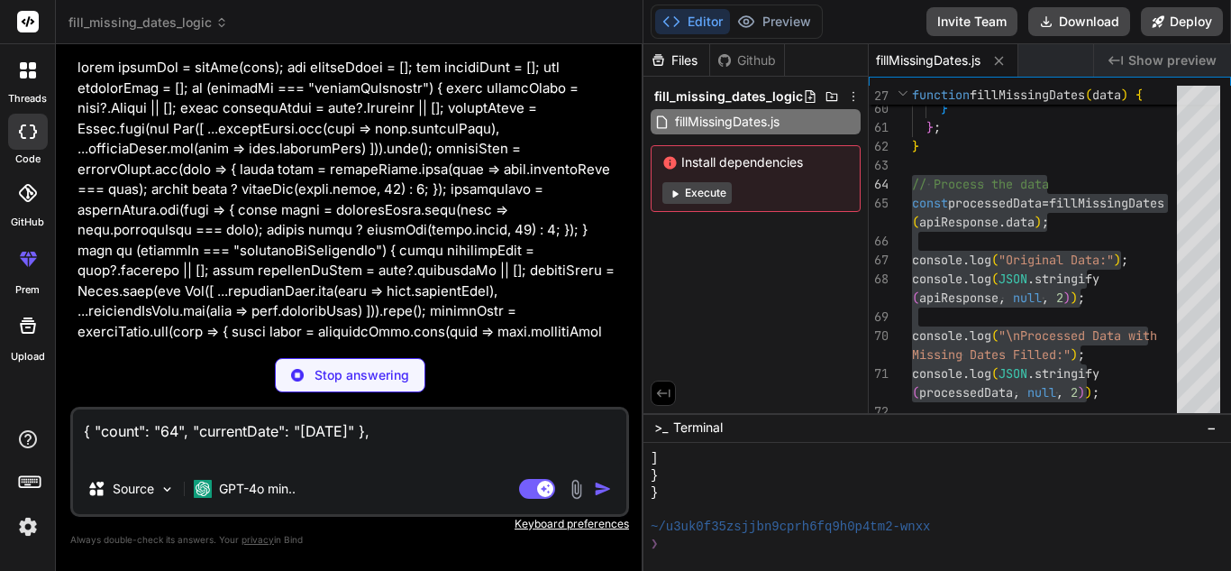
paste textarea "{ "count": "64", "currentDate": "[DATE]" },"
click at [388, 460] on textarea "{ "count": "64", "currentDate": "[DATE]" }, { "count": "64", "currentDate": "[D…" at bounding box center [350, 436] width 554 height 54
click at [446, 445] on textarea "{ "count": "64", "currentDate": "[DATE]" }, { "count": "64", "currentDate": "[D…" at bounding box center [350, 436] width 554 height 54
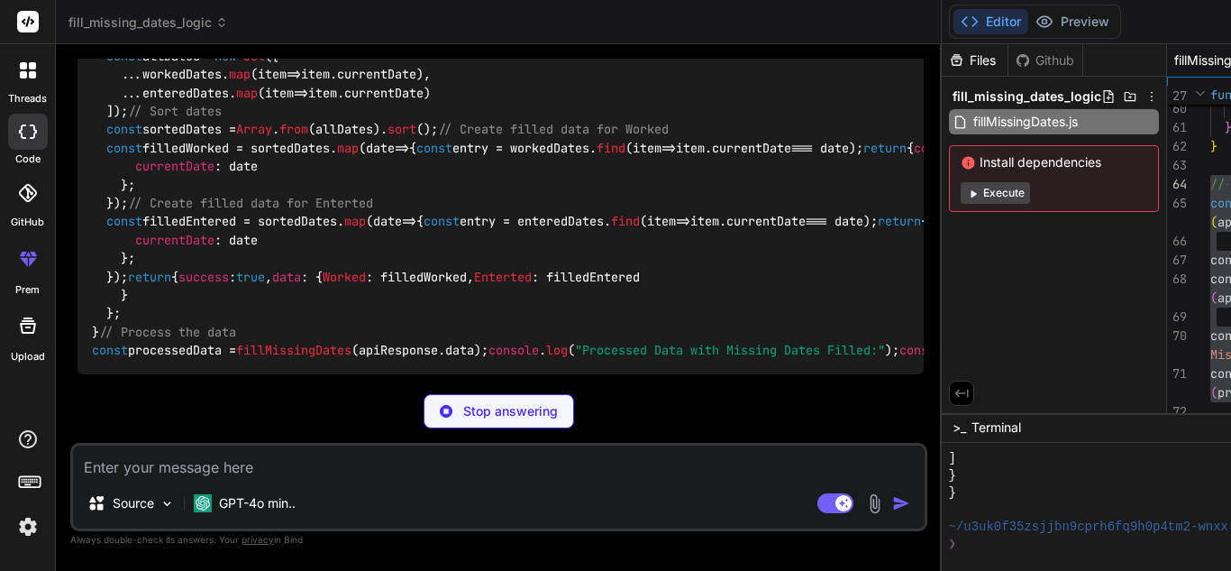
scroll to position [2942, 0]
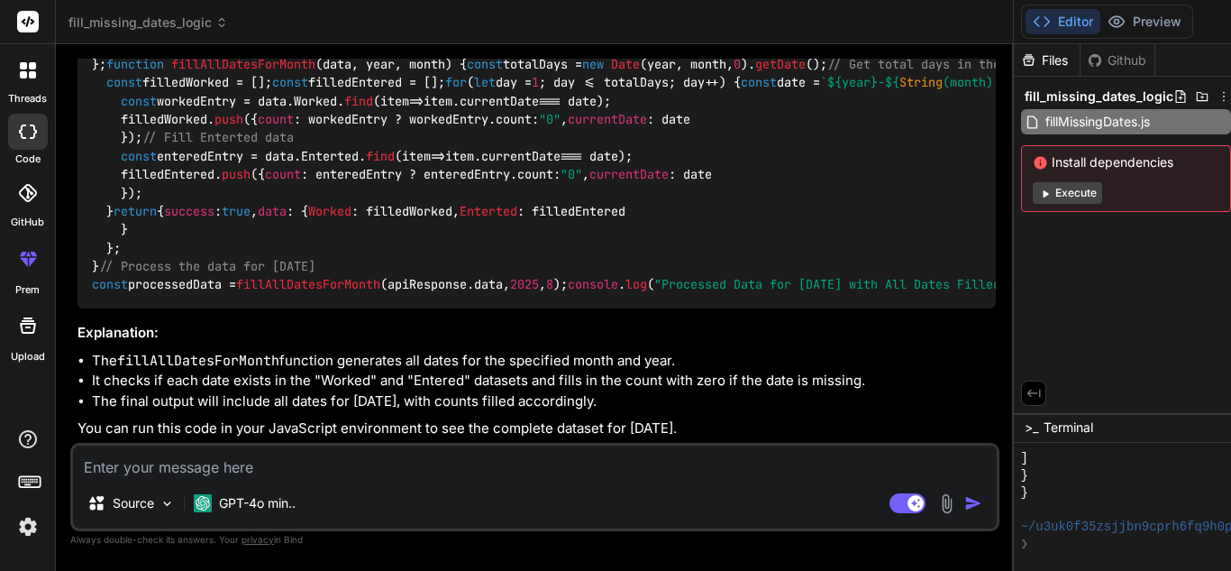
scroll to position [4363, 0]
click at [397, 466] on textarea at bounding box center [535, 461] width 924 height 32
click at [354, 464] on textarea at bounding box center [535, 461] width 924 height 32
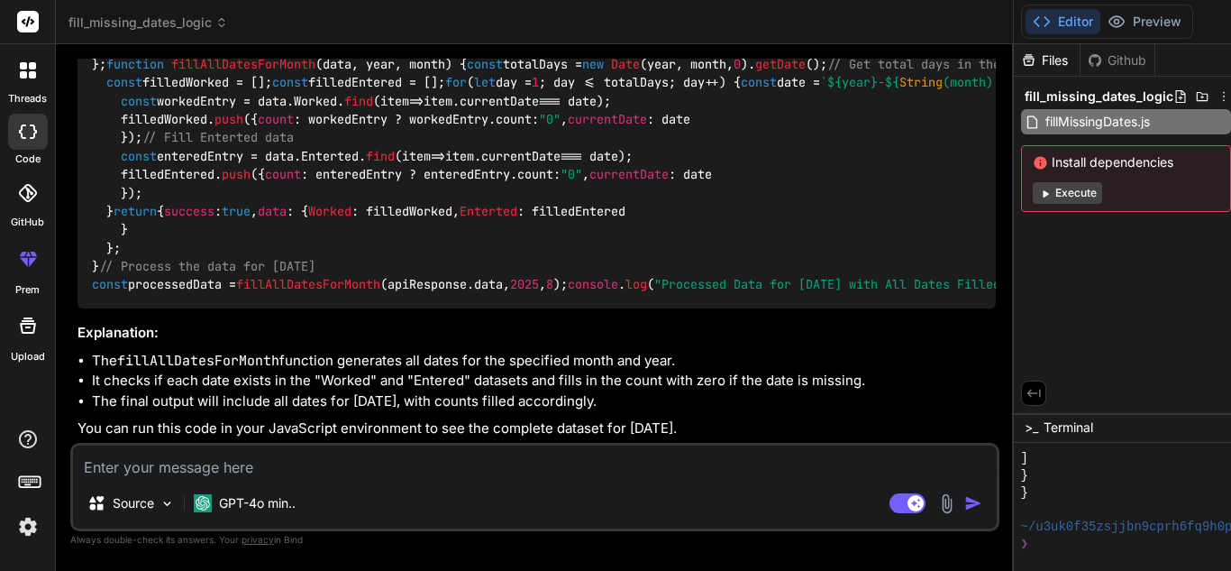
click at [371, 464] on textarea at bounding box center [535, 461] width 924 height 32
click at [372, 453] on textarea at bounding box center [535, 461] width 924 height 32
paste textarea "const LineCharts = ({ data, filterBy }) => { const chartRef = useRef(null); let…"
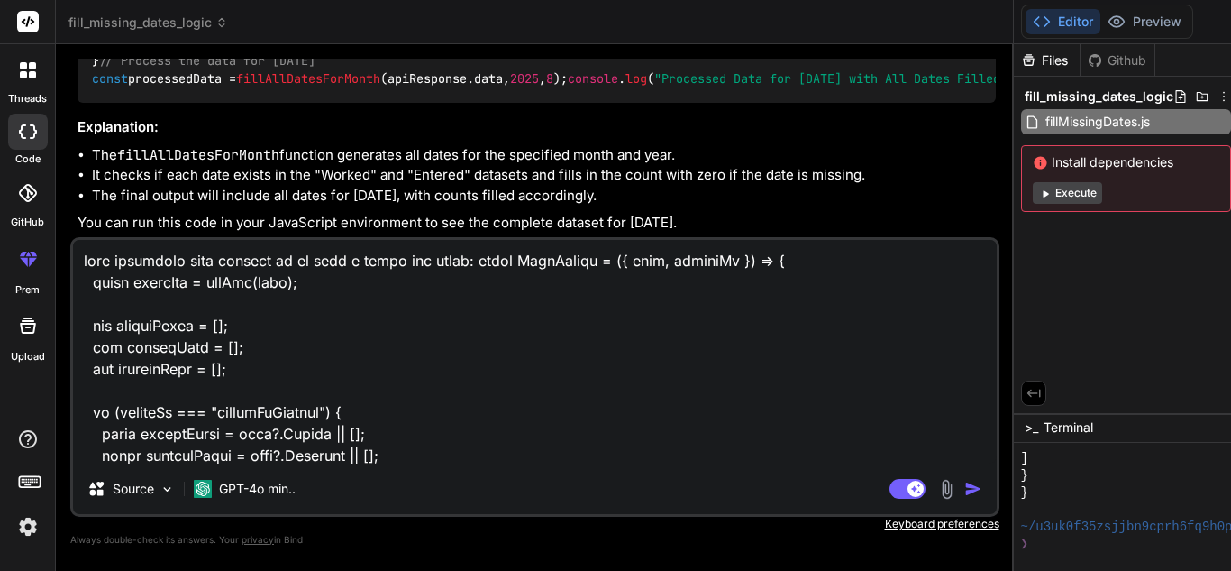
scroll to position [0, 0]
click at [83, 261] on textarea at bounding box center [535, 352] width 924 height 224
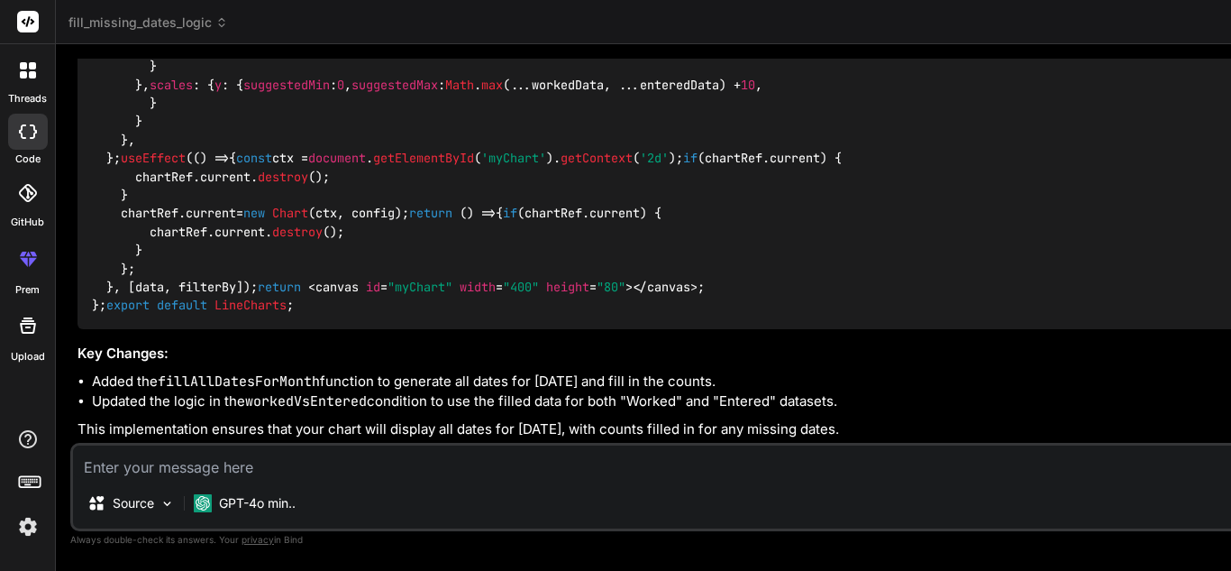
scroll to position [7017, 0]
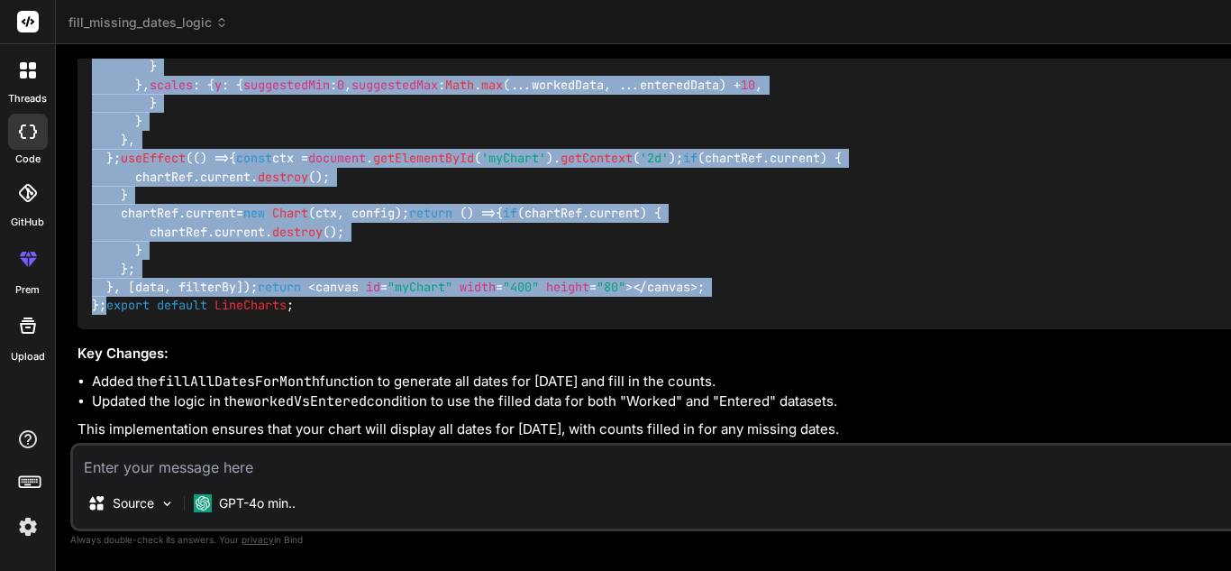
drag, startPoint x: 93, startPoint y: 224, endPoint x: 297, endPoint y: 199, distance: 205.2
copy code "const LineCharts = ( { data, filterBy } ) => { const chartRef = useRef ( null )…"
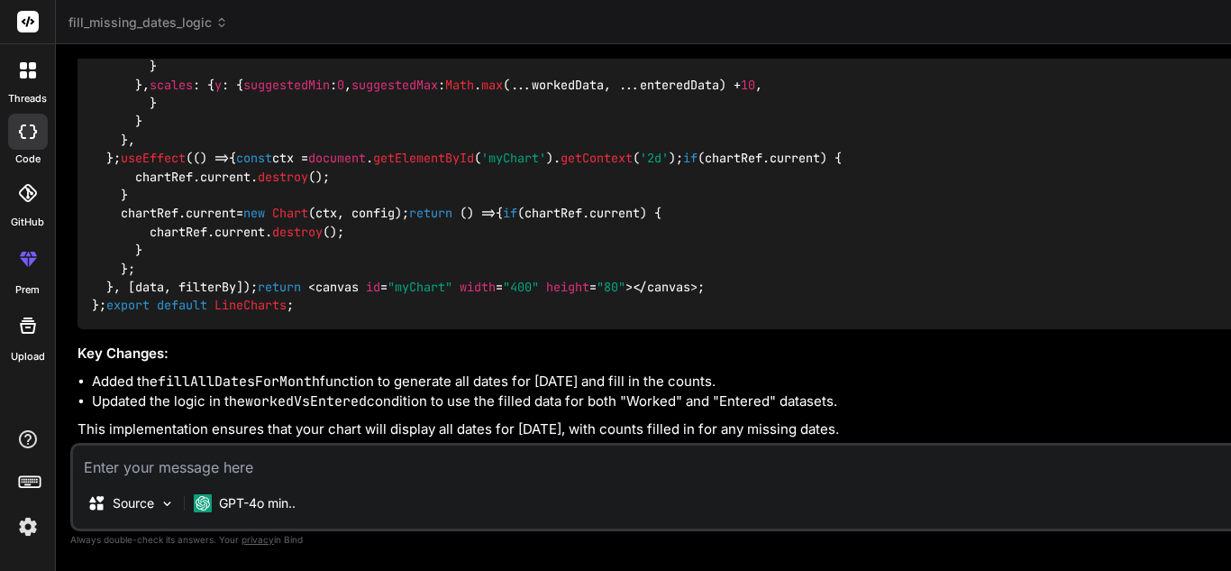
click at [356, 463] on textarea at bounding box center [796, 461] width 1447 height 32
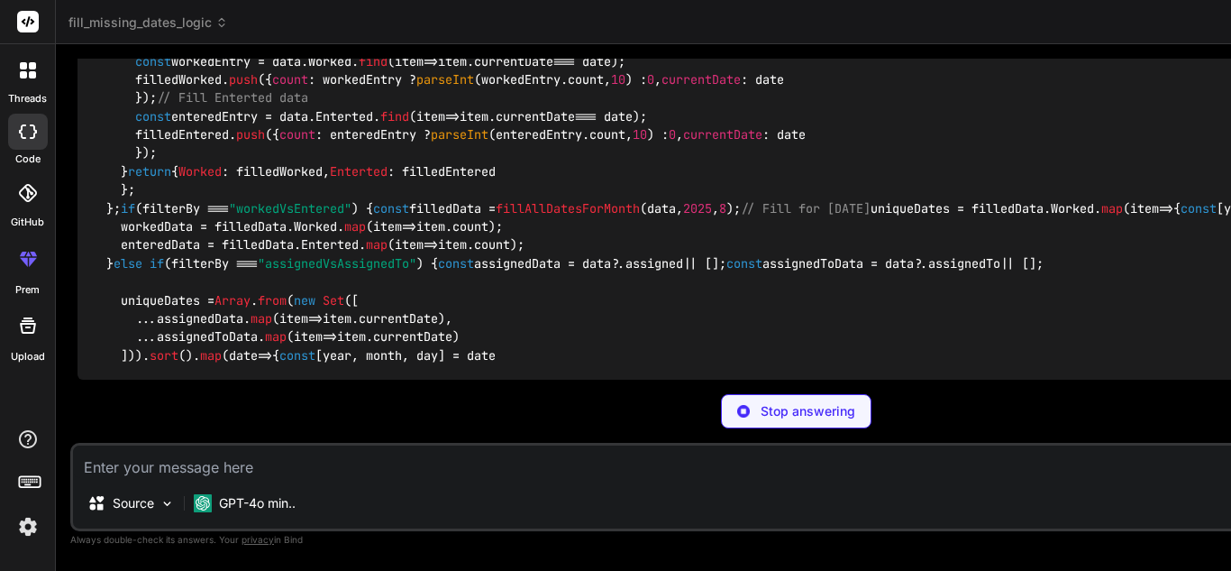
scroll to position [10525, 0]
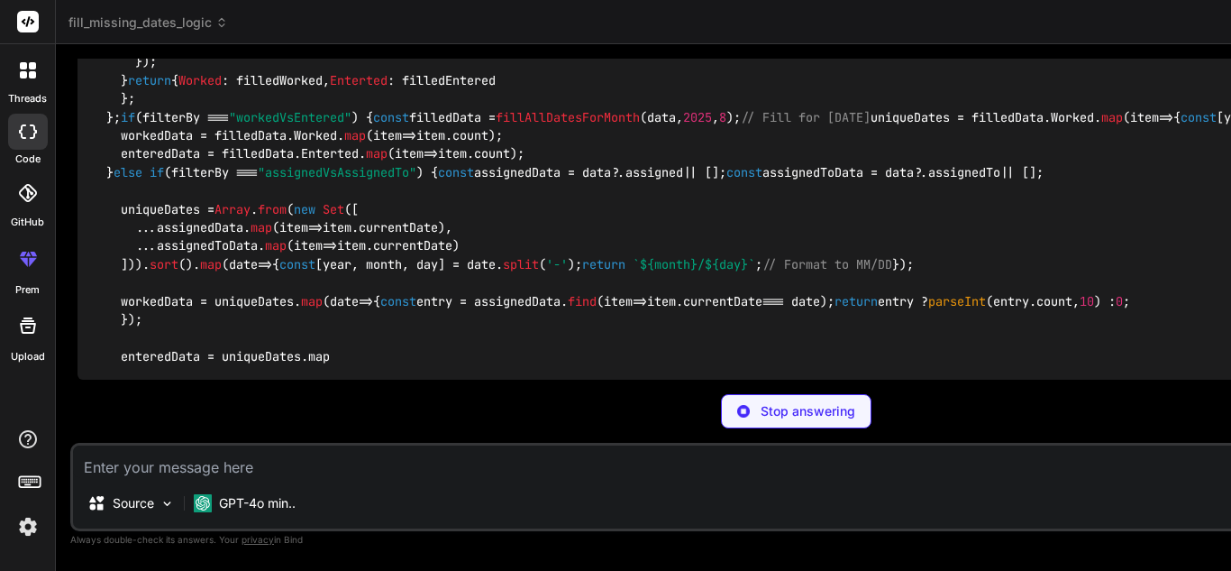
click at [234, 467] on textarea at bounding box center [796, 461] width 1447 height 32
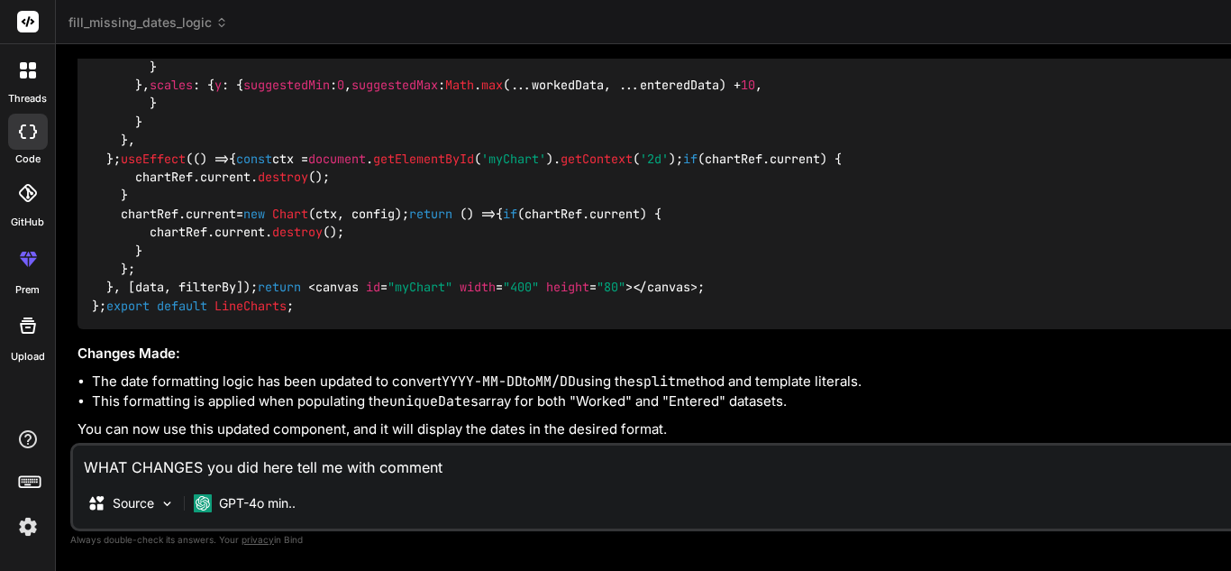
scroll to position [9714, 0]
drag, startPoint x: 464, startPoint y: 464, endPoint x: 83, endPoint y: 471, distance: 381.4
click at [83, 471] on textarea "WHAT CHANGES you did here tell me with comment" at bounding box center [796, 461] width 1447 height 32
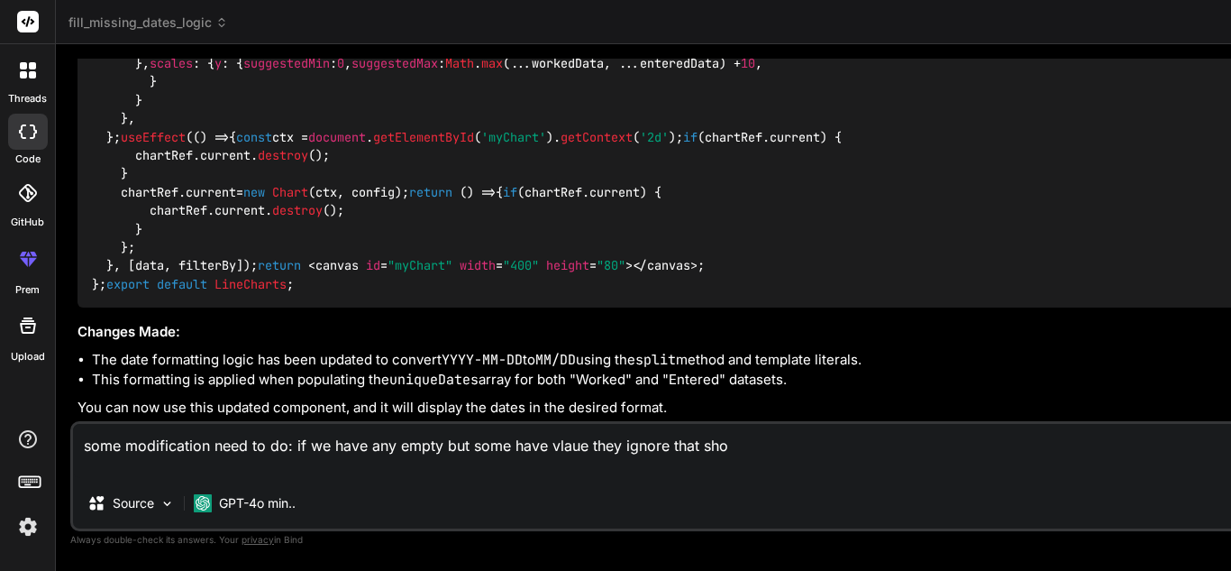
click at [572, 442] on textarea "some modification need to do: if we have any empty but some have vlaue they ign…" at bounding box center [796, 451] width 1447 height 54
click at [186, 469] on textarea "some modification need to do: if we have any empty but some have value they ign…" at bounding box center [796, 451] width 1447 height 54
paste textarea "{ "success": true, "data": { "Worked": [], "Enterted": [ { "count": "39", "curr…"
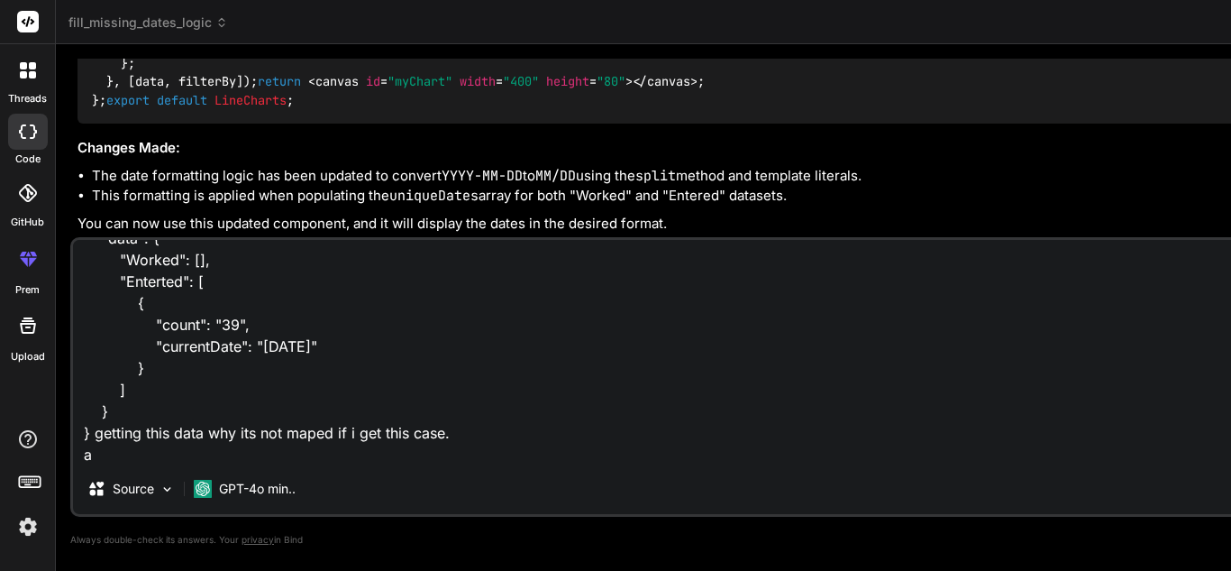
scroll to position [88, 0]
paste textarea "<select class="dateRangeSelct text-center" id="dateRange"><option value="month_…"
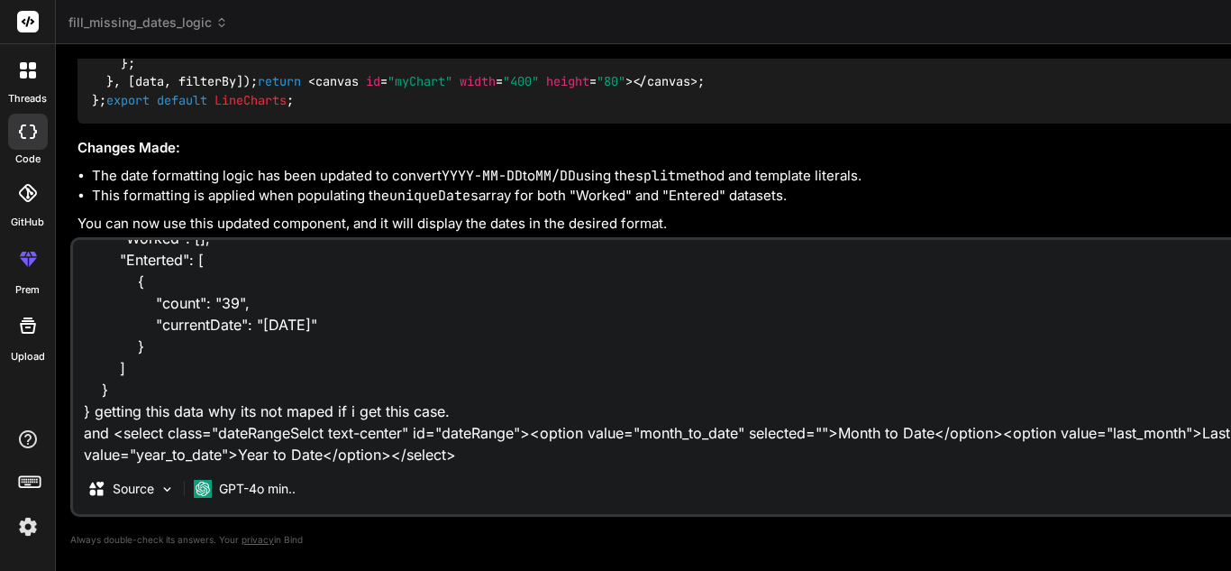
scroll to position [153, 0]
click at [311, 463] on div "some modification need to do: if we have any empty but some have value they ign…" at bounding box center [796, 376] width 1452 height 279
click at [326, 453] on textarea "some modification need to do: if we have any empty but some have value they ign…" at bounding box center [796, 352] width 1447 height 224
click at [384, 459] on textarea "some modification need to do: if we have any empty but some have value they ign…" at bounding box center [796, 352] width 1447 height 224
click at [163, 411] on textarea "some modification need to do: if we have any empty but some have value they ign…" at bounding box center [796, 352] width 1447 height 224
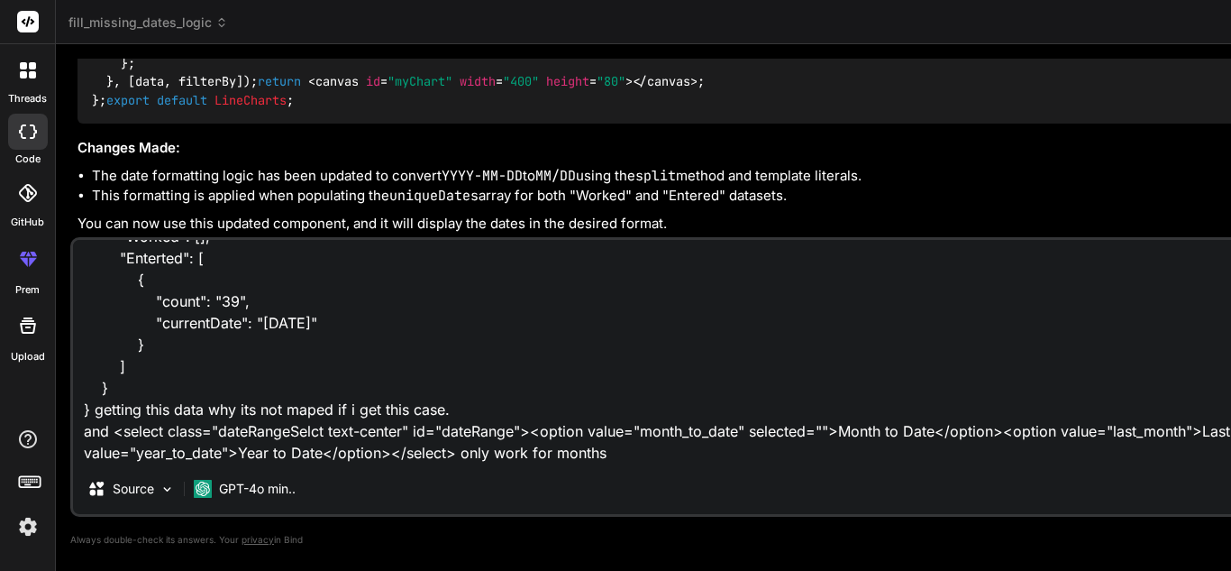
click at [163, 411] on textarea "some modification need to do: if we have any empty but some have value they ign…" at bounding box center [796, 352] width 1447 height 224
click at [354, 458] on textarea "some modification need to do: if we have any empty but some have value they ign…" at bounding box center [796, 352] width 1447 height 224
paste textarea "_to_date"
click at [191, 427] on textarea "some modification need to do: if we have any empty but some have value they ign…" at bounding box center [796, 352] width 1447 height 224
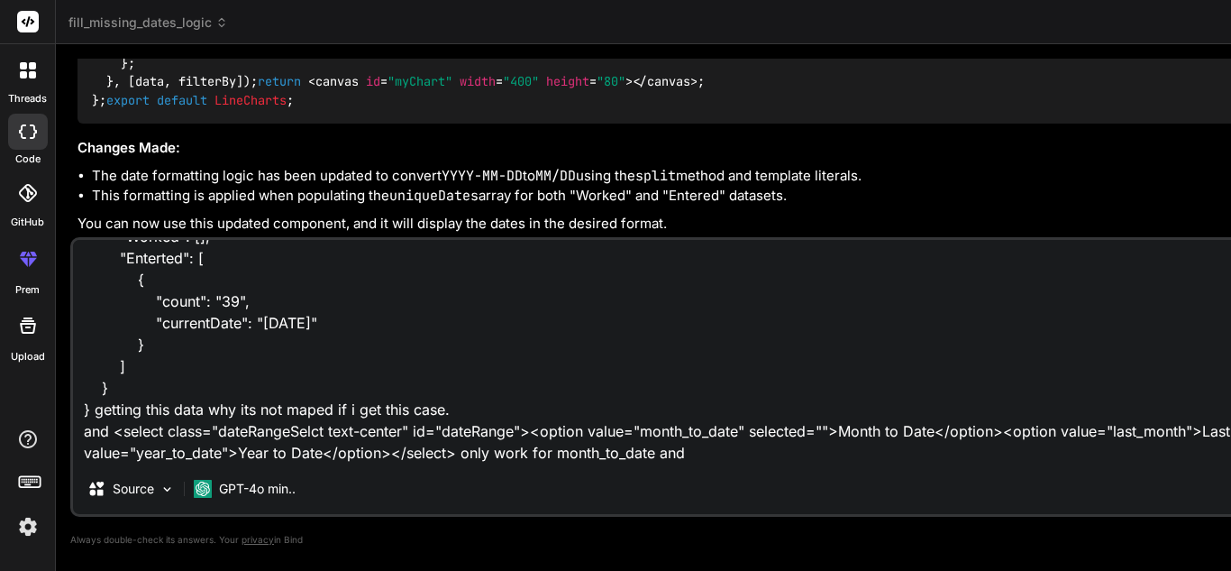
click at [191, 427] on textarea "some modification need to do: if we have any empty but some have value they ign…" at bounding box center [796, 352] width 1447 height 224
click at [481, 457] on textarea "some modification need to do: if we have any empty but some have value they ign…" at bounding box center [796, 352] width 1447 height 224
paste textarea "last_month"
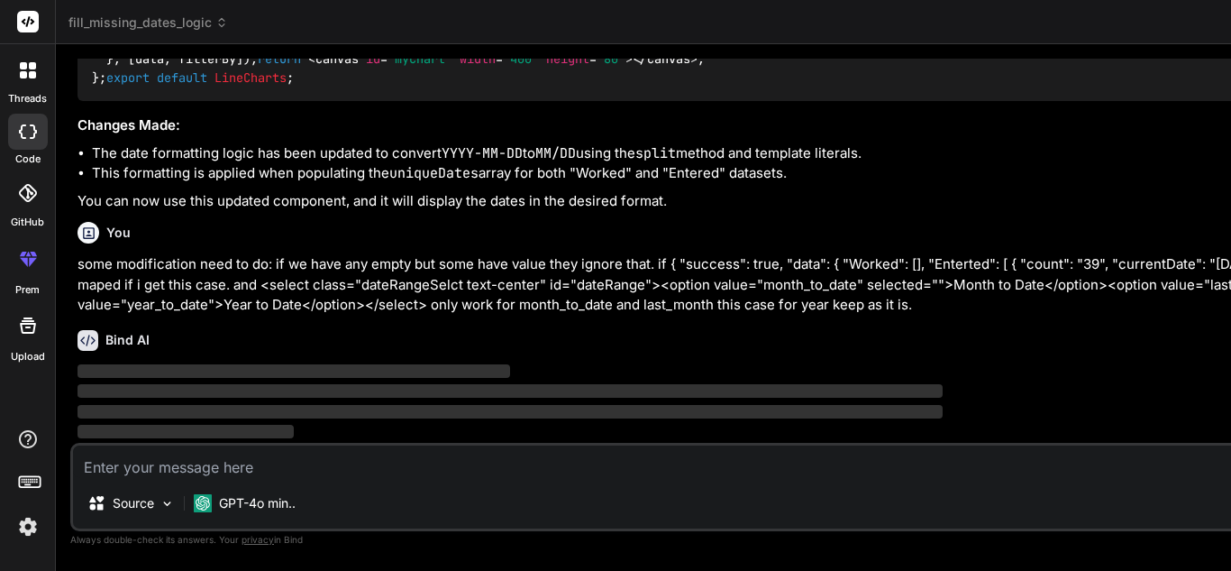
scroll to position [12248, 0]
click at [552, 254] on p "some modification need to do: if we have any empty but some have value they ign…" at bounding box center [798, 284] width 1441 height 61
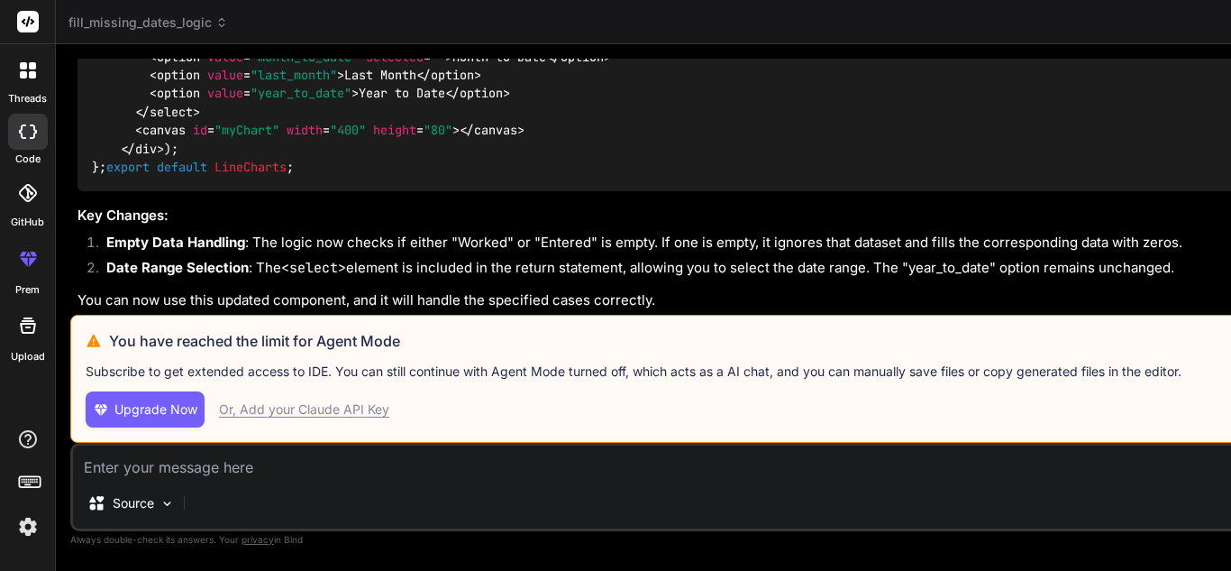
scroll to position [12880, 0]
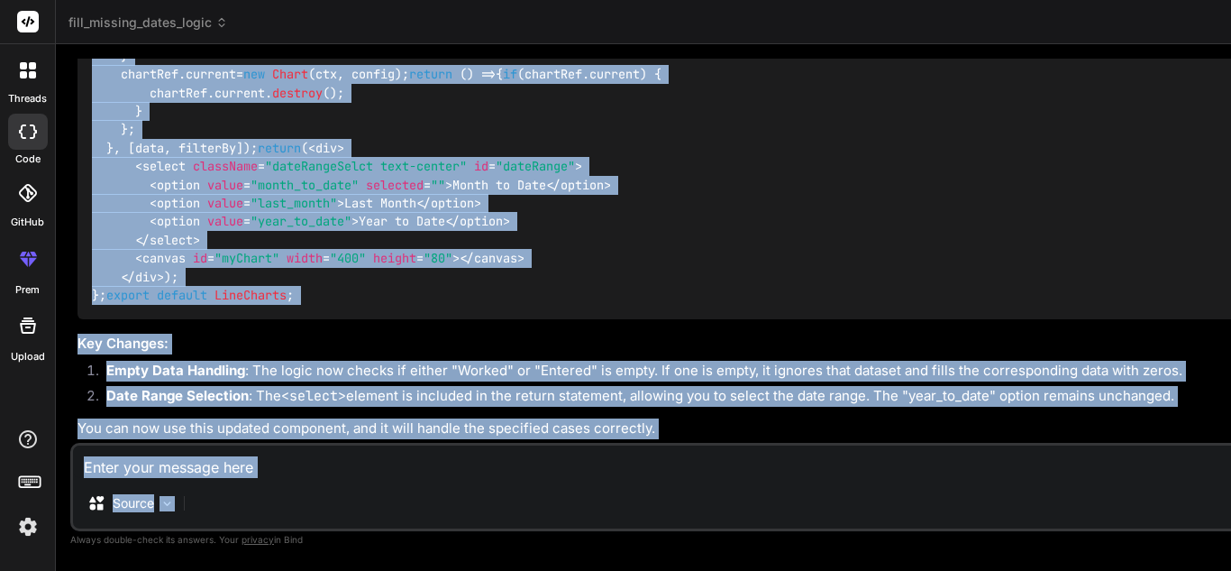
scroll to position [15558, 0]
drag, startPoint x: 91, startPoint y: 205, endPoint x: 250, endPoint y: 206, distance: 158.7
copy code "const LineCharts = ( { data, filterBy } ) => { const chartRef = useRef ( null )…"
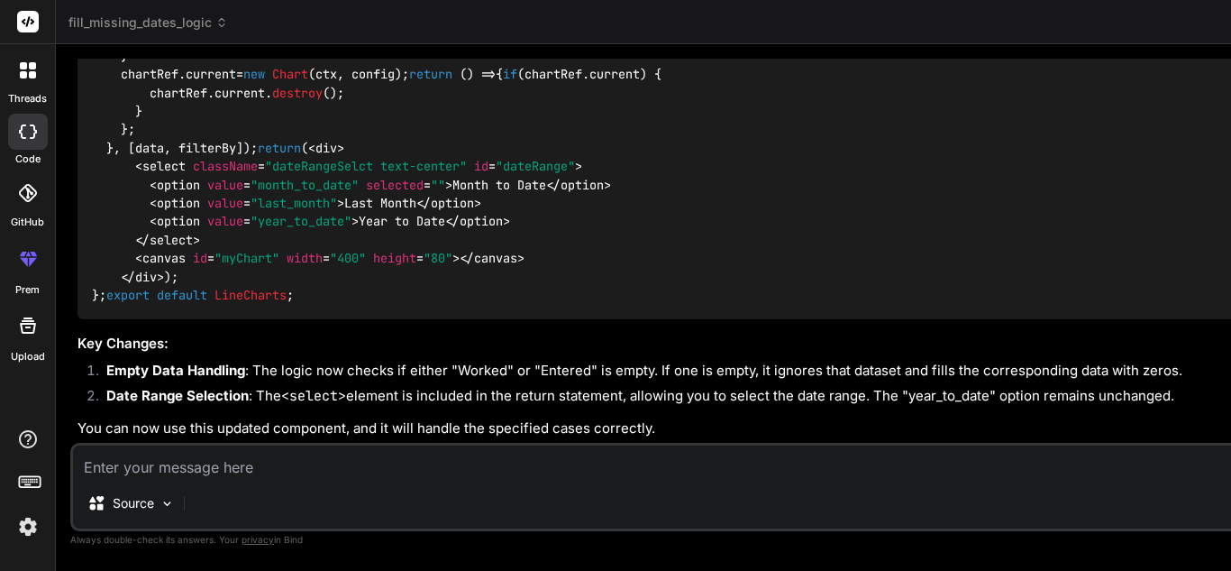
scroll to position [12312, 0]
drag, startPoint x: 387, startPoint y: 238, endPoint x: 62, endPoint y: 124, distance: 343.8
click at [62, 124] on div "Bind AI Web Search Created with Pixso. Code Generator You hello Bind AI Hello! …" at bounding box center [796, 307] width 1481 height 526
copy p "some modification need to do: if we have any empty but some have value they ign…"
click at [269, 471] on textarea at bounding box center [796, 461] width 1447 height 32
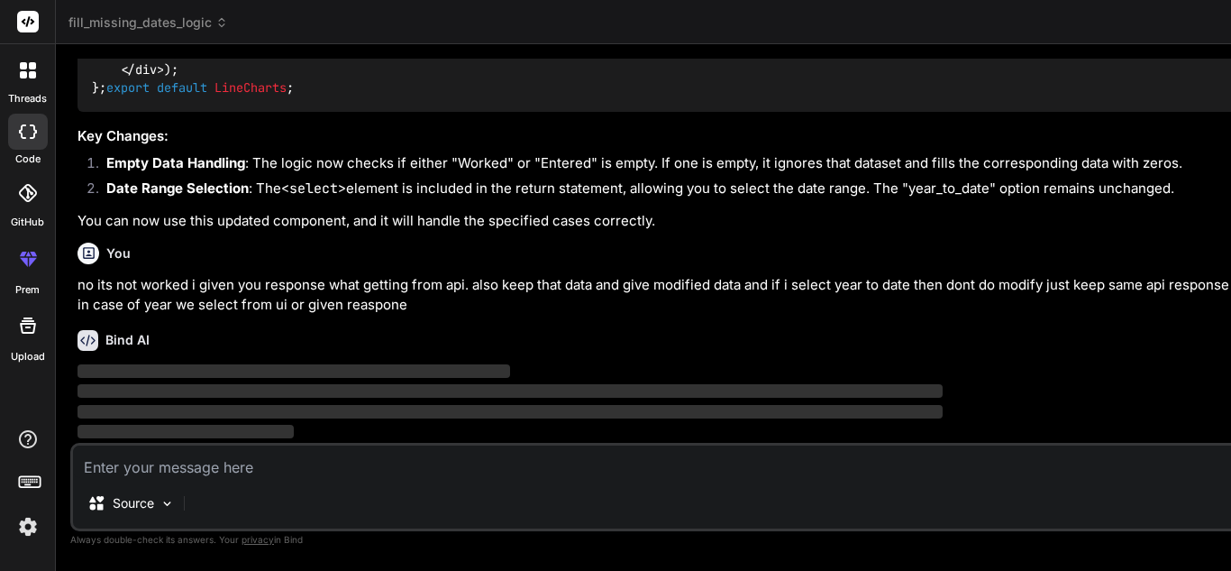
scroll to position [15806, 0]
click at [162, 505] on img at bounding box center [167, 503] width 15 height 15
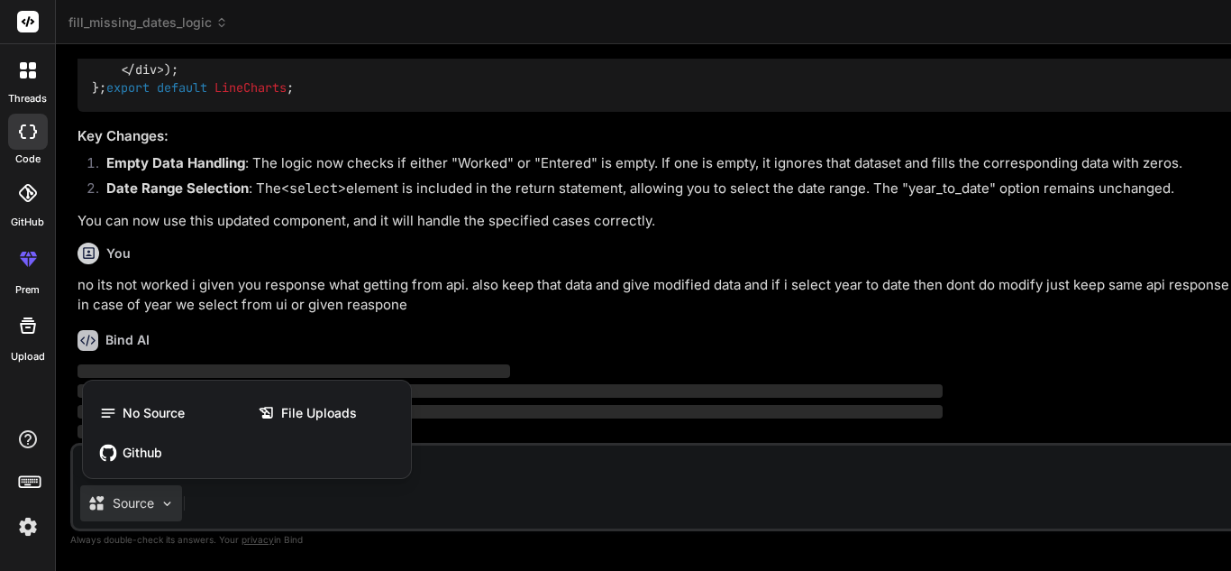
click at [335, 347] on div at bounding box center [615, 285] width 1231 height 571
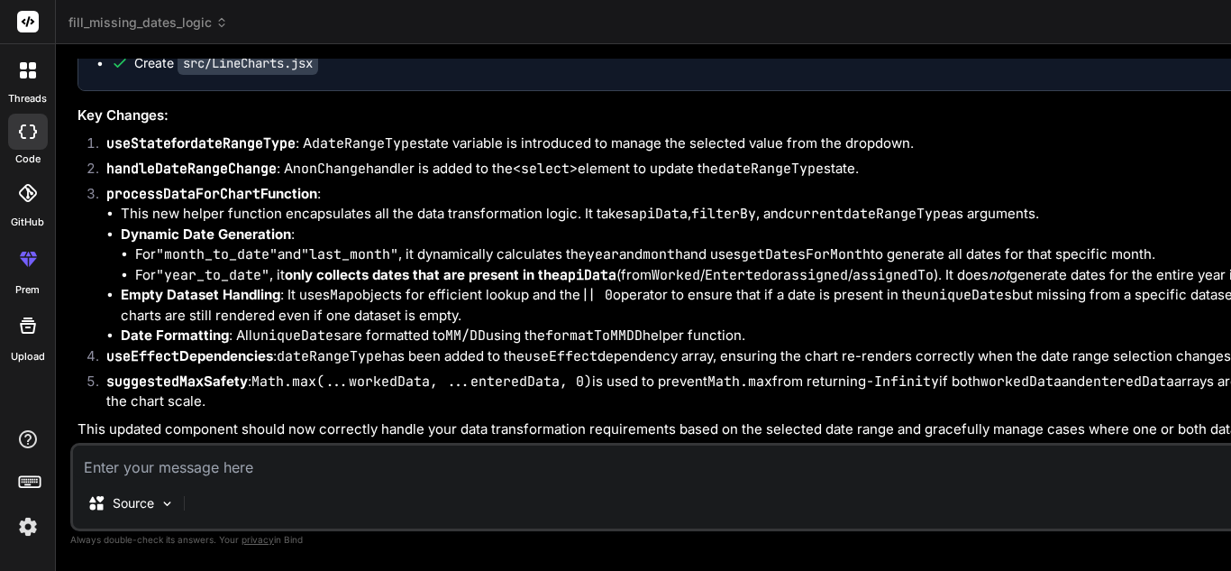
scroll to position [16284, 0]
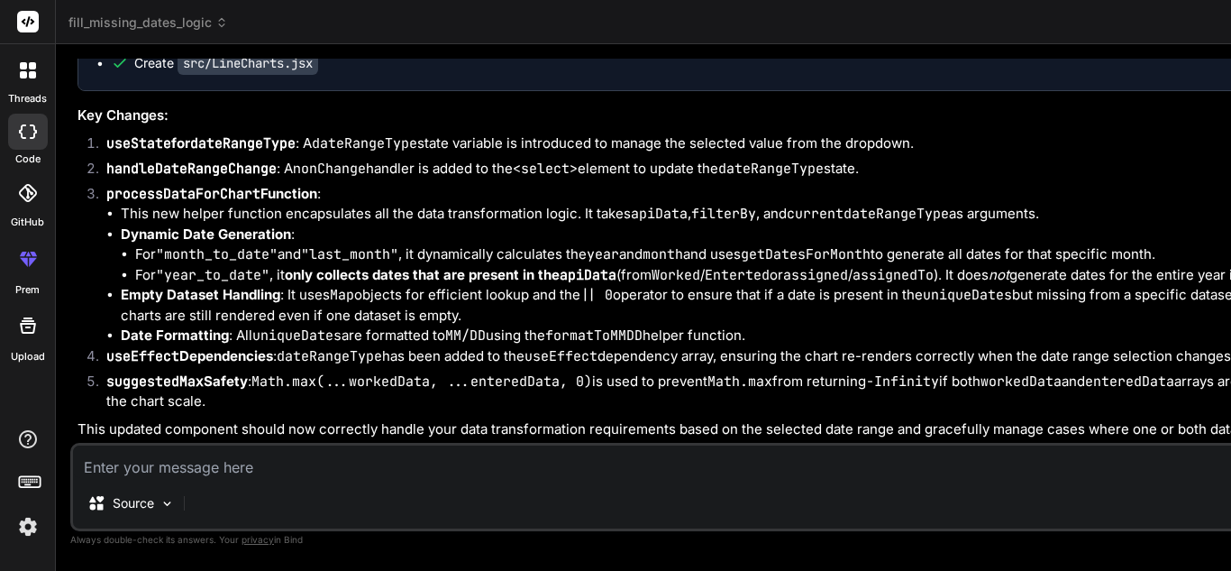
drag, startPoint x: 955, startPoint y: 115, endPoint x: 1032, endPoint y: 342, distance: 239.2
drag, startPoint x: 337, startPoint y: 473, endPoint x: 836, endPoint y: 499, distance: 499.2
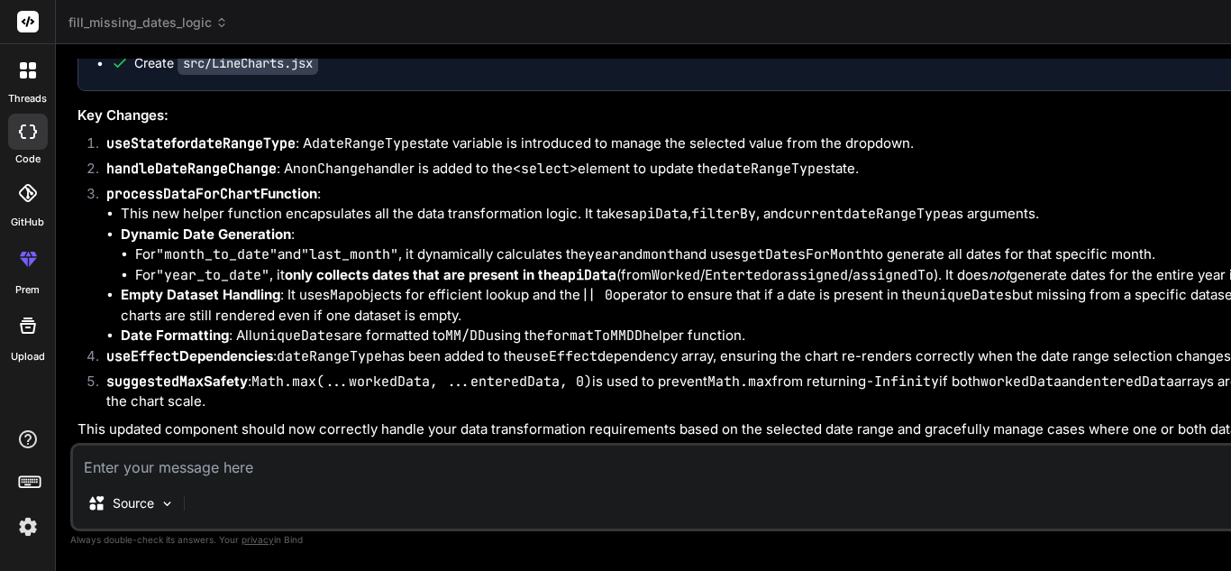
click at [345, 477] on textarea at bounding box center [796, 461] width 1447 height 32
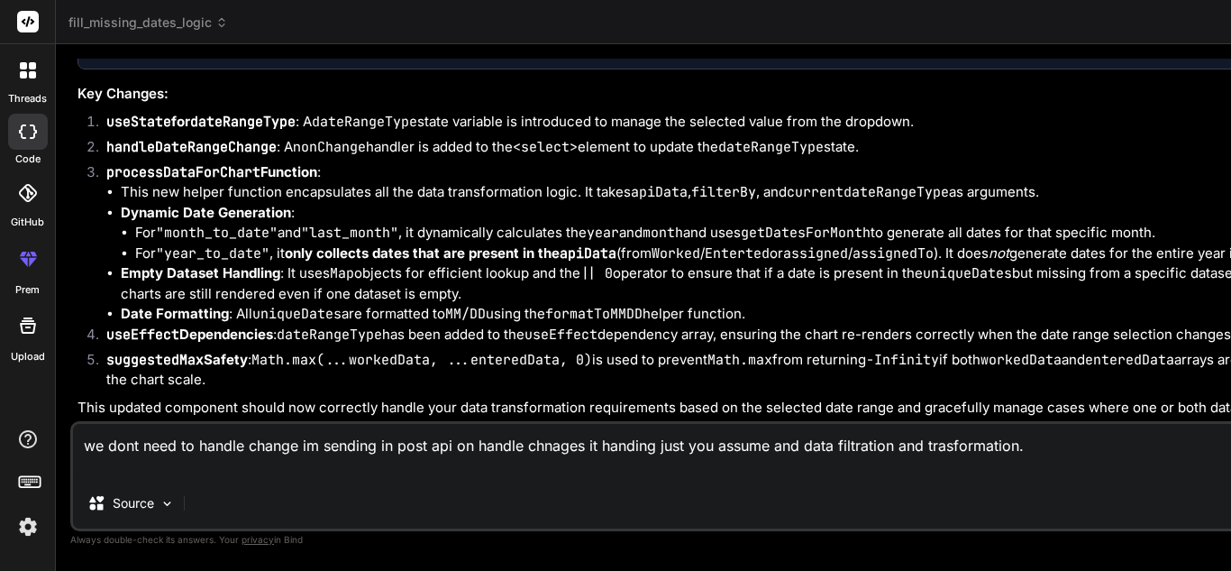
paste textarea "const handleDateRangeChange = (event) => { setDateRangeType(event.target.value)…"
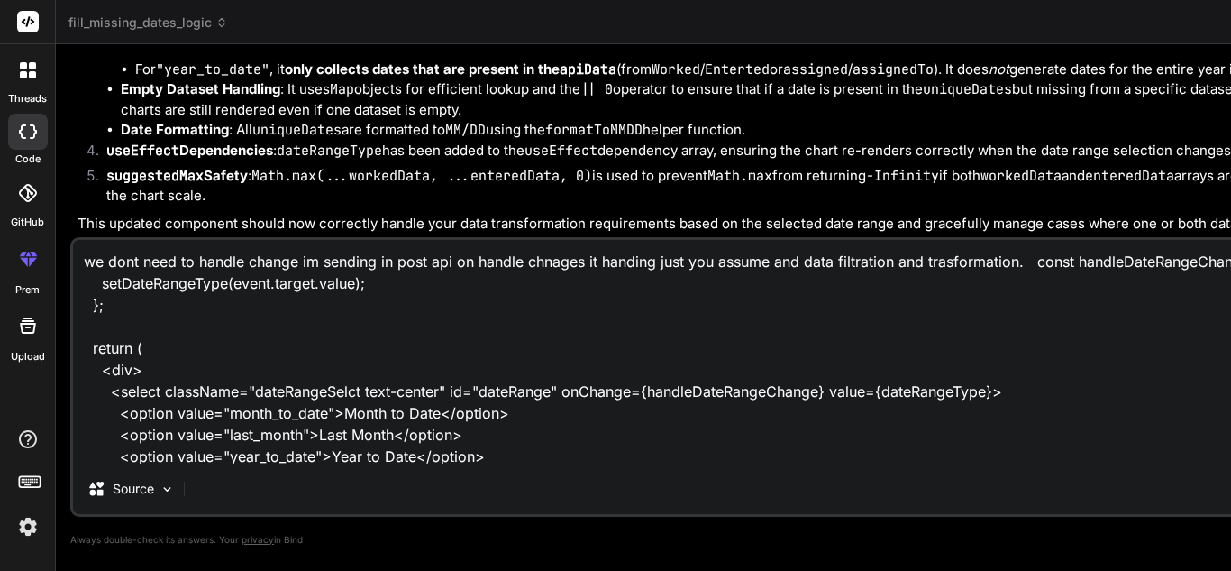
drag, startPoint x: 103, startPoint y: 461, endPoint x: 512, endPoint y: 287, distance: 444.7
click at [512, 287] on textarea "we dont need to handle change im sending in post api on handle chnages it handi…" at bounding box center [796, 352] width 1447 height 224
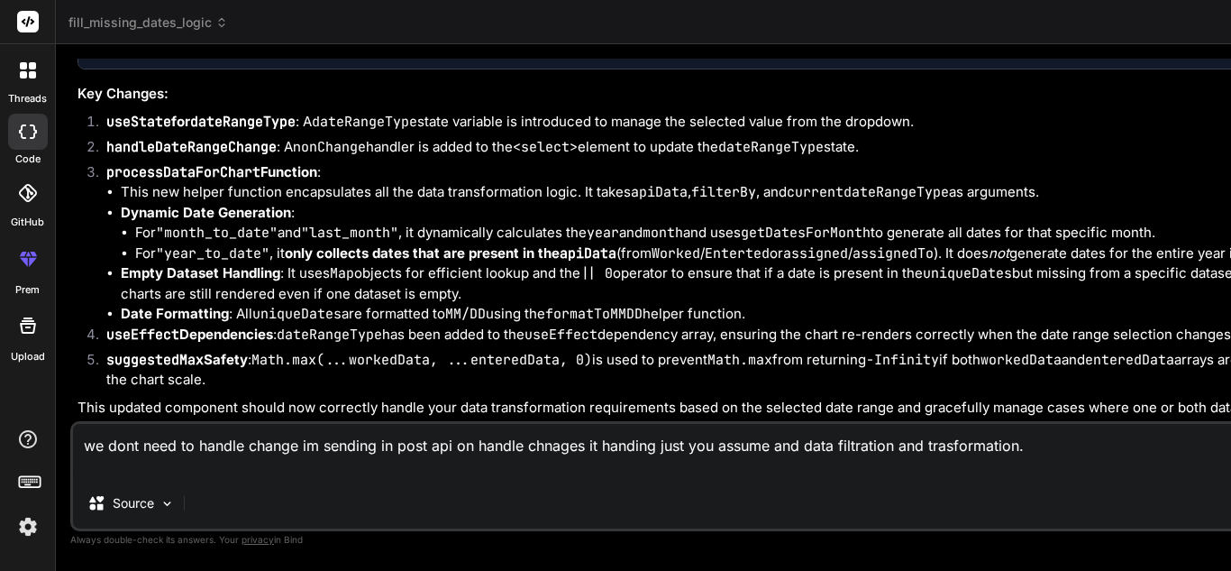
paste textarea "<div className="col-auto"> <div className="d-flex align-items-center gap-2"> <l…"
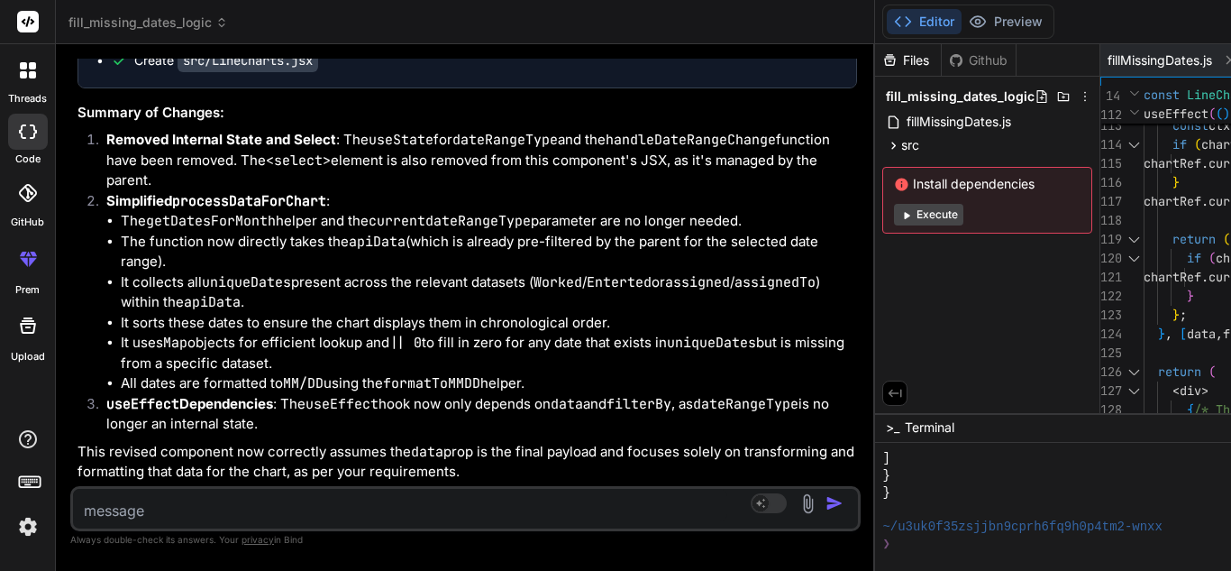
scroll to position [24182, 0]
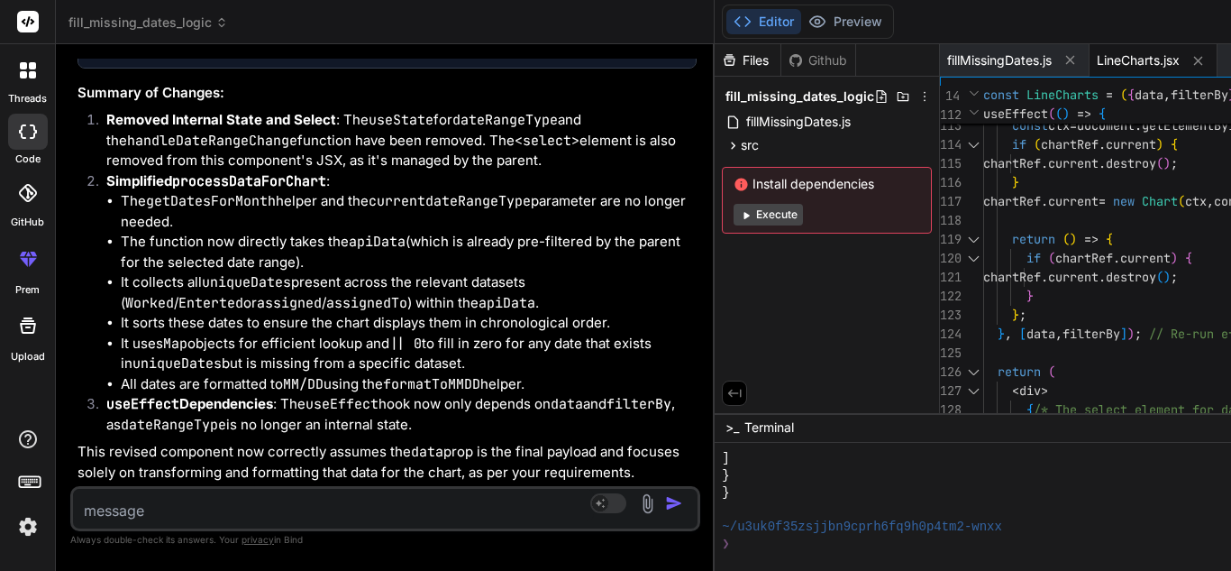
drag, startPoint x: 684, startPoint y: 249, endPoint x: 274, endPoint y: 262, distance: 410.4
click at [274, 262] on div "Bind AI Web Search Created with Pixso. Code Generator You hello Bind AI Hello! …" at bounding box center [385, 307] width 659 height 526
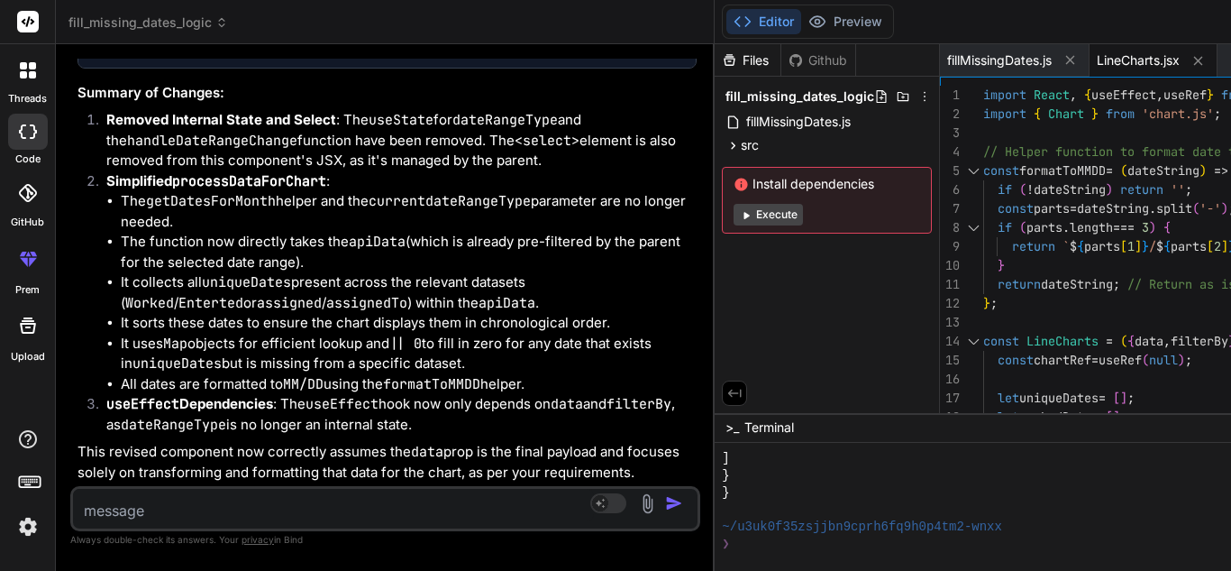
click at [140, 506] on textarea at bounding box center [333, 505] width 521 height 32
click at [190, 508] on textarea at bounding box center [333, 505] width 521 height 32
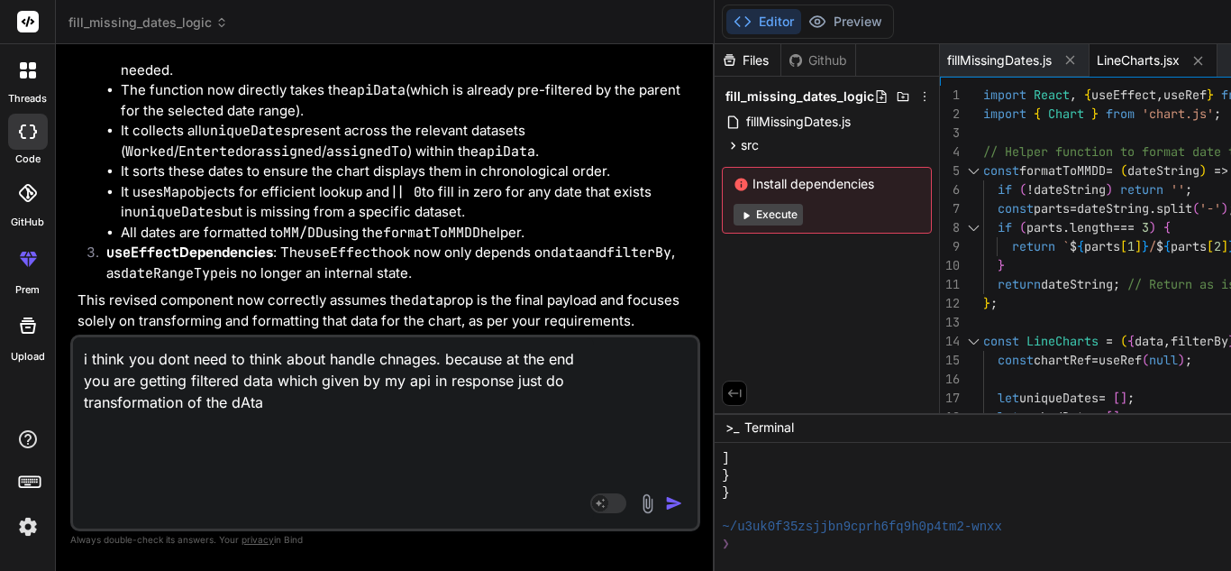
click at [665, 494] on img "button" at bounding box center [674, 503] width 18 height 18
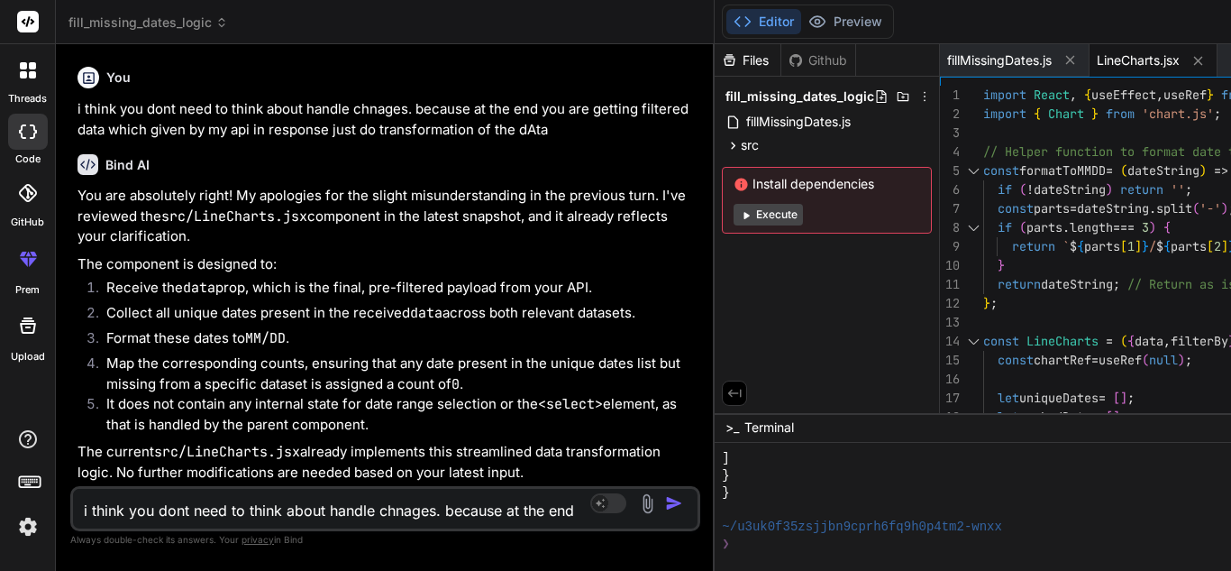
scroll to position [25571, 0]
click at [100, 501] on textarea "i think you dont need to think about handle chnages. because at the end you are…" at bounding box center [333, 505] width 521 height 32
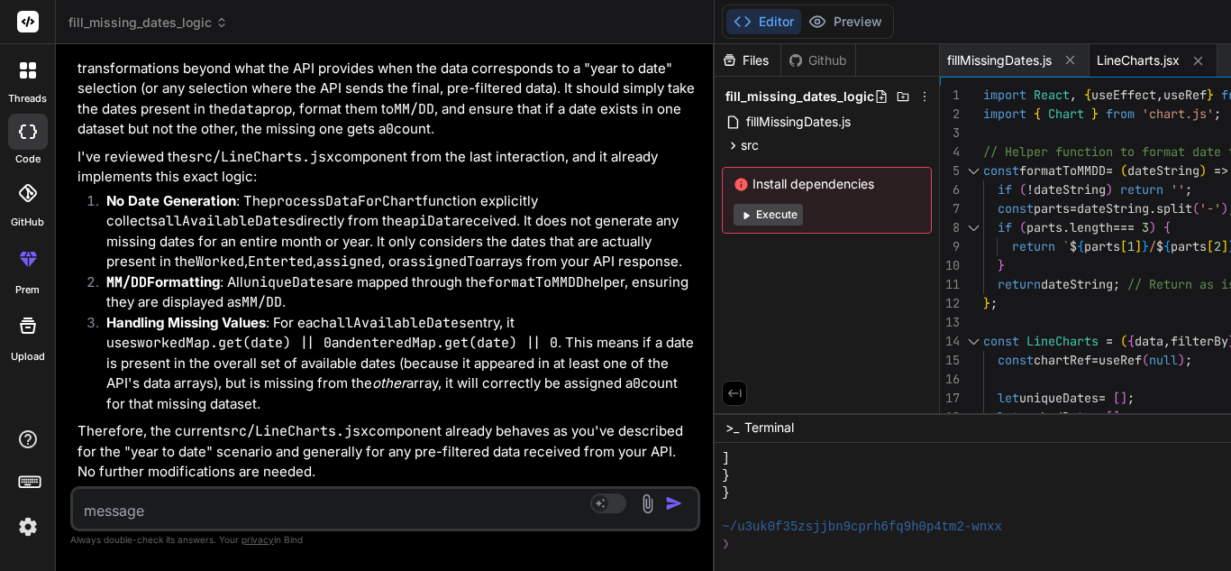
scroll to position [27003, 0]
click at [202, 313] on li "Handling Missing Values : For each allAvailableDates entry, it uses workedMap.g…" at bounding box center [394, 364] width 605 height 102
click at [745, 120] on span "fillMissingDates.js" at bounding box center [799, 122] width 108 height 22
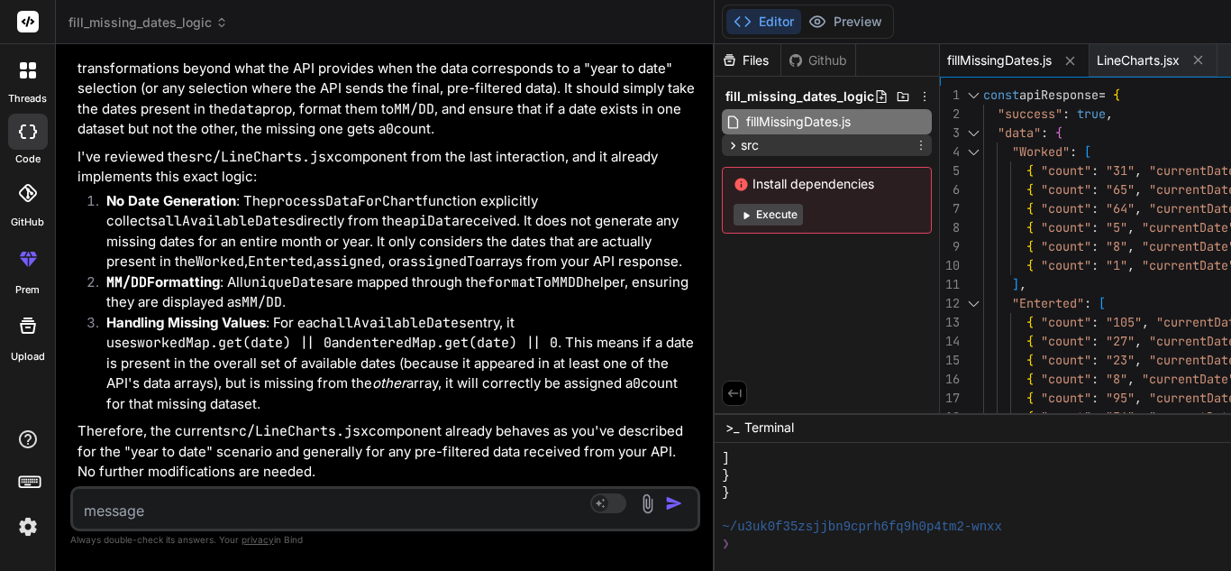
click at [722, 147] on div "src" at bounding box center [827, 145] width 210 height 22
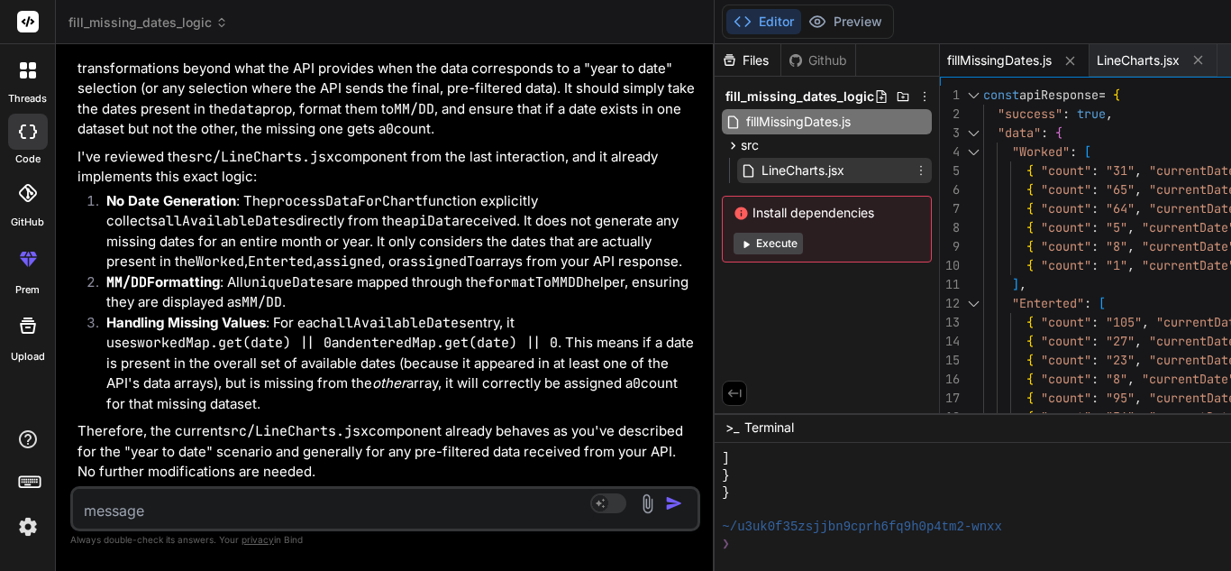
click at [760, 169] on span "LineCharts.jsx" at bounding box center [803, 171] width 87 height 22
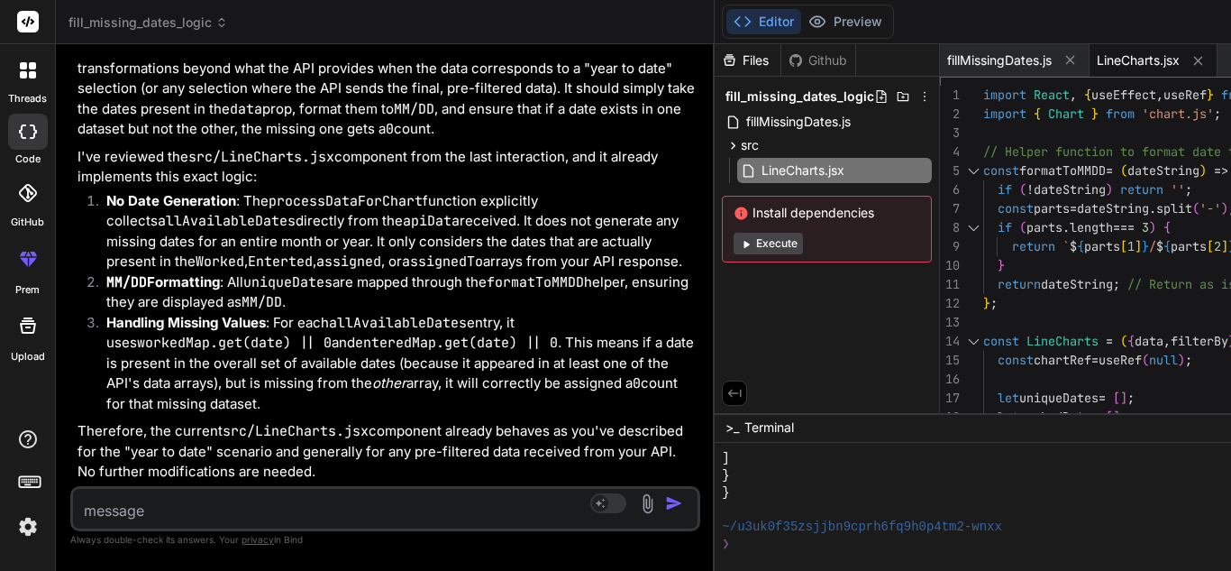
scroll to position [26462, 0]
click at [962, 169] on div at bounding box center [973, 170] width 23 height 19
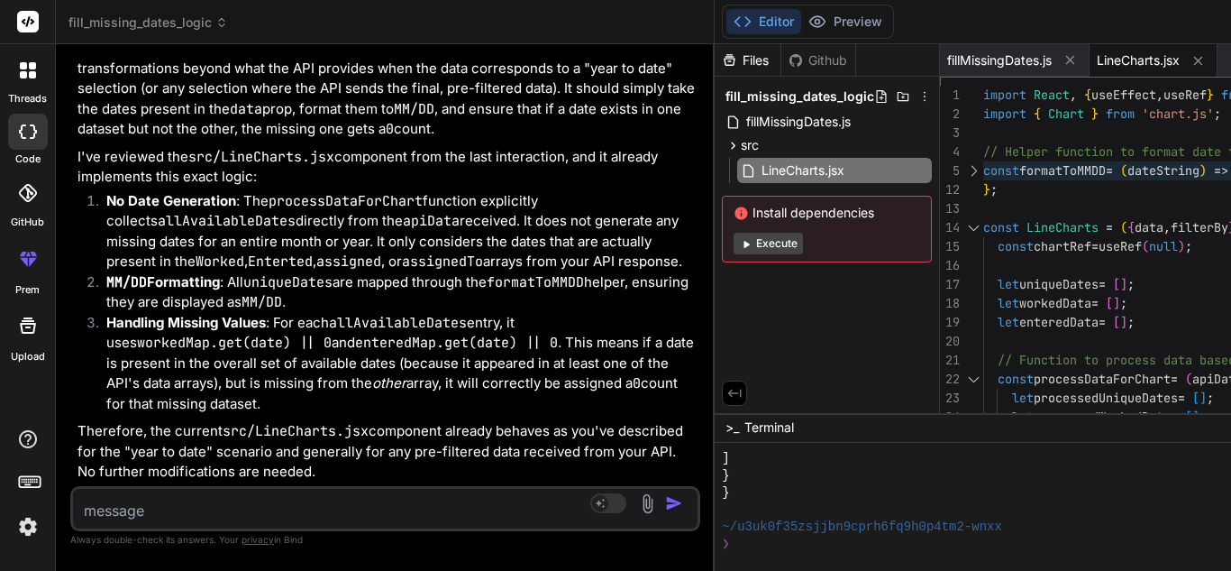
click at [962, 224] on div at bounding box center [973, 227] width 23 height 19
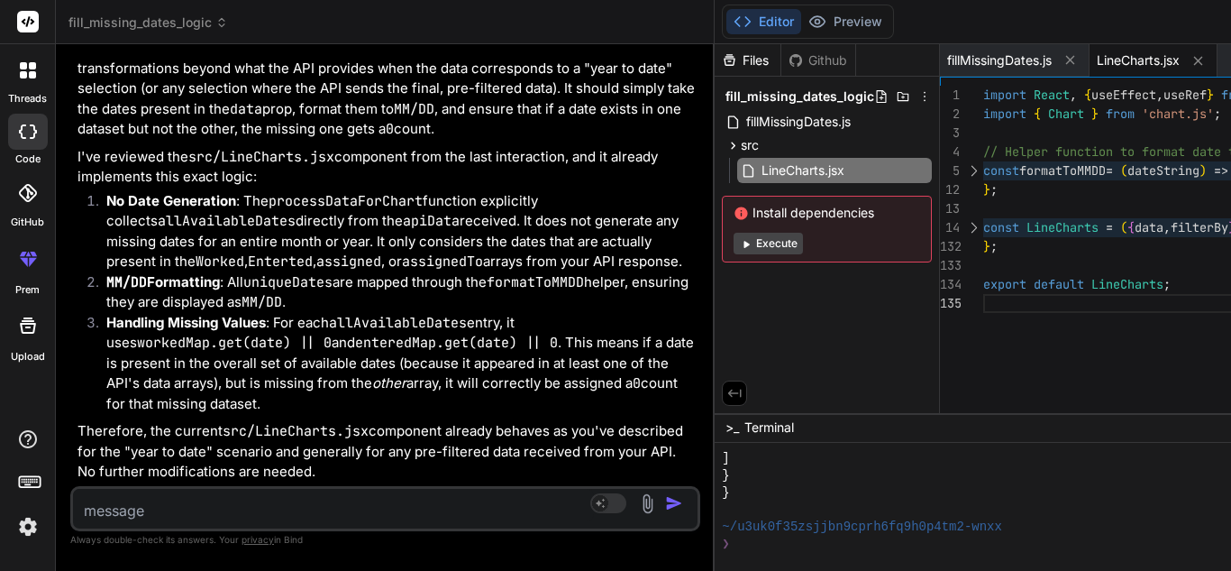
scroll to position [0, 0]
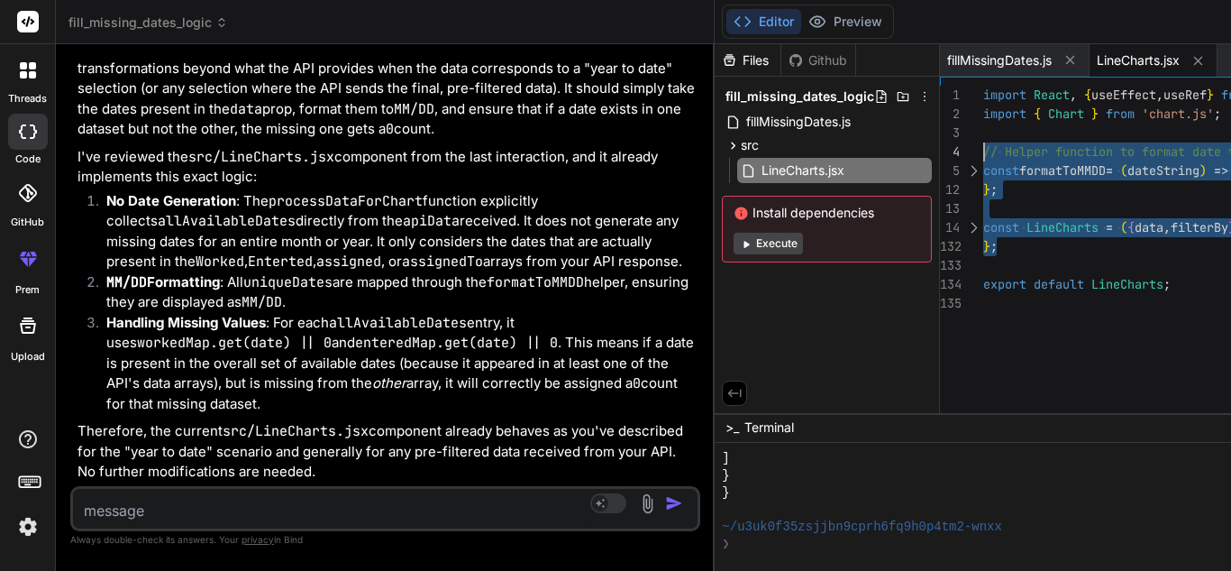
drag, startPoint x: 627, startPoint y: 246, endPoint x: 595, endPoint y: 151, distance: 100.9
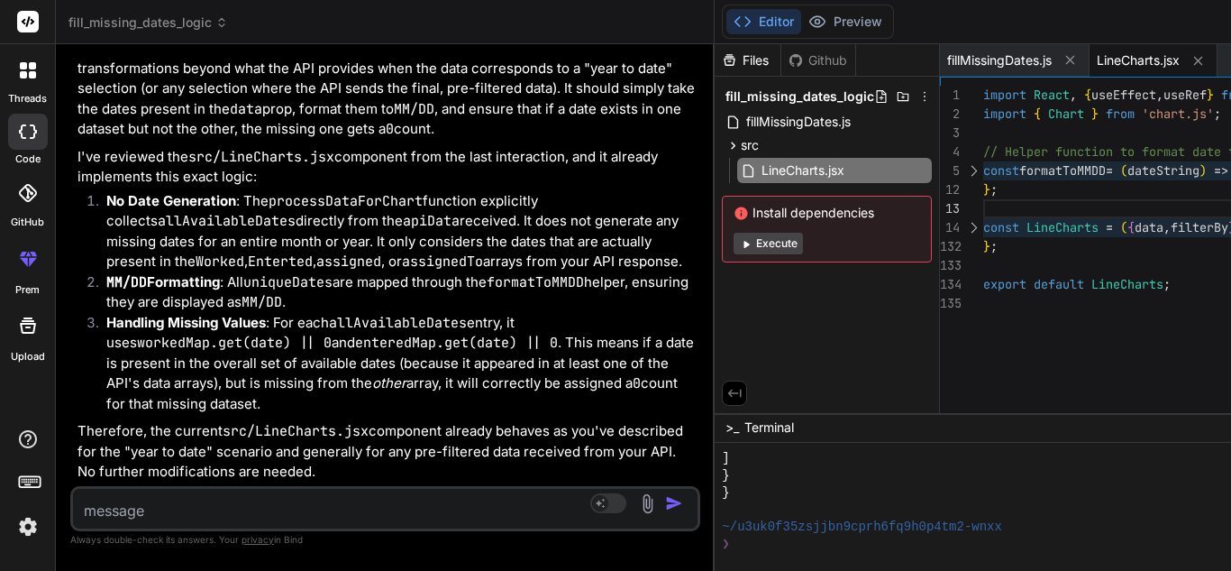
click at [114, 518] on textarea at bounding box center [333, 505] width 521 height 32
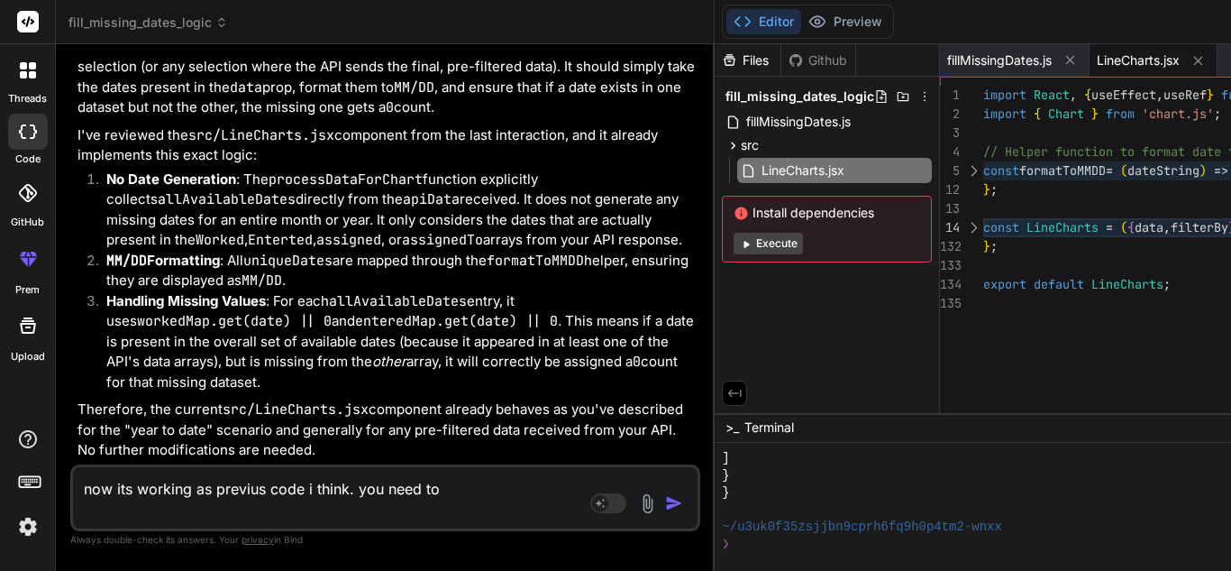
click at [178, 515] on textarea "now its working as previus code i think. you need to" at bounding box center [333, 494] width 521 height 54
click at [257, 515] on textarea "now its working as previus code i think. you need to" at bounding box center [333, 494] width 521 height 54
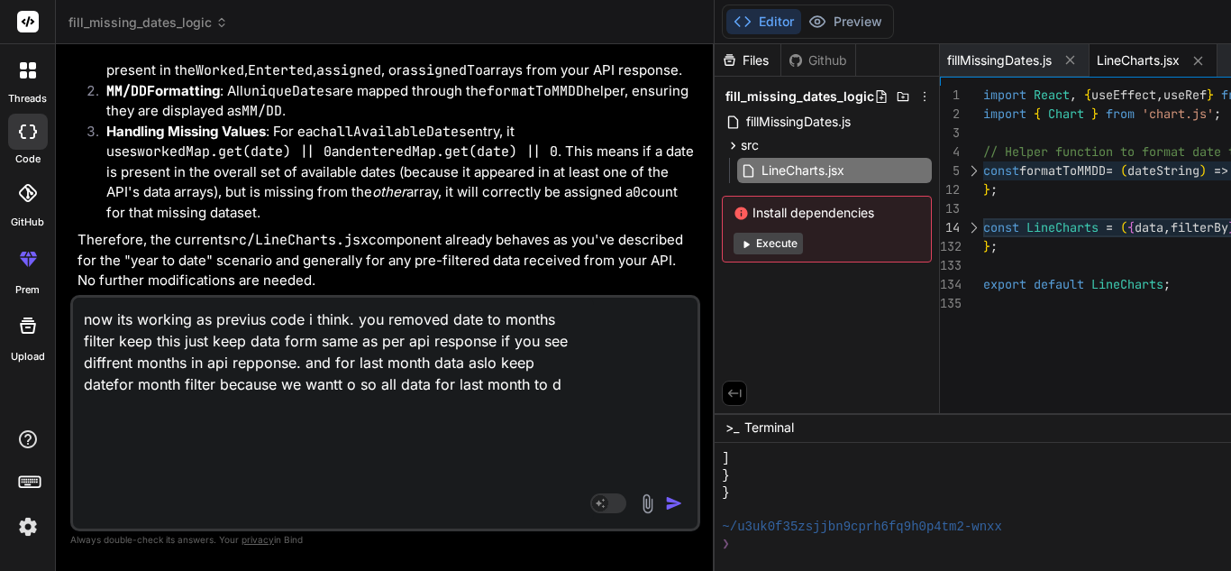
scroll to position [67, 0]
click at [111, 511] on textarea "now its working as previus code i think. you removed date to months filter keep…" at bounding box center [333, 409] width 521 height 224
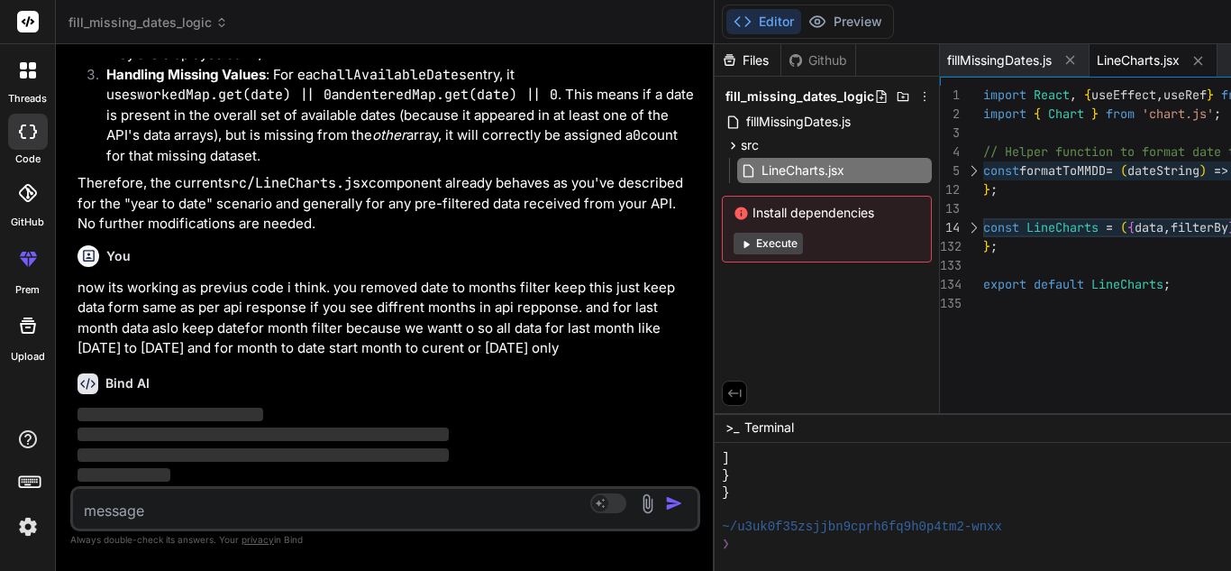
scroll to position [27373, 0]
click at [962, 174] on div at bounding box center [973, 170] width 23 height 19
click at [962, 168] on div at bounding box center [973, 170] width 23 height 19
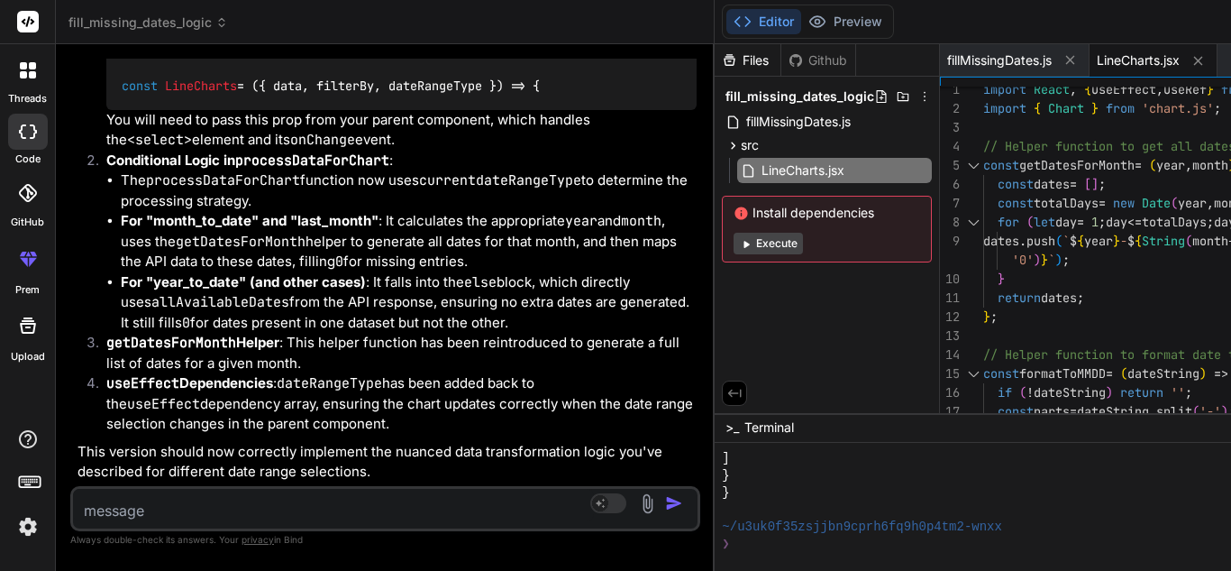
scroll to position [29734, 0]
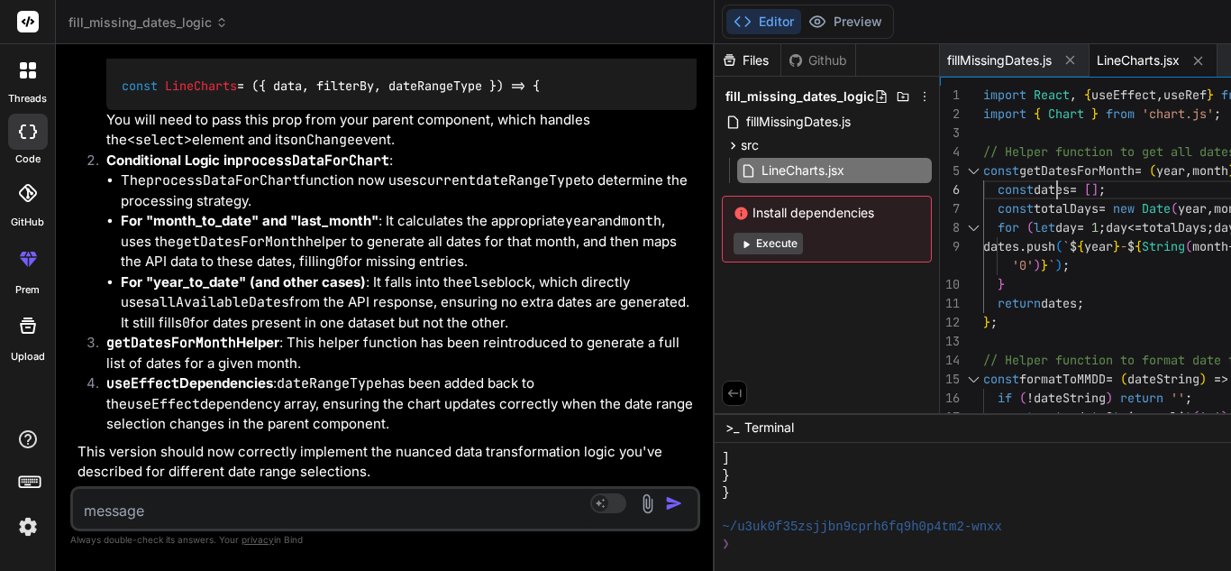
click at [962, 171] on div at bounding box center [973, 170] width 23 height 19
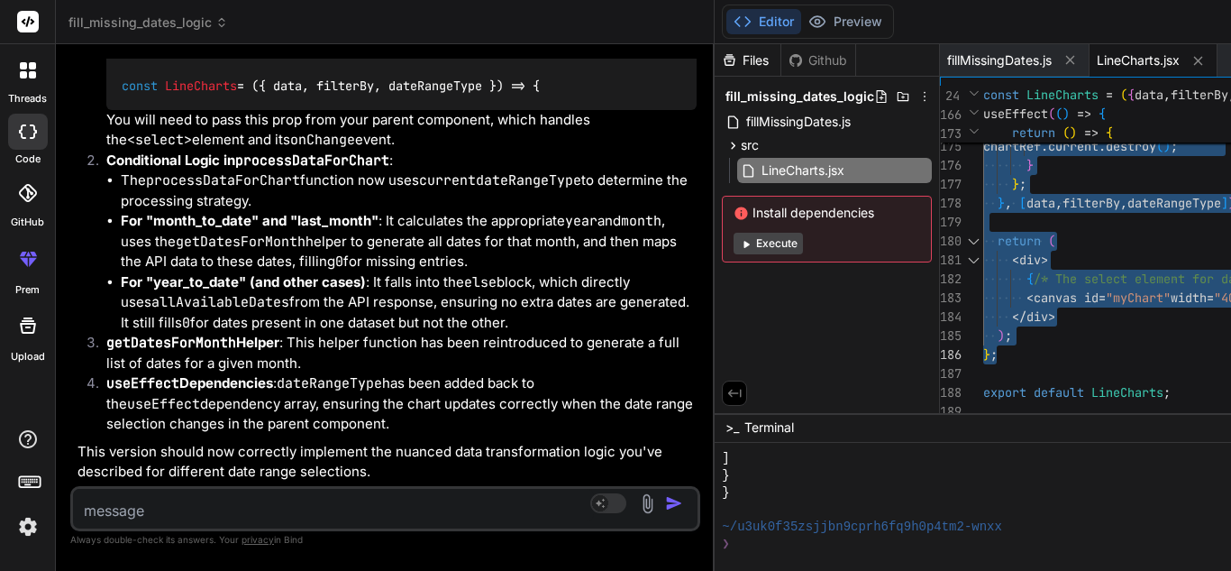
drag, startPoint x: 606, startPoint y: 146, endPoint x: 759, endPoint y: 350, distance: 254.9
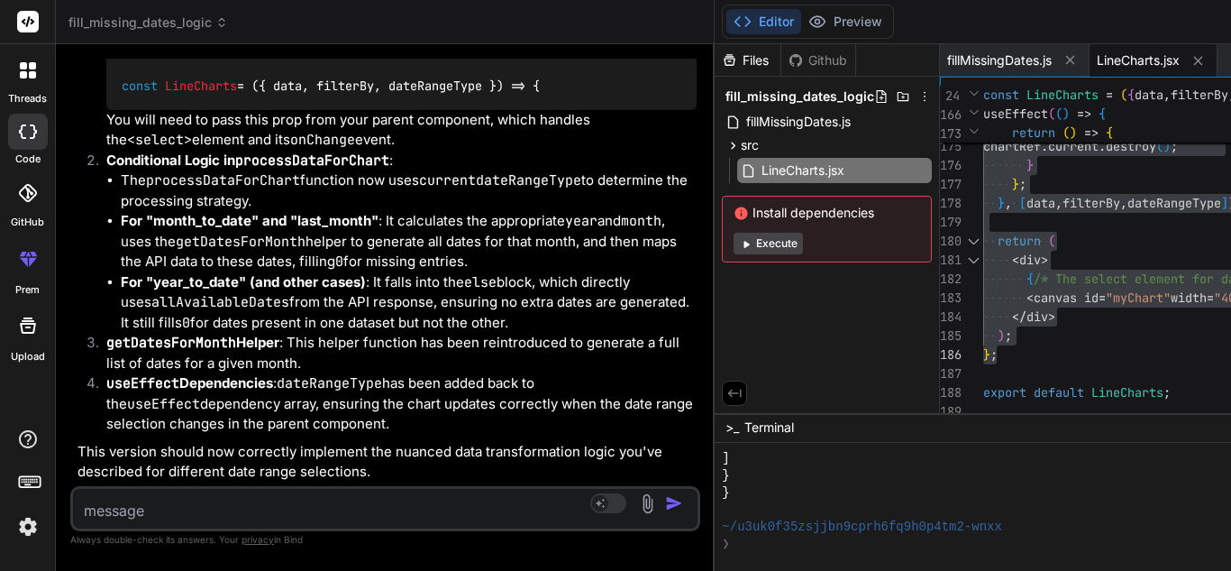
click at [171, 507] on textarea at bounding box center [333, 505] width 521 height 32
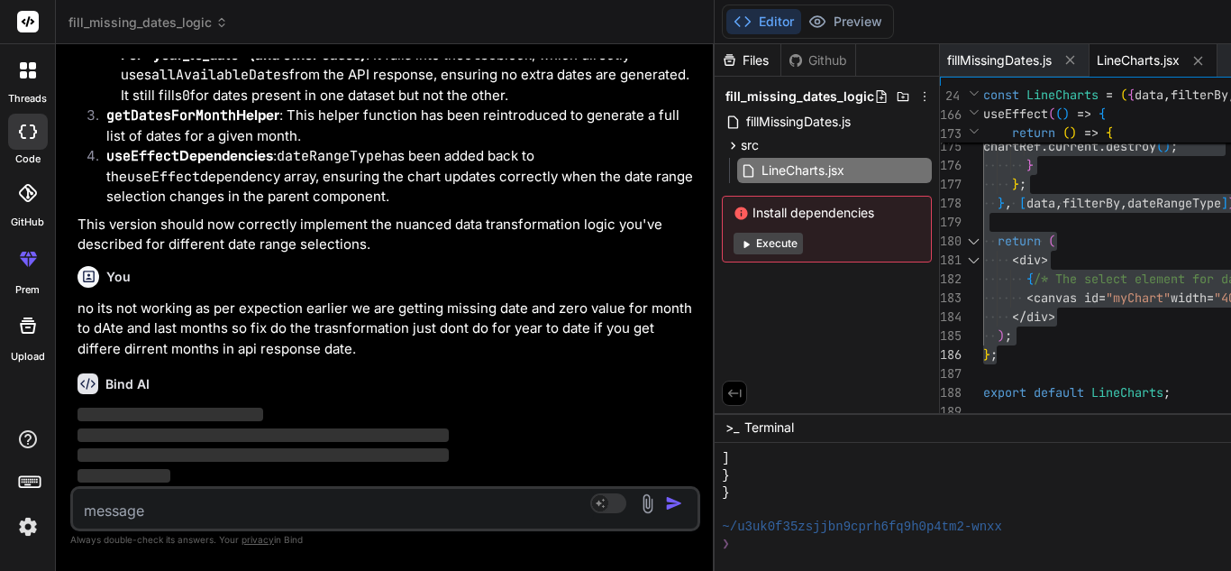
scroll to position [30042, 0]
click at [726, 142] on icon at bounding box center [733, 145] width 15 height 15
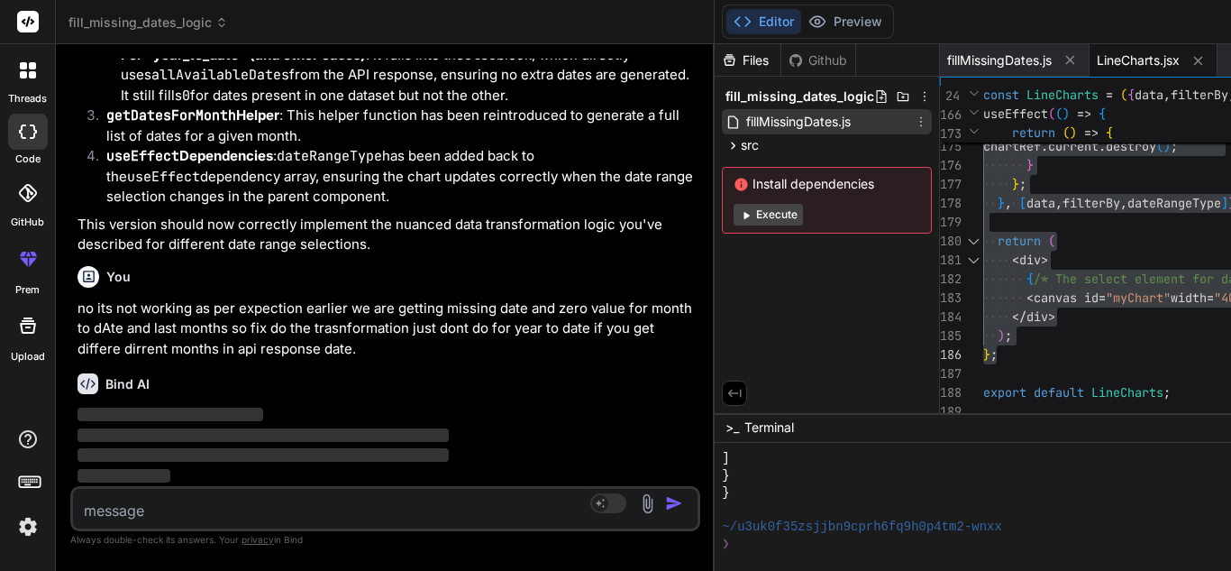
click at [745, 121] on span "fillMissingDates.js" at bounding box center [799, 122] width 108 height 22
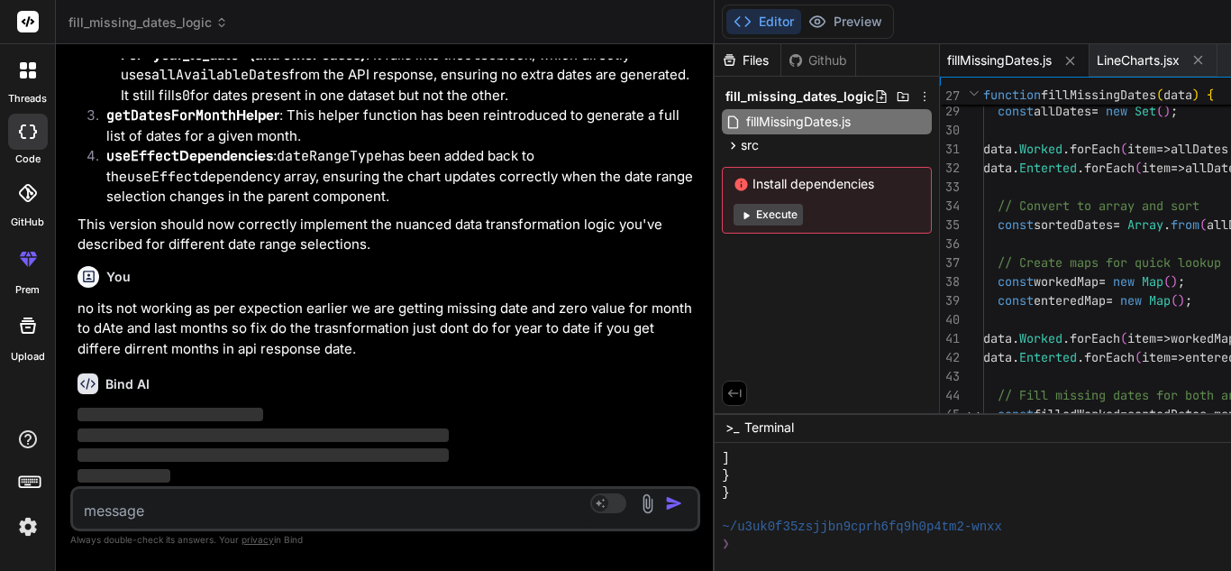
scroll to position [28960, 0]
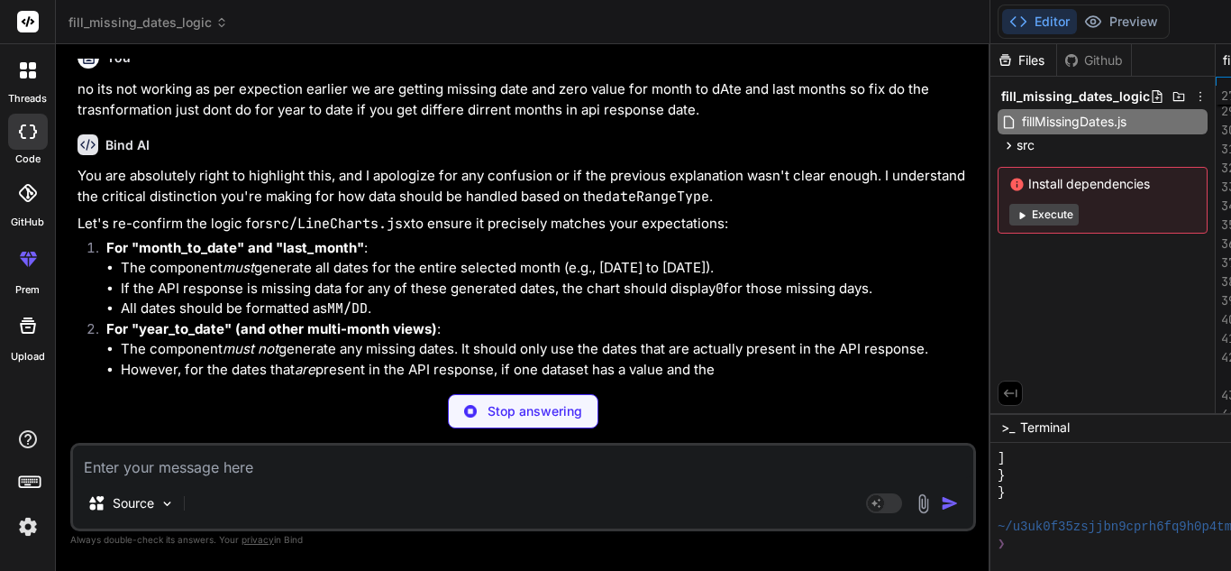
drag, startPoint x: 334, startPoint y: 250, endPoint x: 398, endPoint y: 254, distance: 64.2
click at [398, 254] on div "Bind AI Web Search Created with Pixso. Code Generator You hello Bind AI Hello! …" at bounding box center [523, 307] width 935 height 526
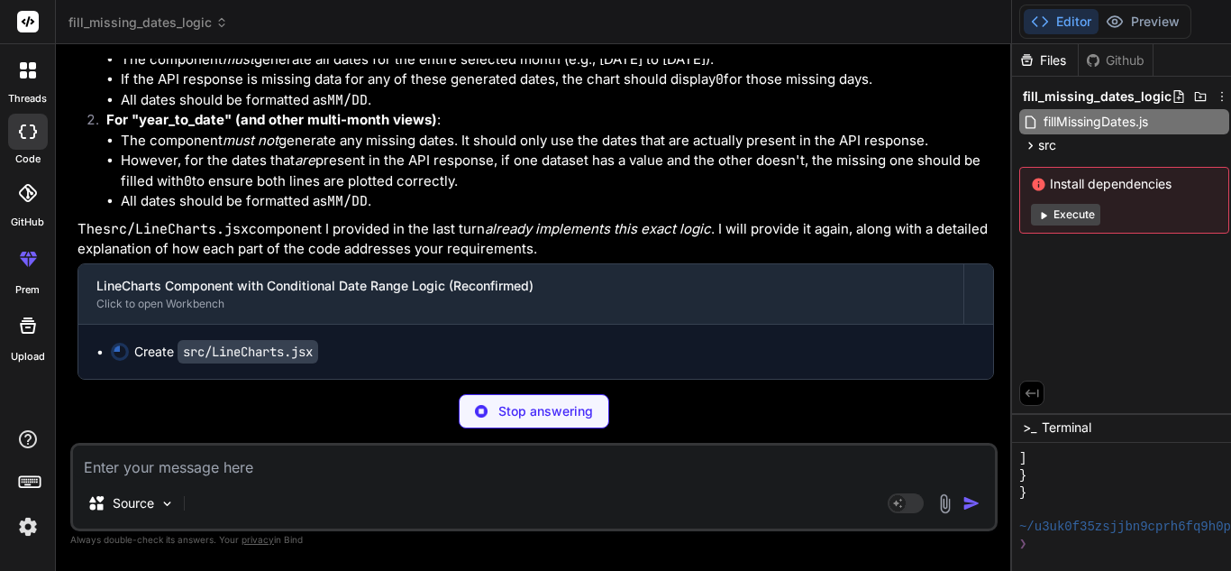
scroll to position [24762, 0]
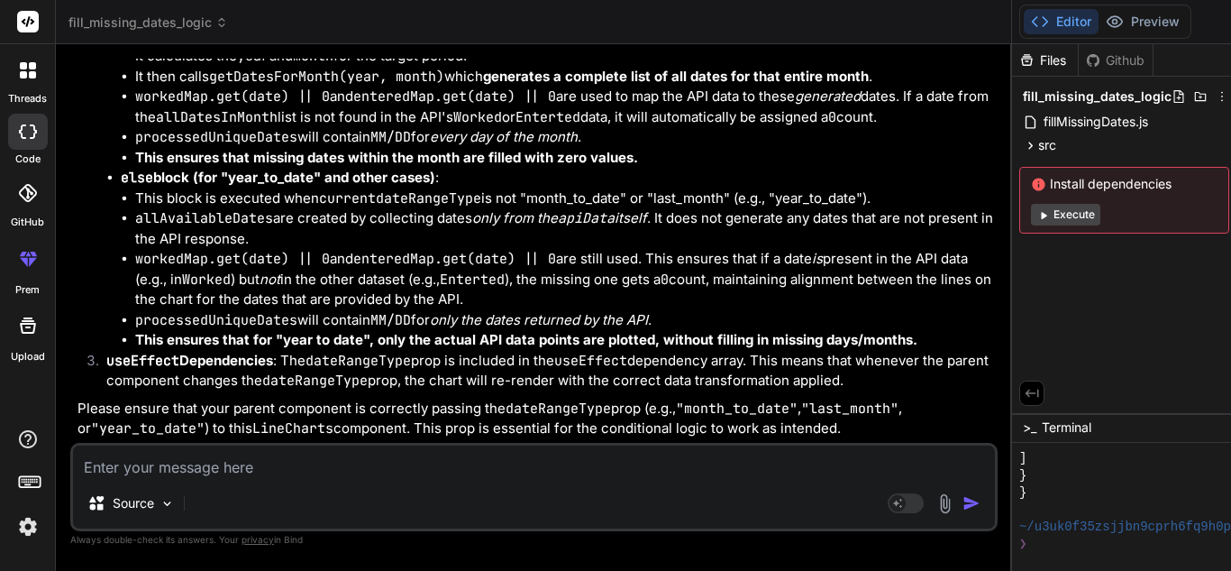
drag, startPoint x: 733, startPoint y: 142, endPoint x: 842, endPoint y: 365, distance: 247.9
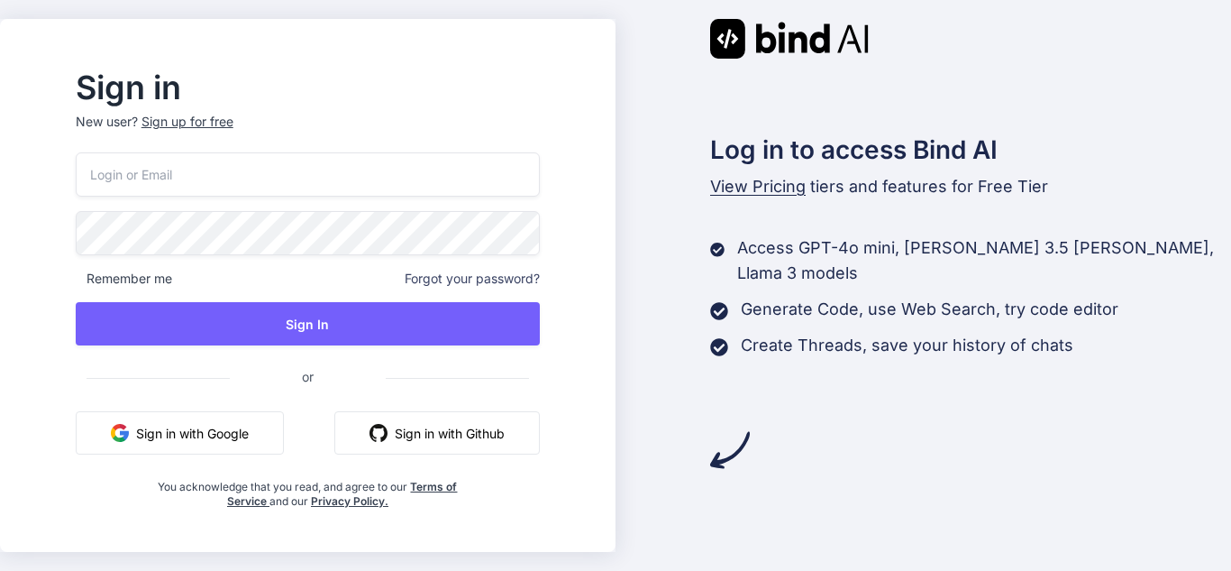
click at [223, 151] on p "New user? Sign up for free" at bounding box center [308, 133] width 464 height 40
click at [221, 180] on input "email" at bounding box center [308, 174] width 464 height 44
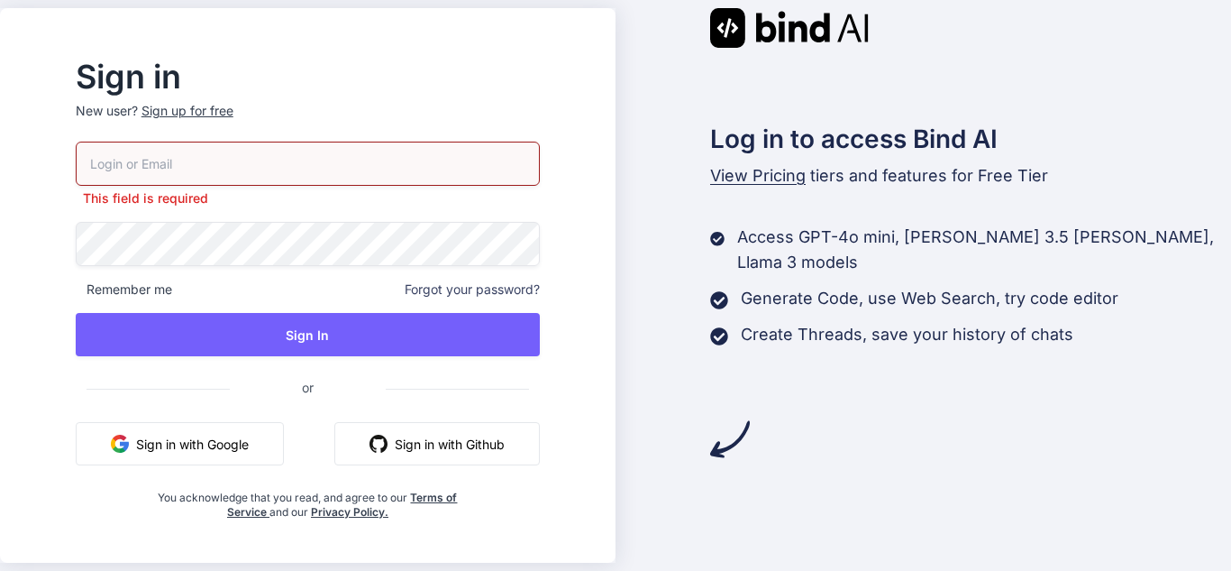
click at [208, 117] on div "Sign up for free" at bounding box center [188, 111] width 92 height 18
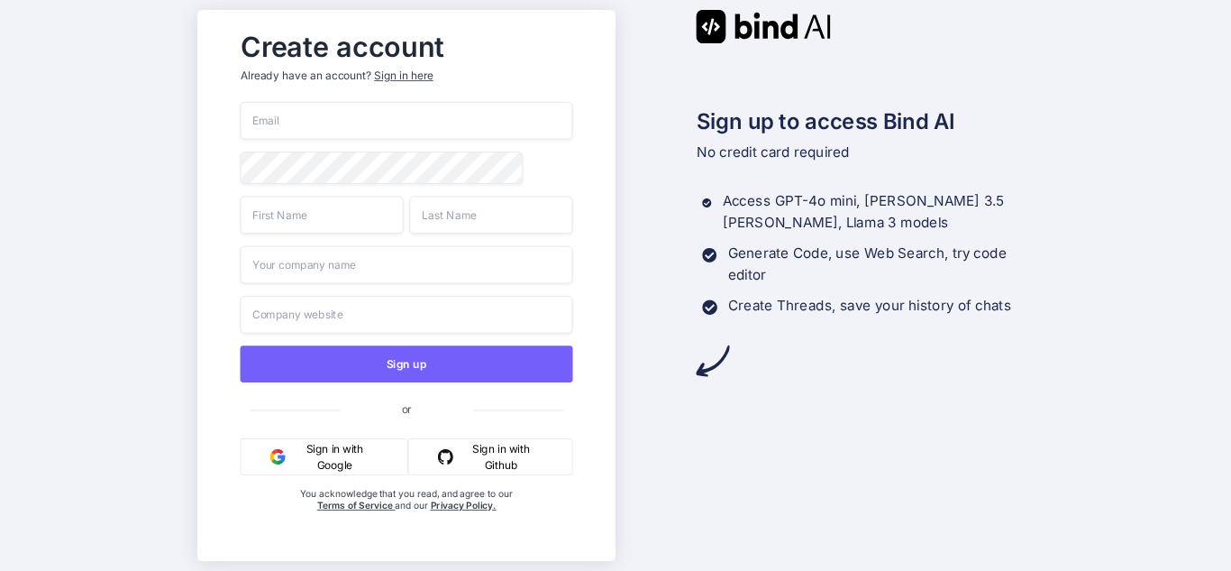
click at [482, 133] on input "email" at bounding box center [406, 121] width 333 height 38
click at [417, 70] on div "Sign in here" at bounding box center [403, 76] width 59 height 15
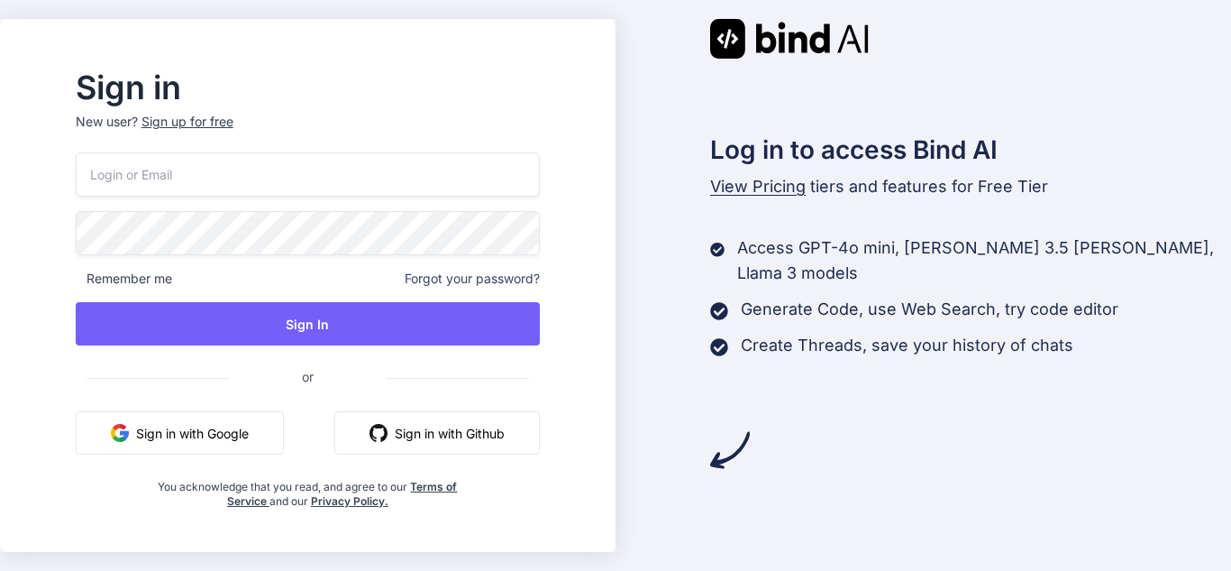
click at [353, 169] on input "email" at bounding box center [308, 174] width 464 height 44
type input "[EMAIL_ADDRESS][DOMAIN_NAME]"
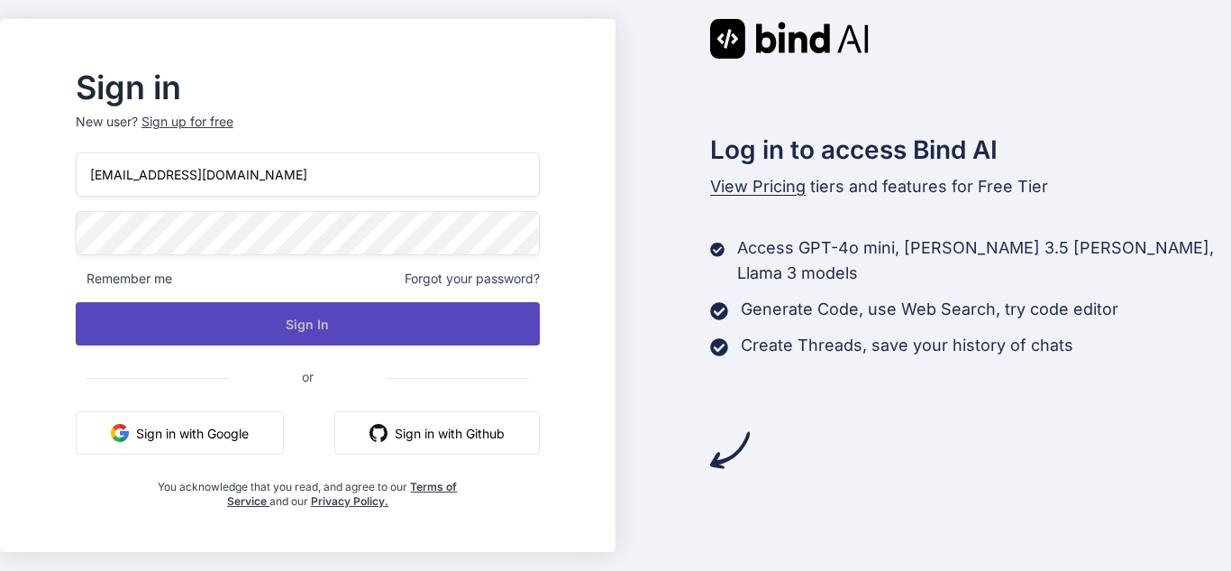
click at [363, 328] on button "Sign In" at bounding box center [308, 323] width 464 height 43
